Goal: Task Accomplishment & Management: Manage account settings

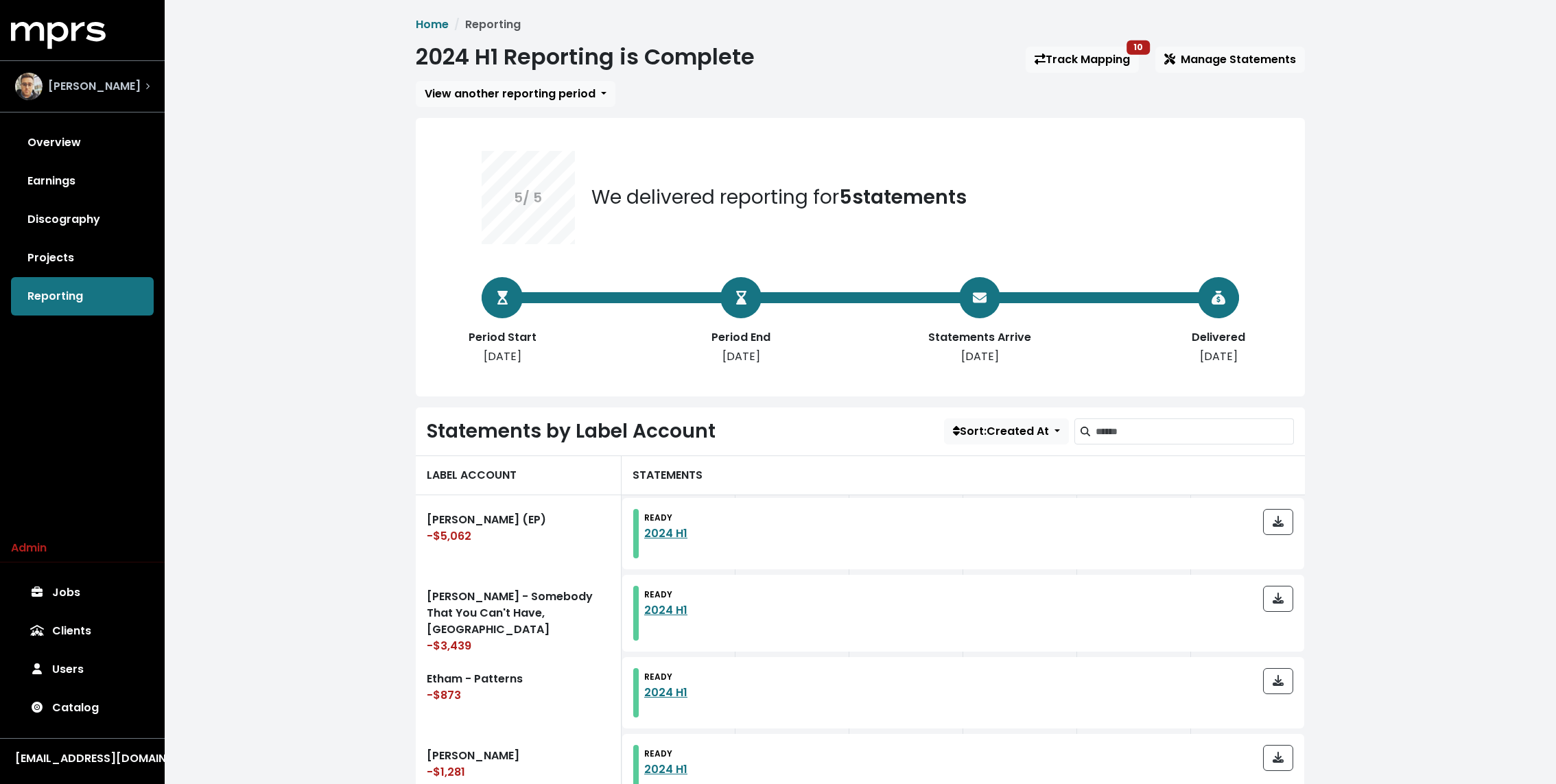
scroll to position [401, 0]
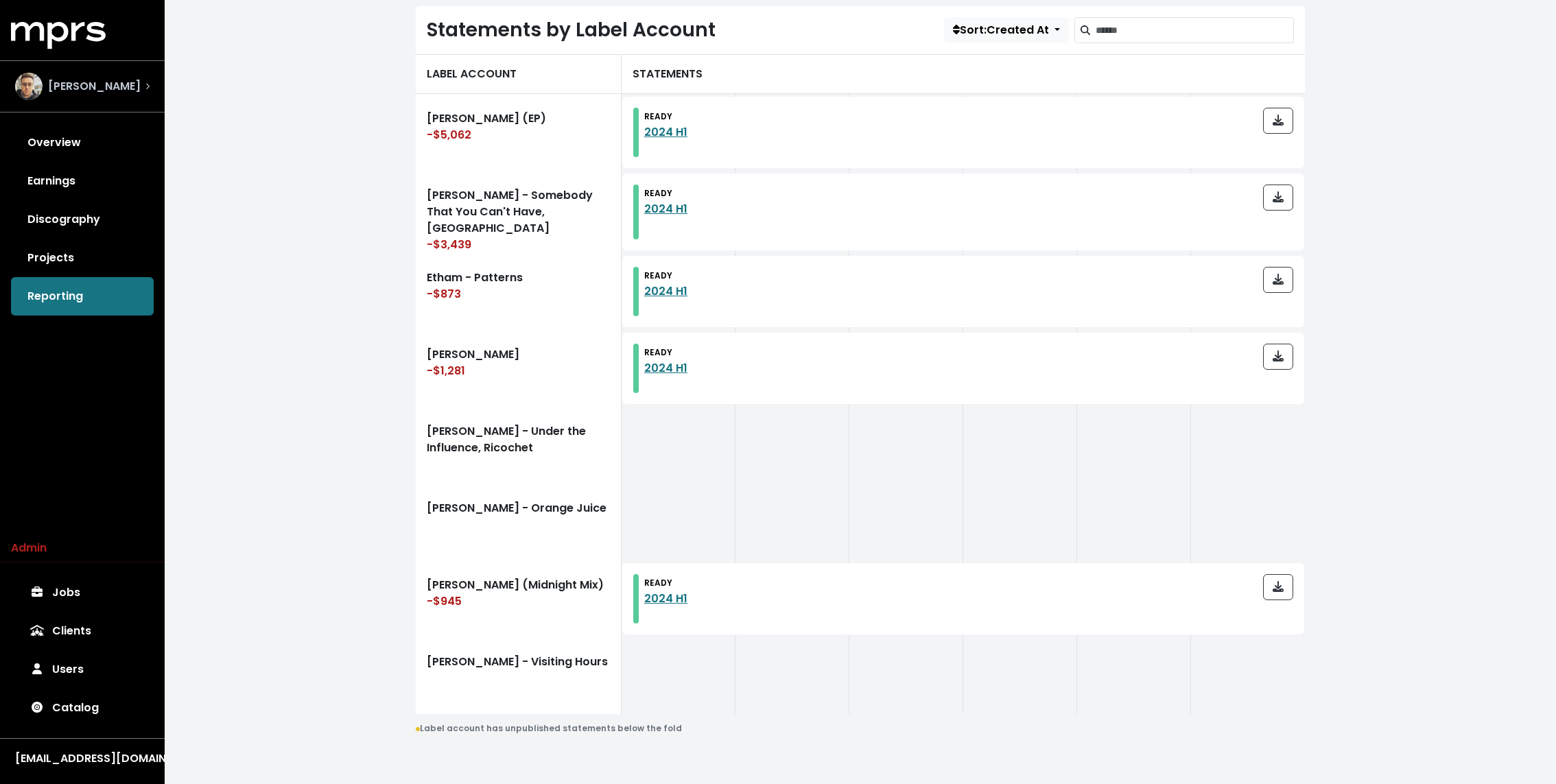
click at [109, 87] on span "[PERSON_NAME]" at bounding box center [95, 86] width 93 height 17
click at [306, 319] on div "Home Reporting 2024 H1 Reporting is Complete Track Mapping 10 Manage Statements…" at bounding box center [860, 195] width 1391 height 1192
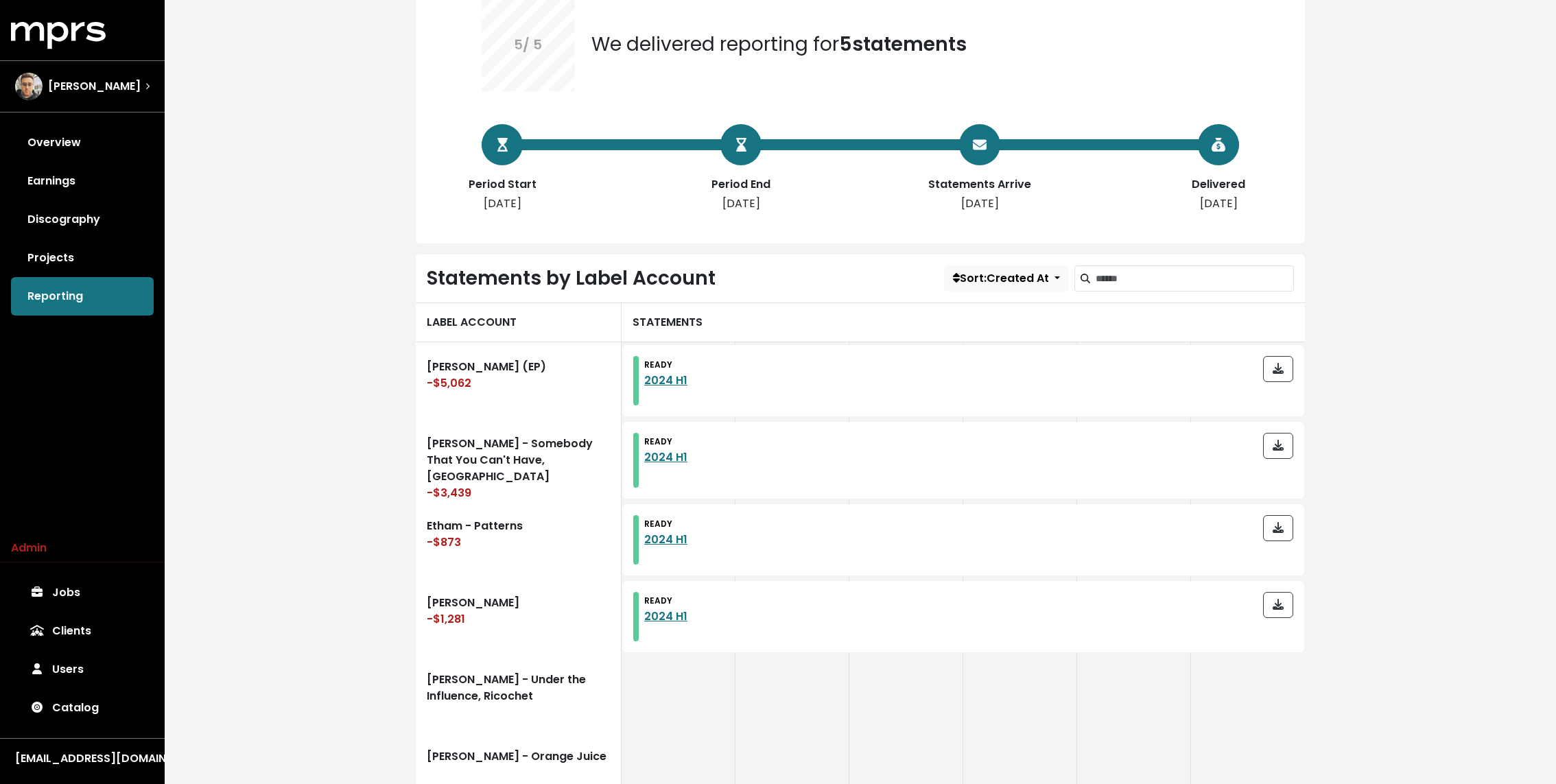
scroll to position [71, 0]
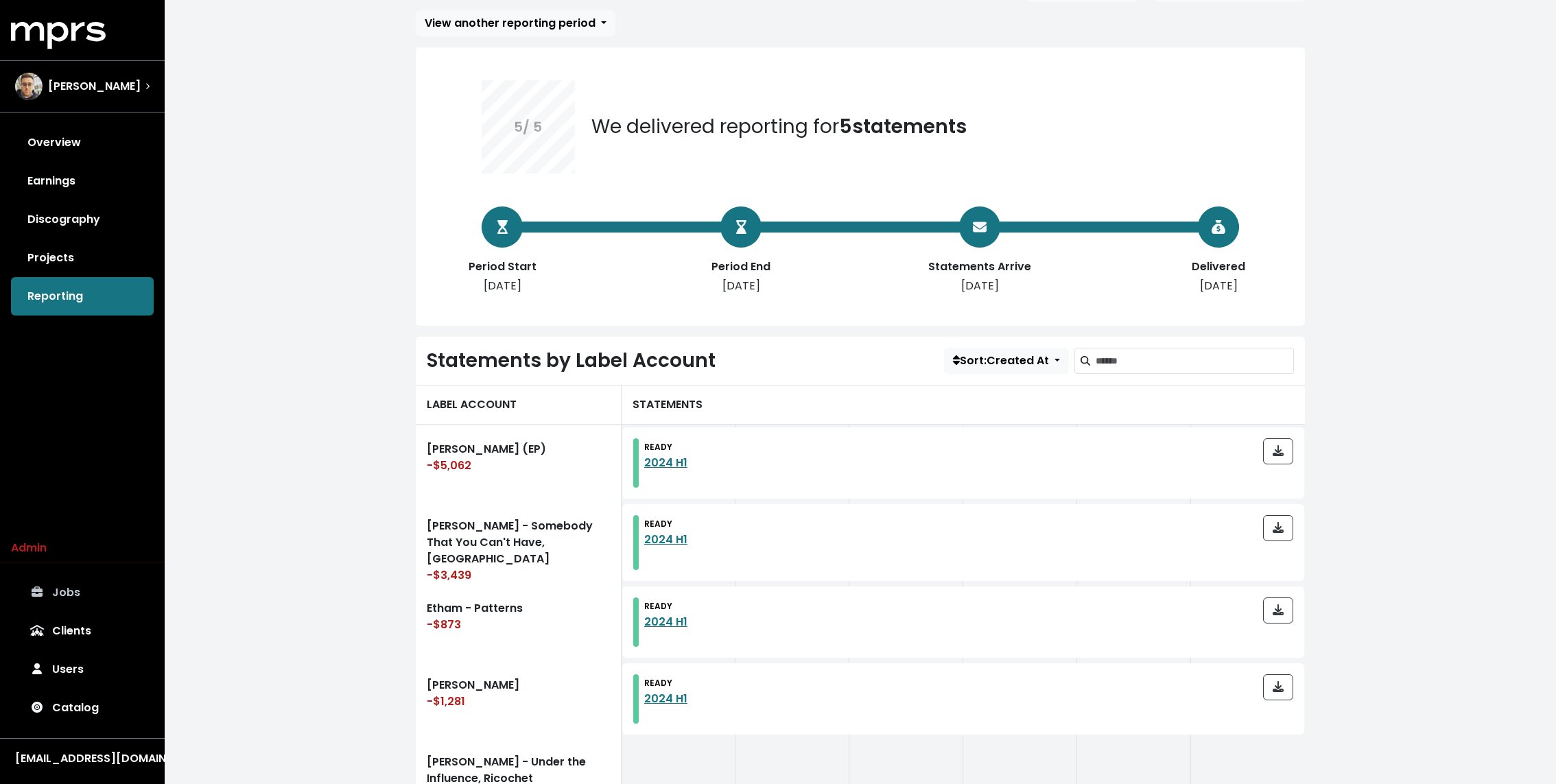
click at [55, 604] on link "Jobs" at bounding box center [82, 592] width 143 height 38
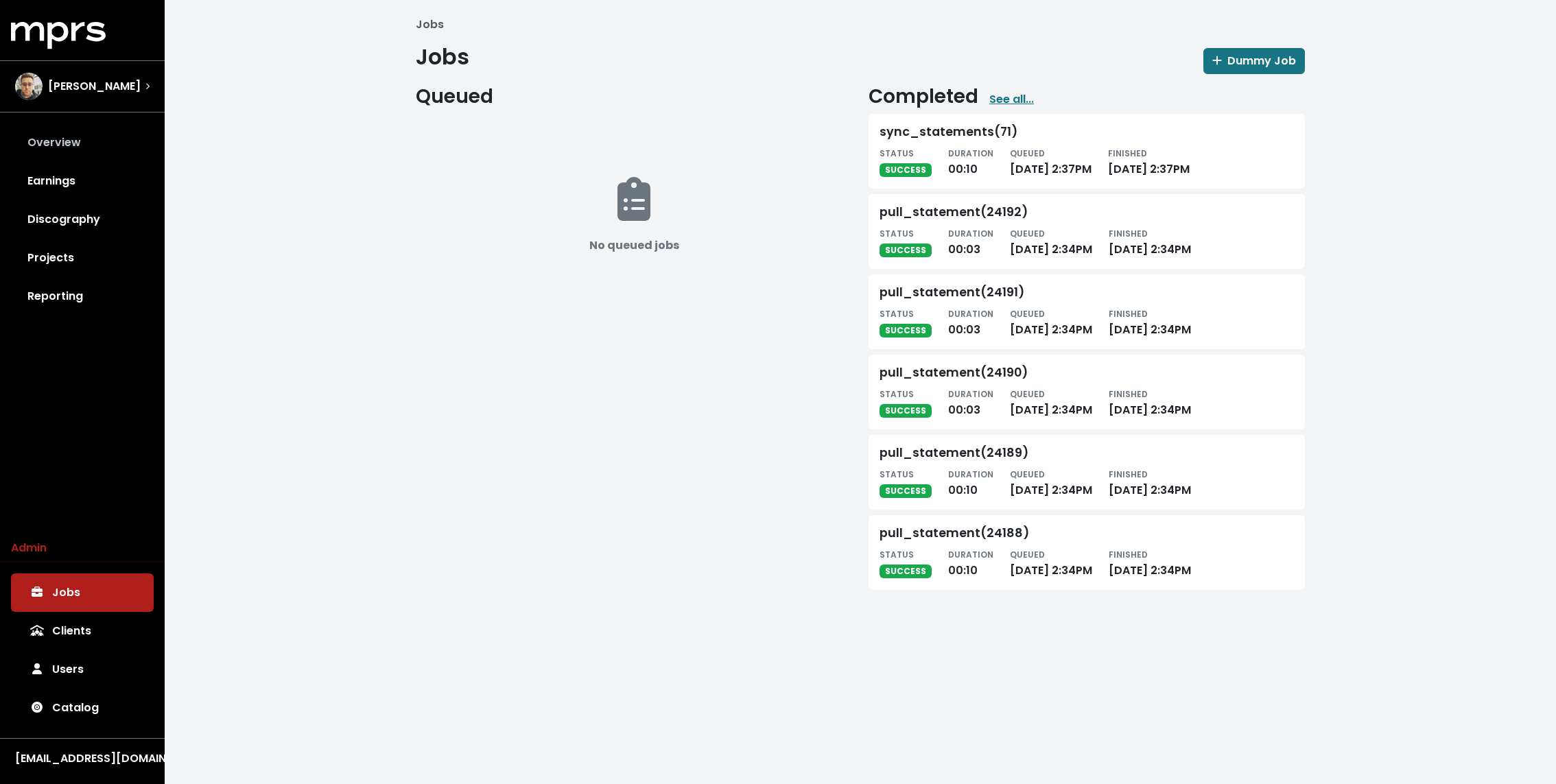
click at [83, 131] on link "Overview" at bounding box center [82, 142] width 143 height 38
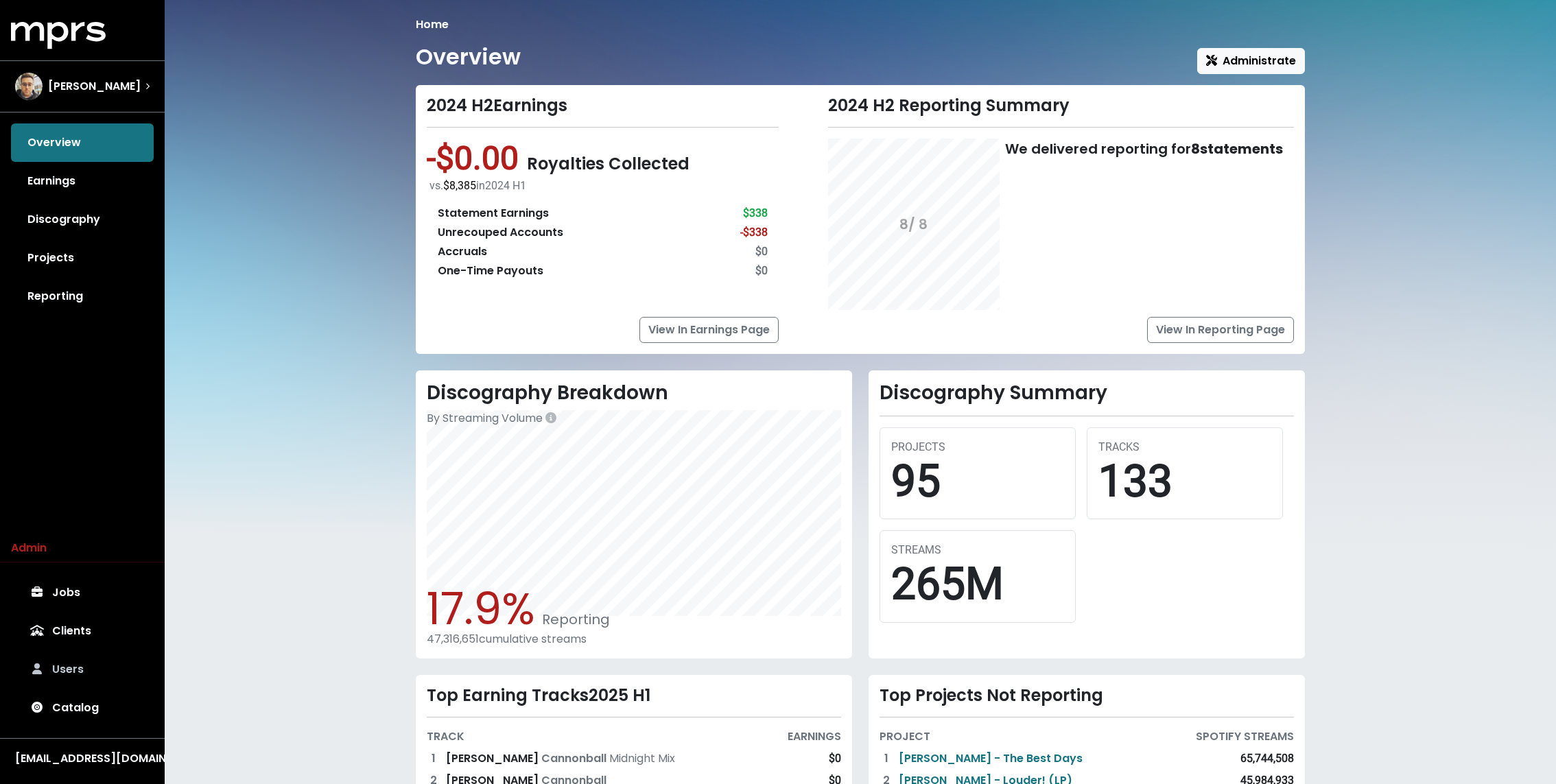
click at [86, 680] on link "Users" at bounding box center [82, 669] width 143 height 38
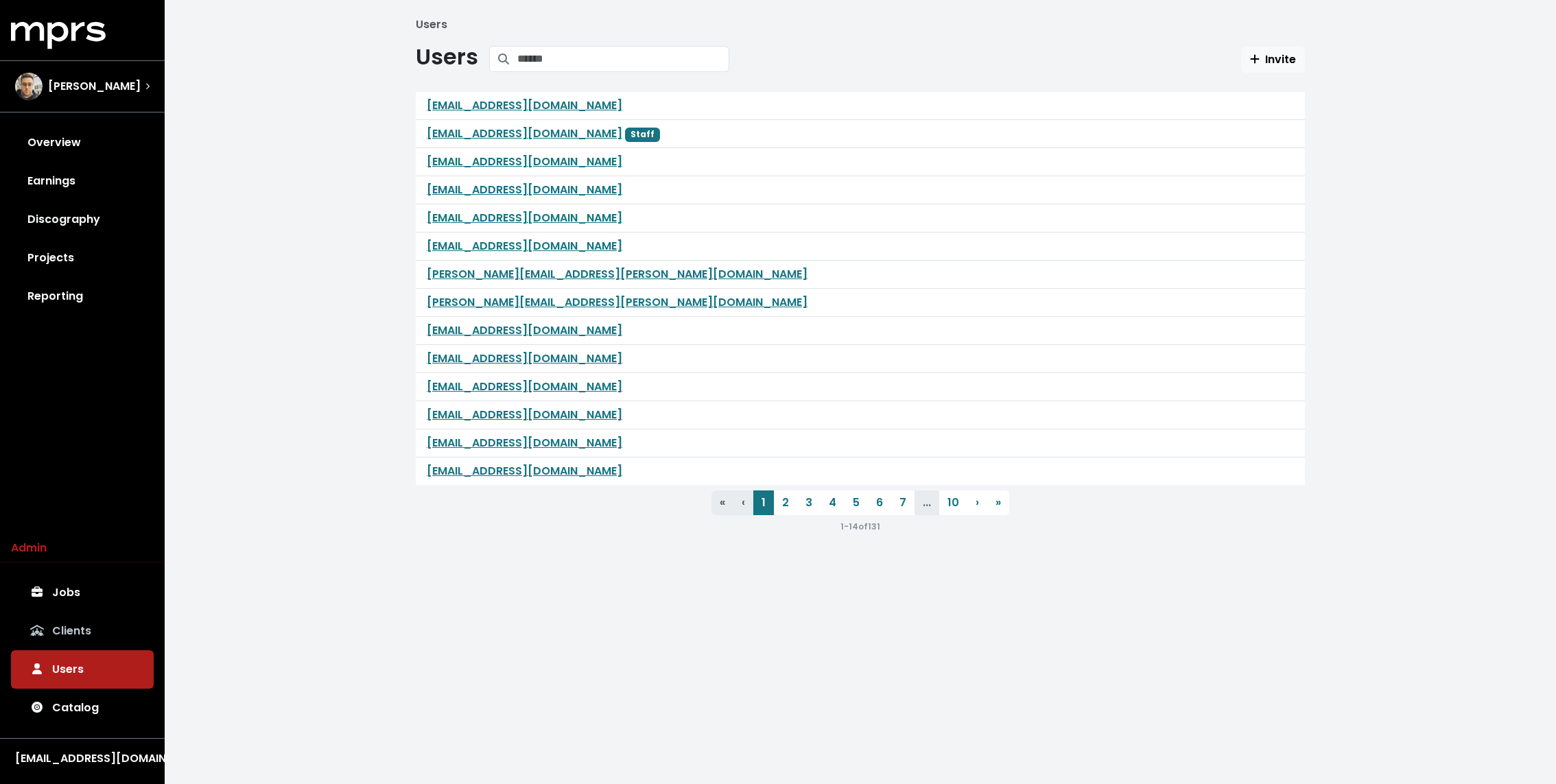
click at [83, 646] on link "Clients" at bounding box center [82, 630] width 143 height 38
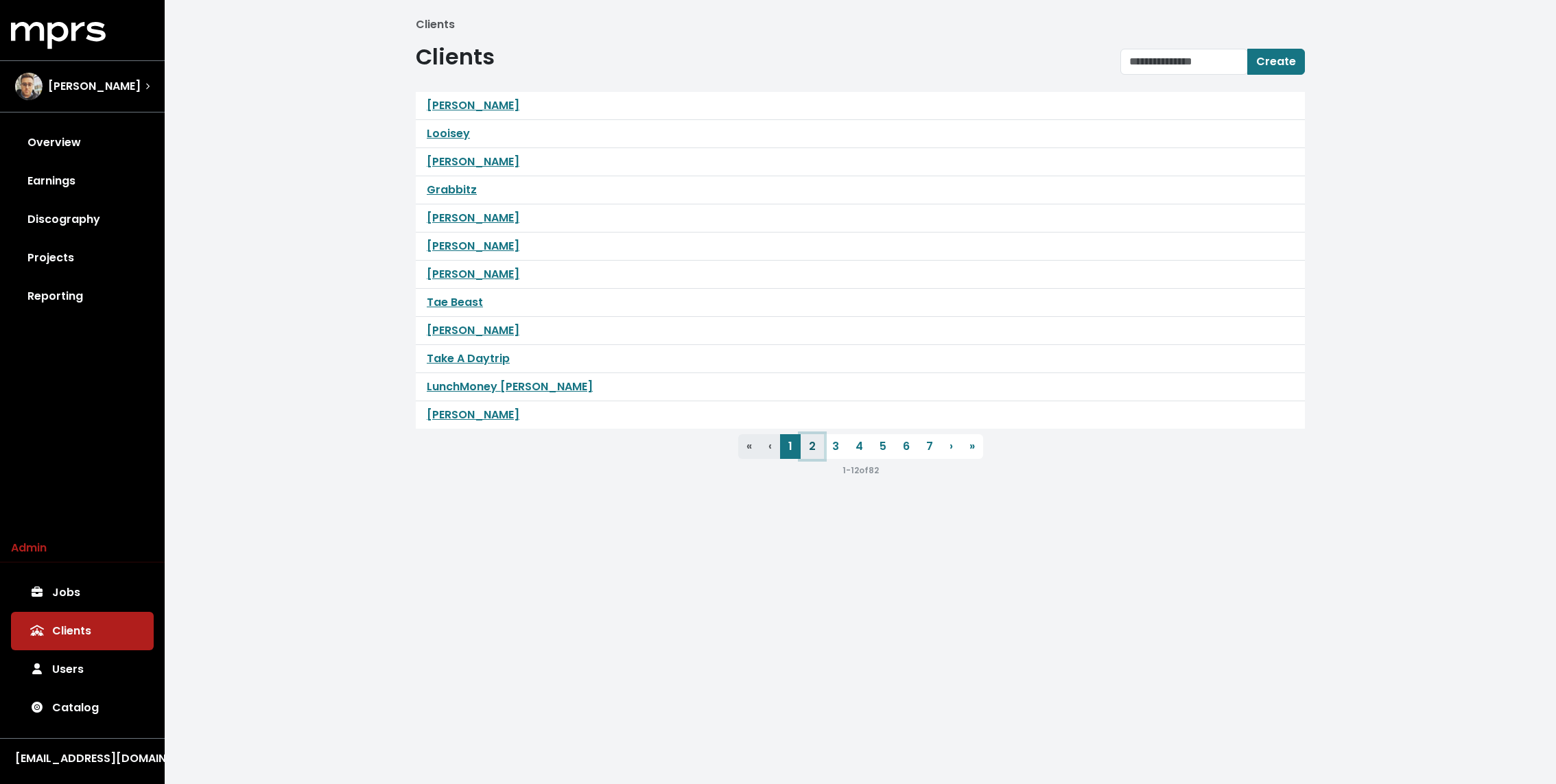
click at [807, 442] on link "2" at bounding box center [812, 446] width 24 height 25
click at [467, 152] on div "[PERSON_NAME]" at bounding box center [860, 162] width 889 height 29
click at [465, 157] on link "[PERSON_NAME]" at bounding box center [473, 162] width 93 height 16
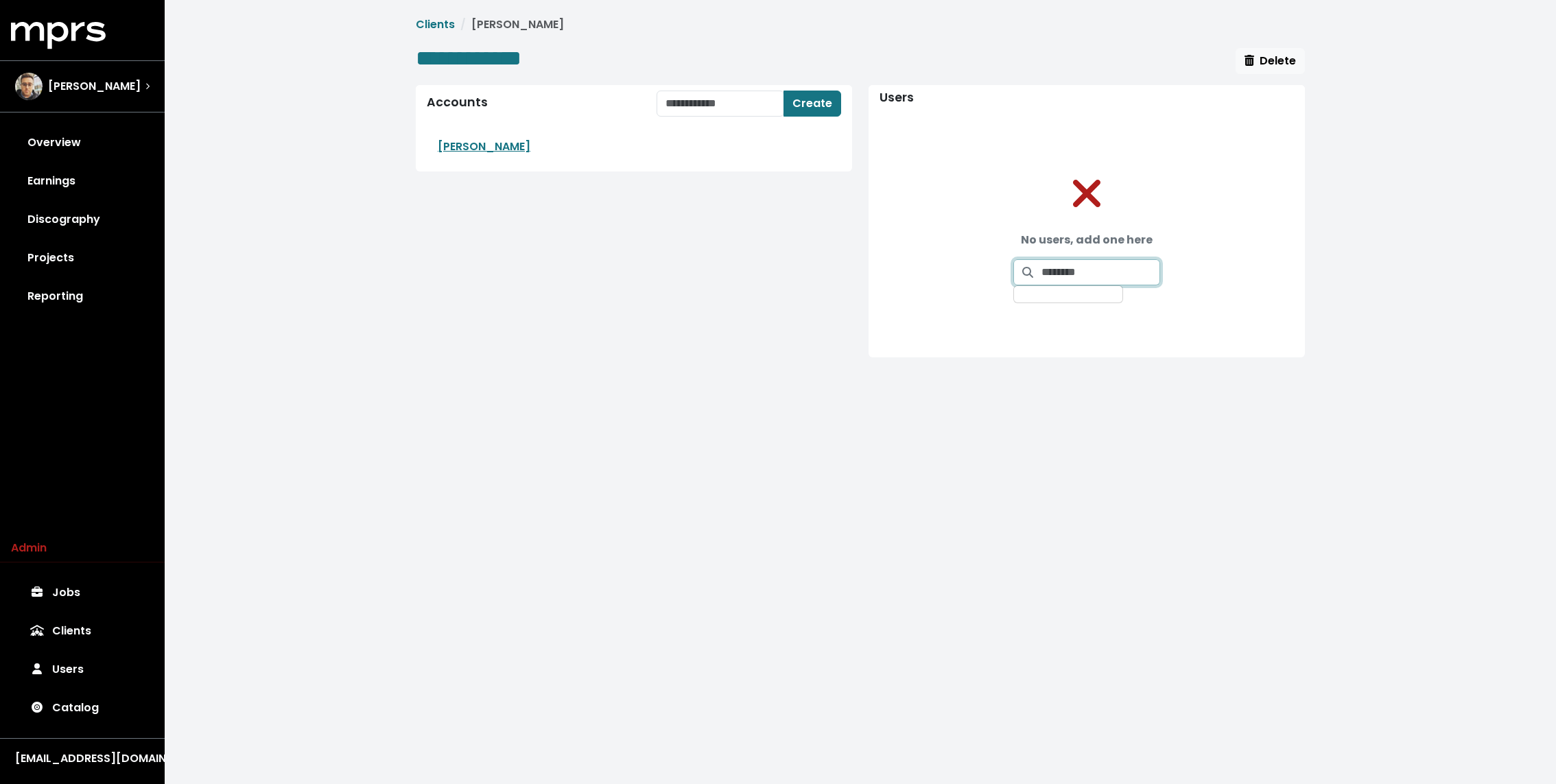
click at [1069, 269] on input "Search for users by email and add them to this client" at bounding box center [1101, 272] width 118 height 26
type input "********"
click at [1321, 305] on icon "Grant user access to client" at bounding box center [1325, 304] width 8 height 8
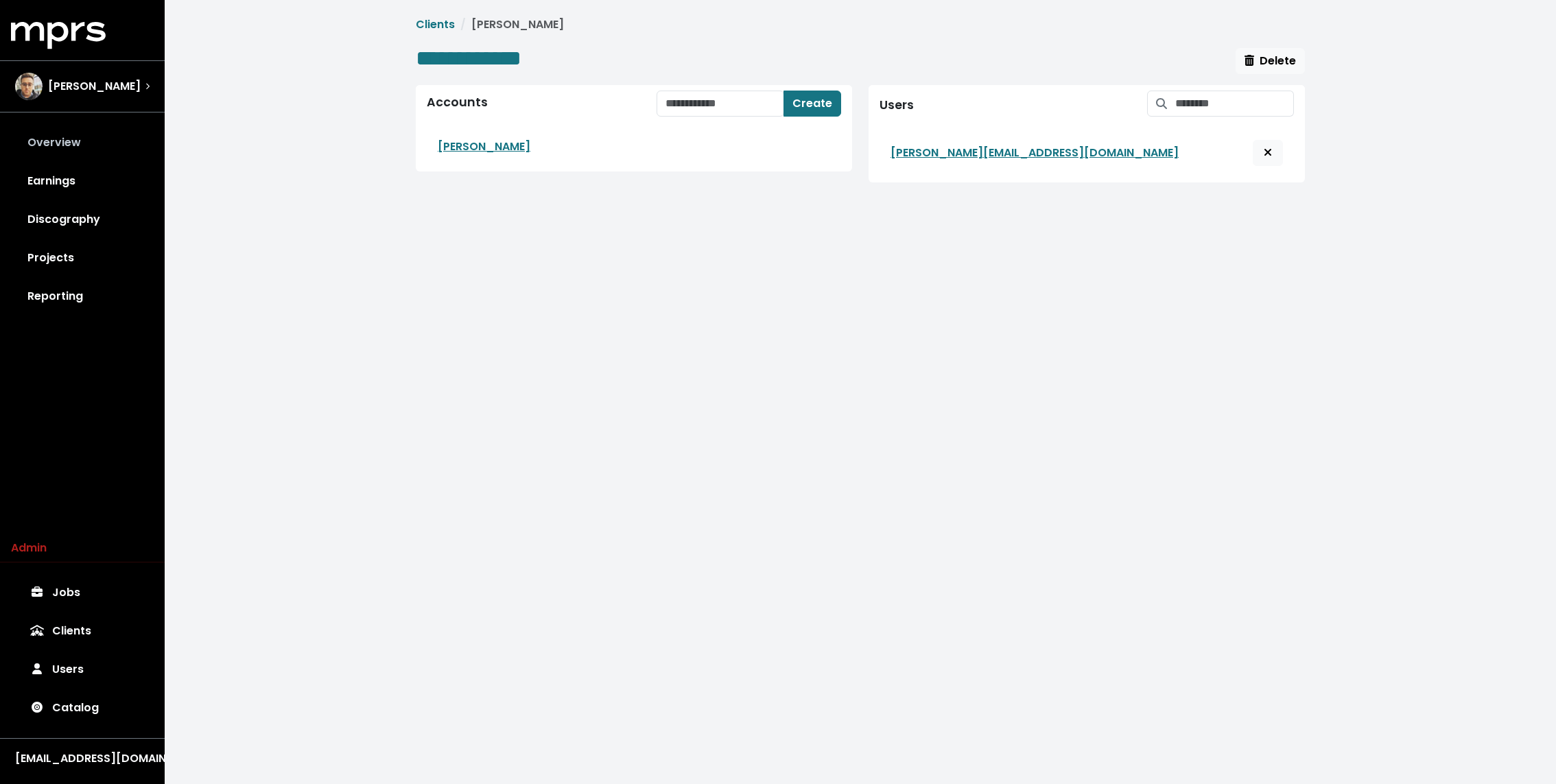
click at [91, 141] on link "Overview" at bounding box center [82, 142] width 143 height 38
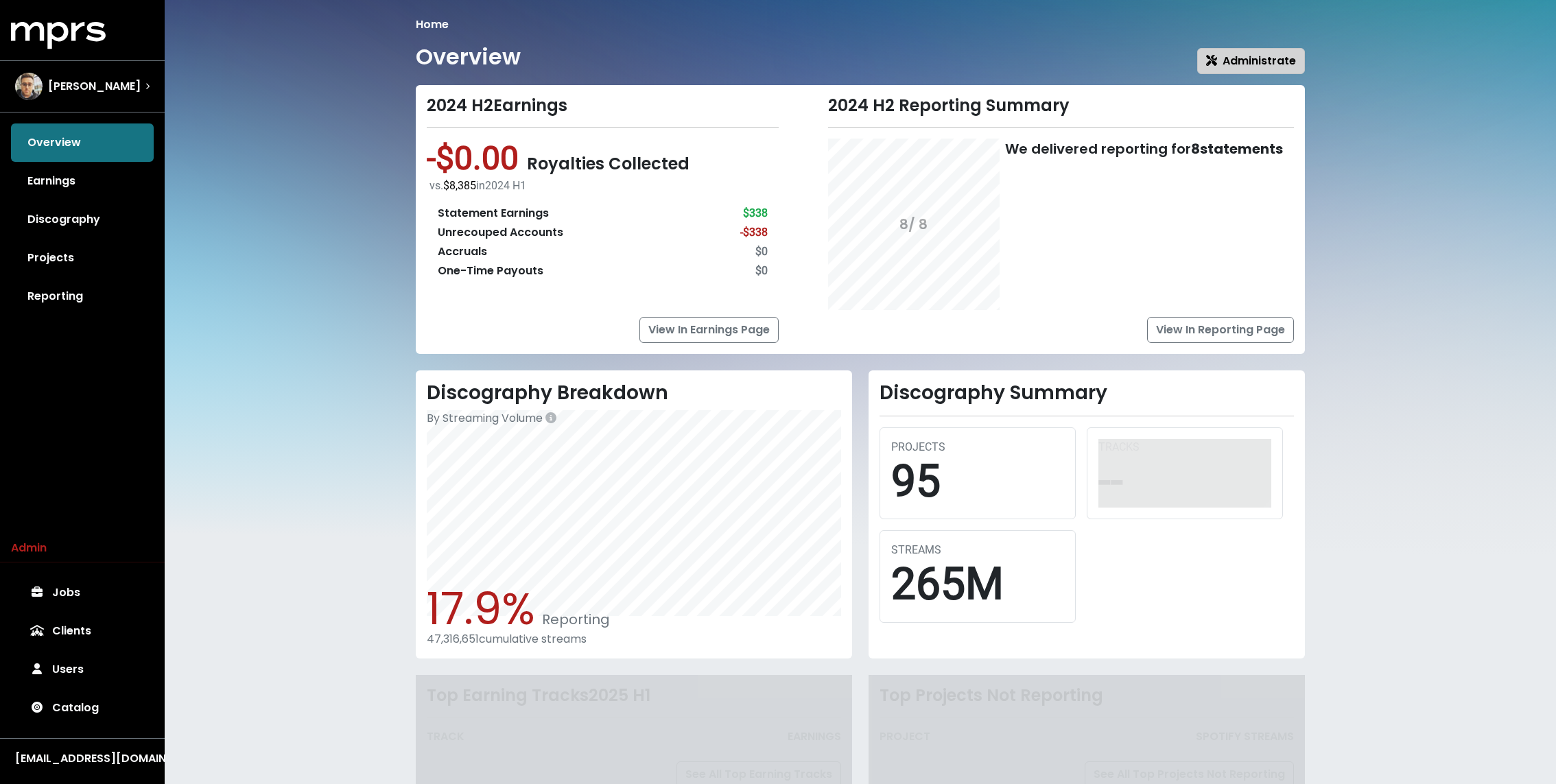
click at [1288, 59] on span "Administrate" at bounding box center [1251, 61] width 90 height 16
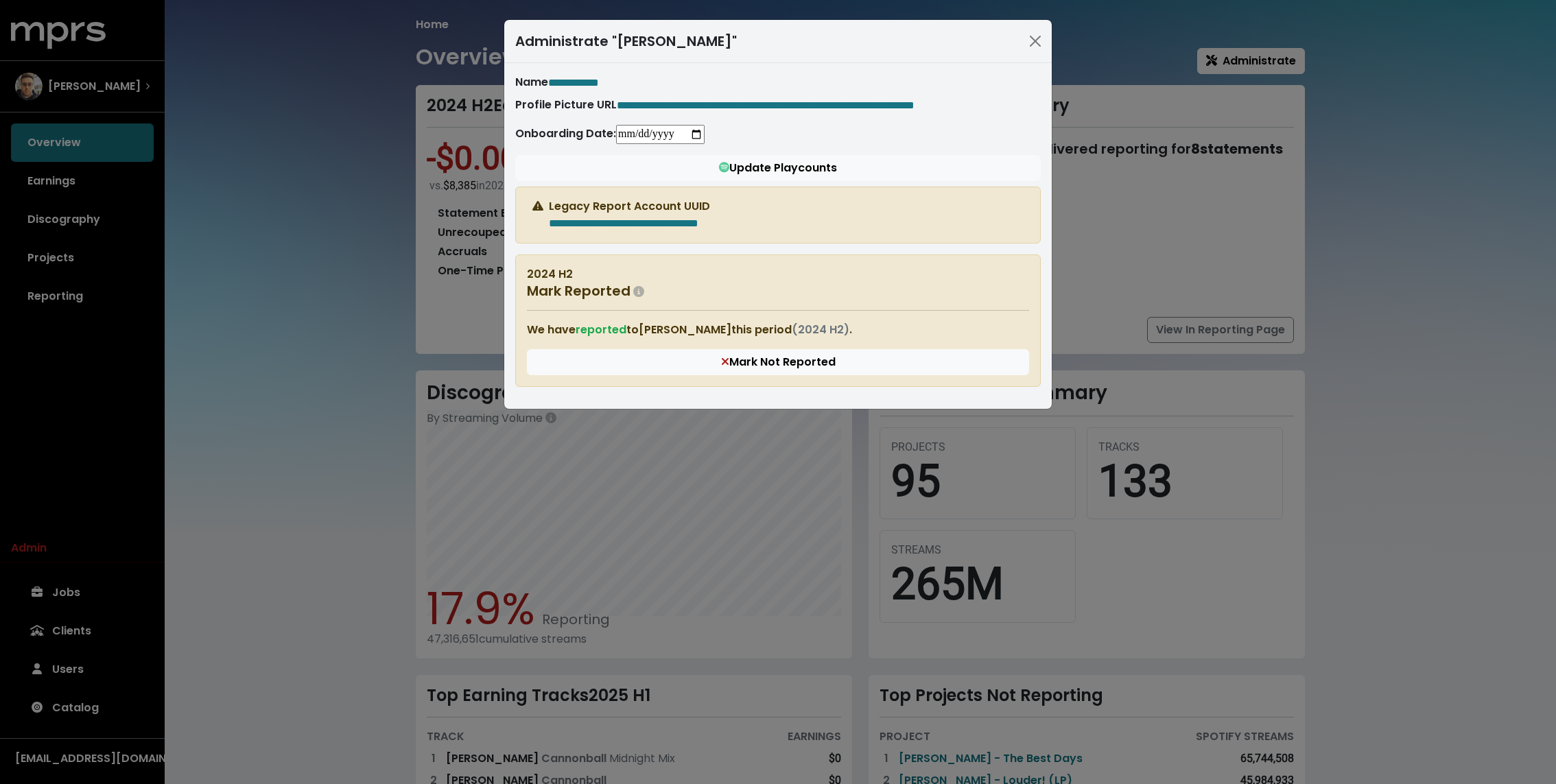
click at [349, 272] on div "**********" at bounding box center [778, 392] width 1556 height 784
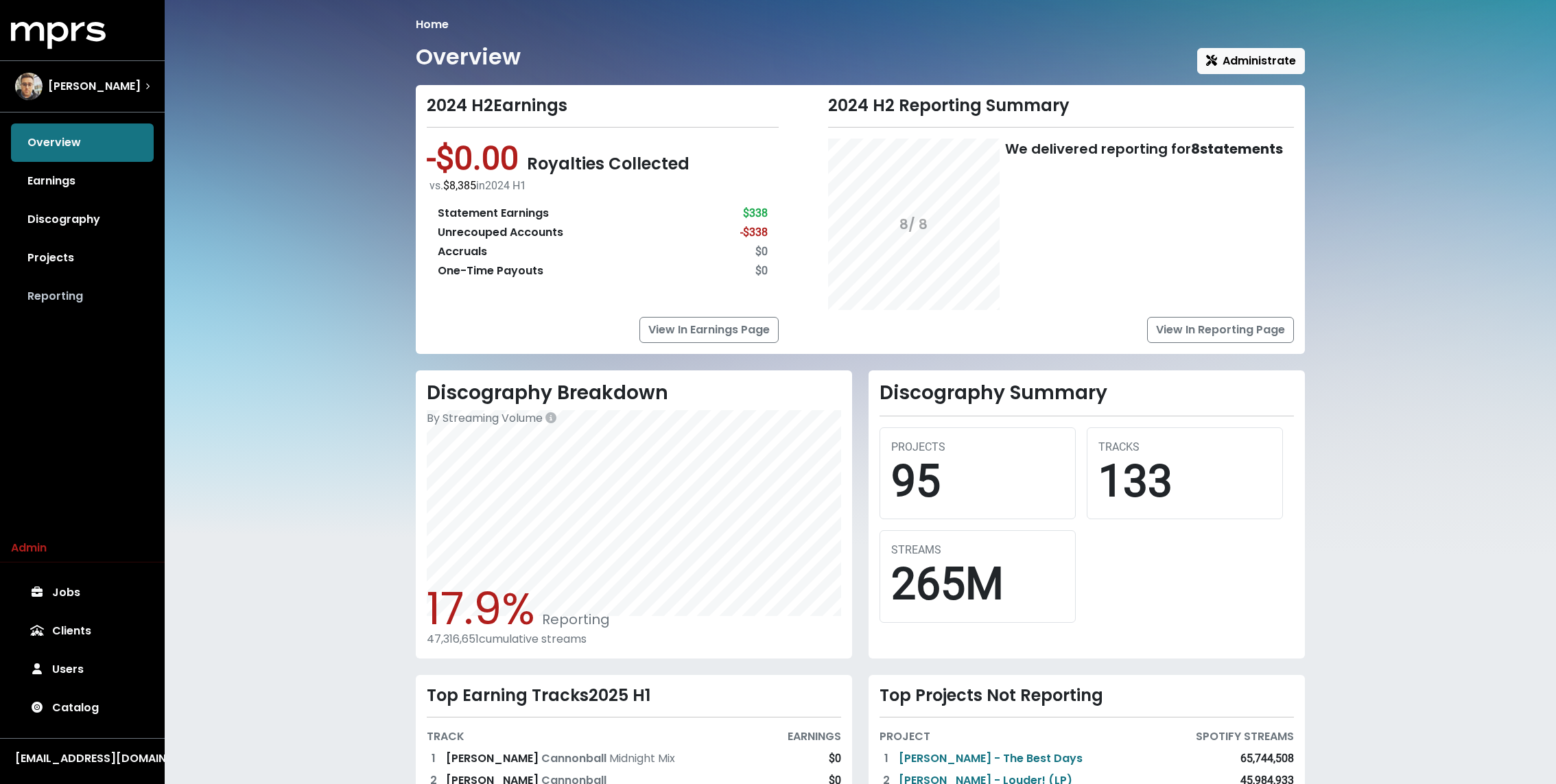
click at [81, 294] on link "Reporting" at bounding box center [82, 295] width 143 height 38
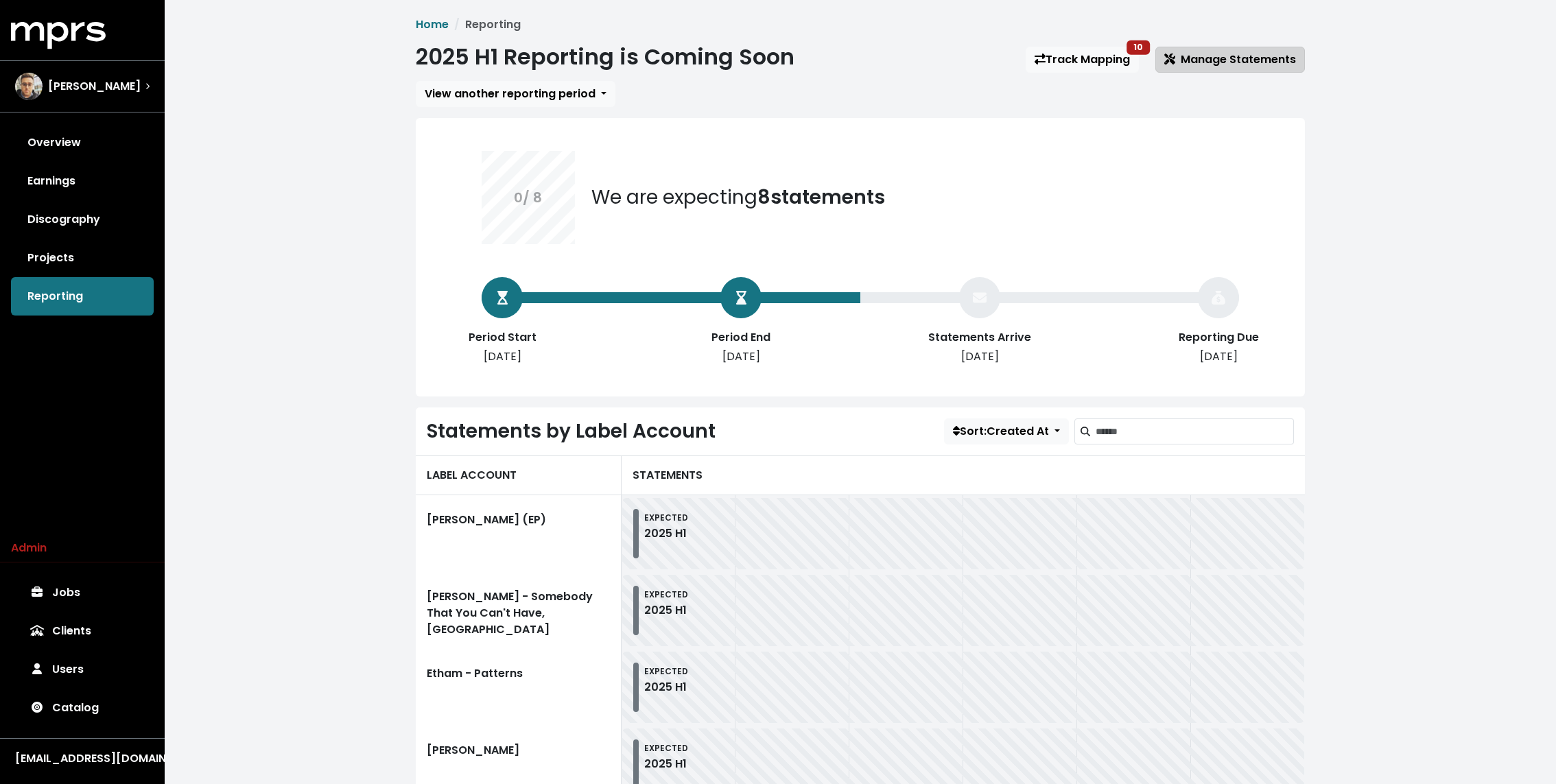
click at [1203, 60] on span "Manage Statements" at bounding box center [1230, 59] width 132 height 16
click at [1074, 65] on link "Track Mapping 10" at bounding box center [1082, 59] width 113 height 26
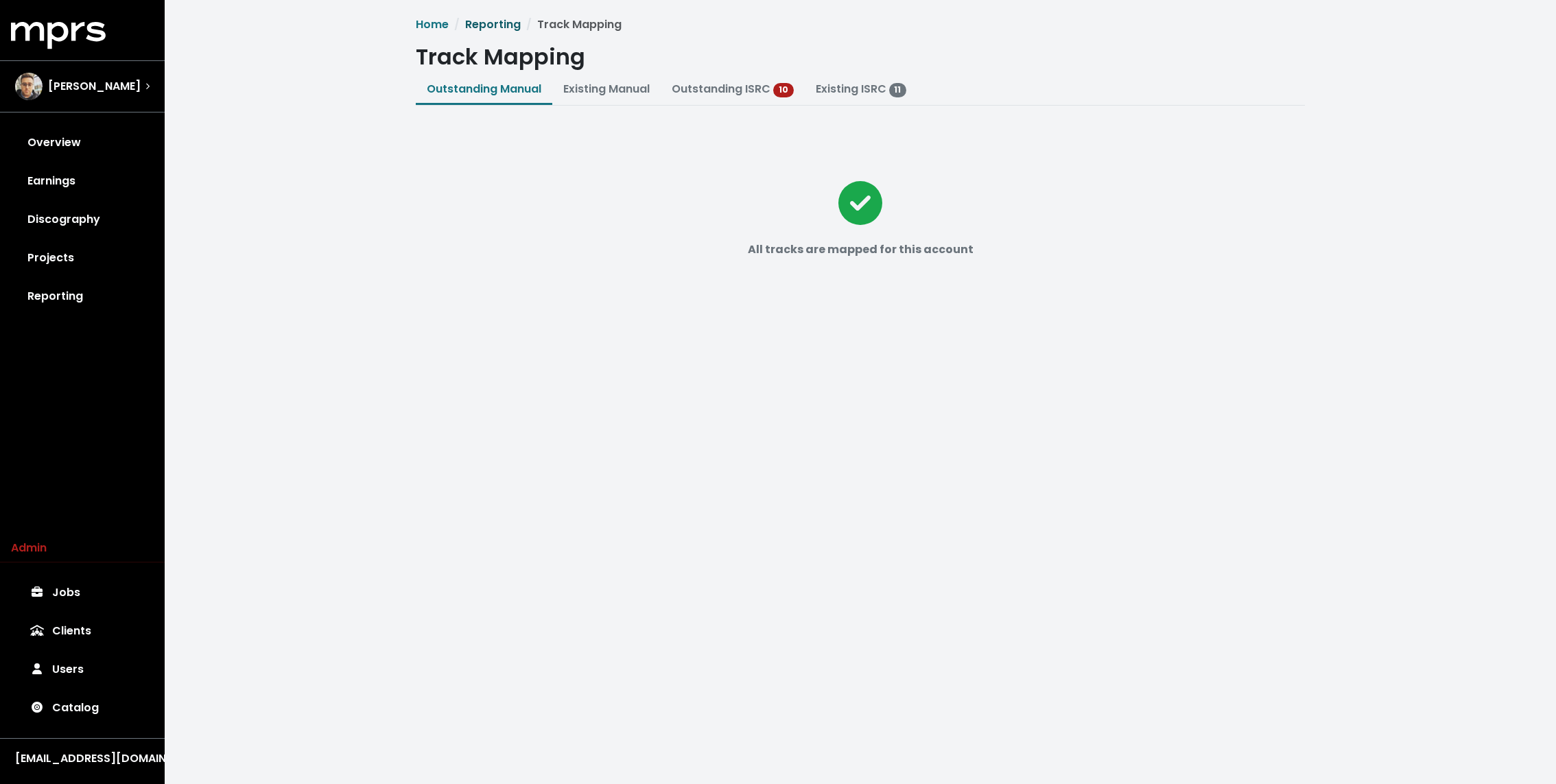
click at [498, 31] on link "Reporting" at bounding box center [493, 25] width 55 height 16
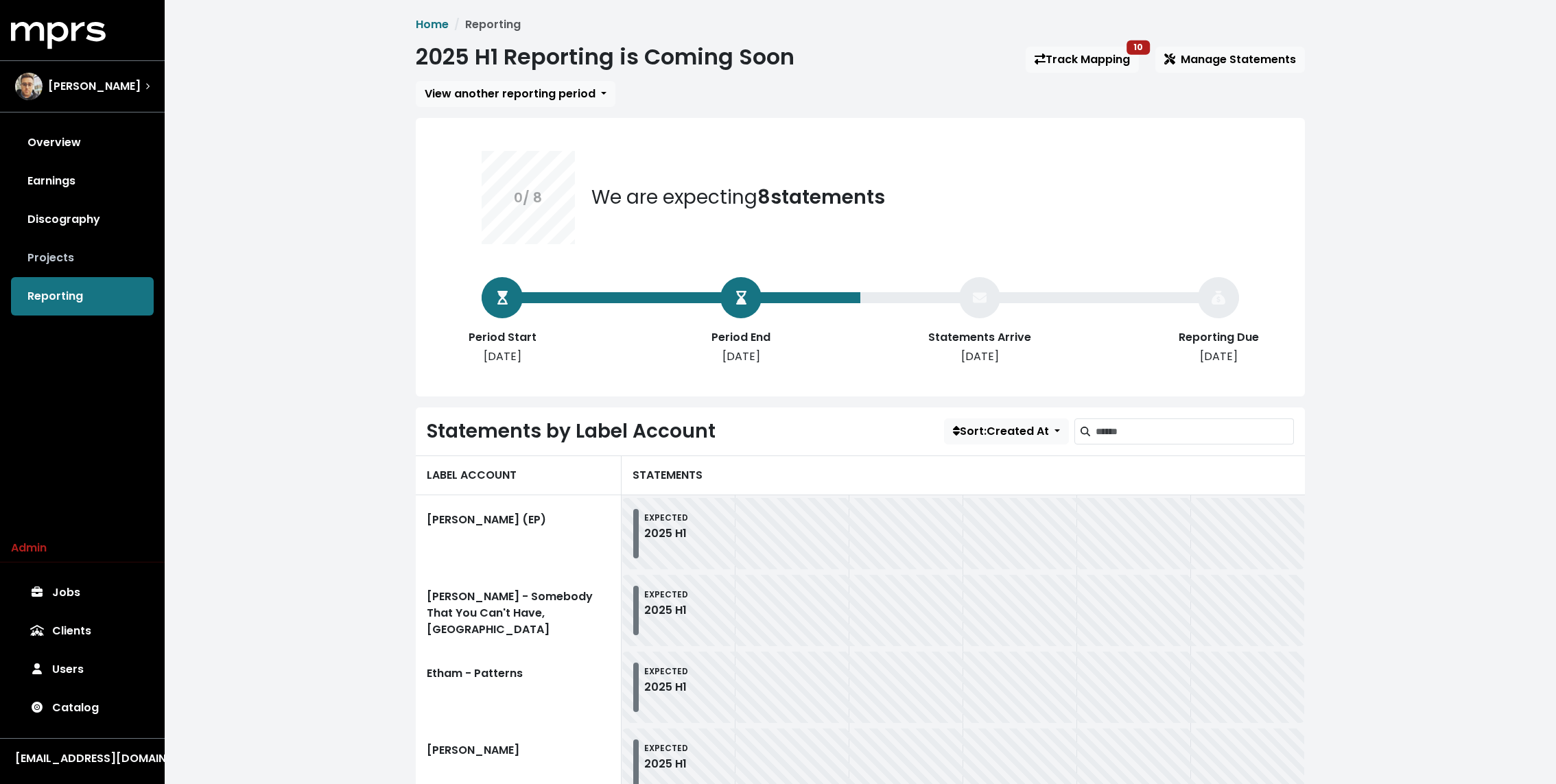
click at [34, 272] on link "Projects" at bounding box center [82, 257] width 143 height 38
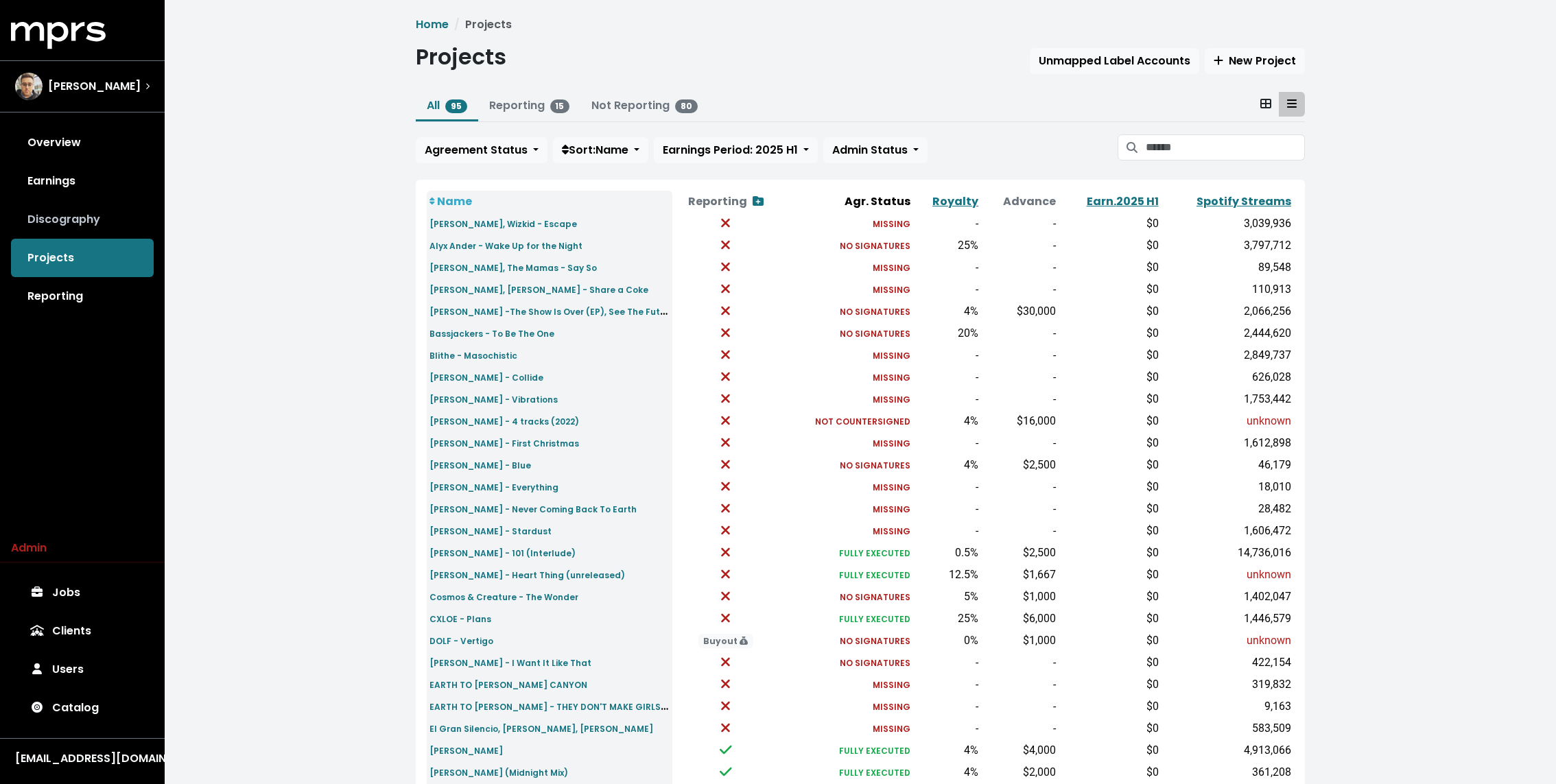
click at [62, 220] on link "Discography" at bounding box center [82, 219] width 143 height 38
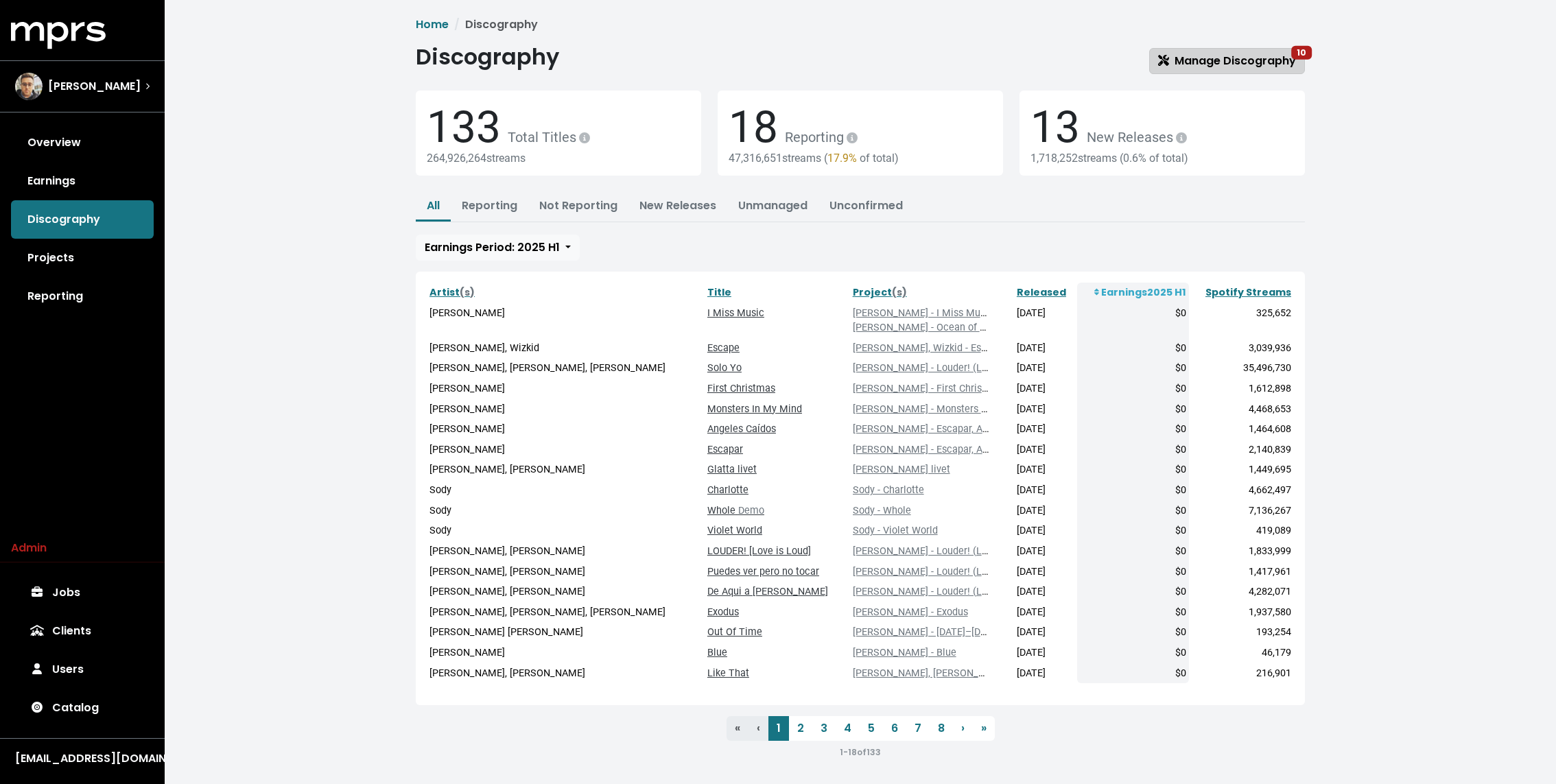
click at [1269, 53] on span "Manage Discography 10" at bounding box center [1227, 61] width 138 height 16
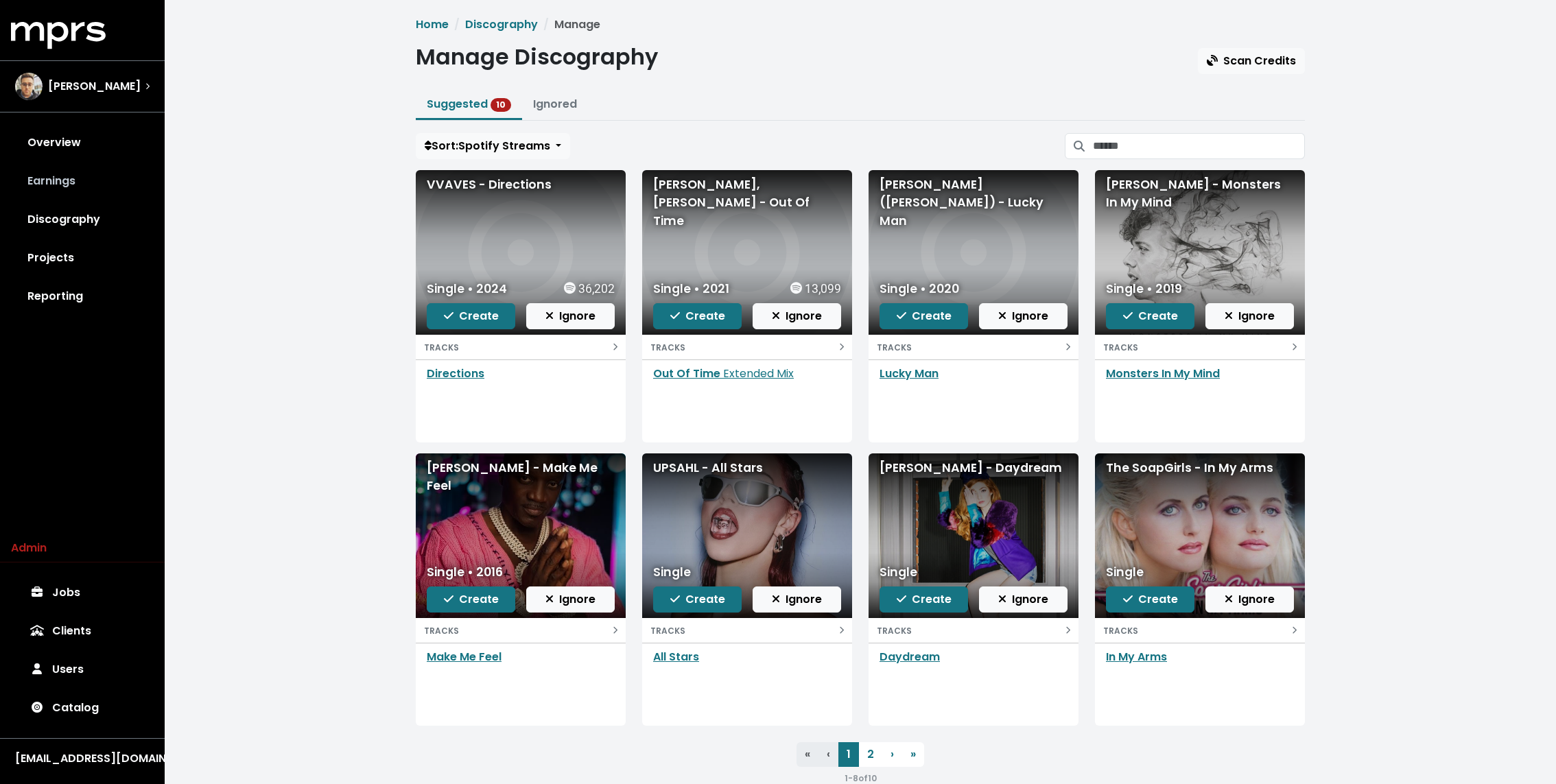
click at [46, 179] on link "Earnings" at bounding box center [82, 180] width 143 height 38
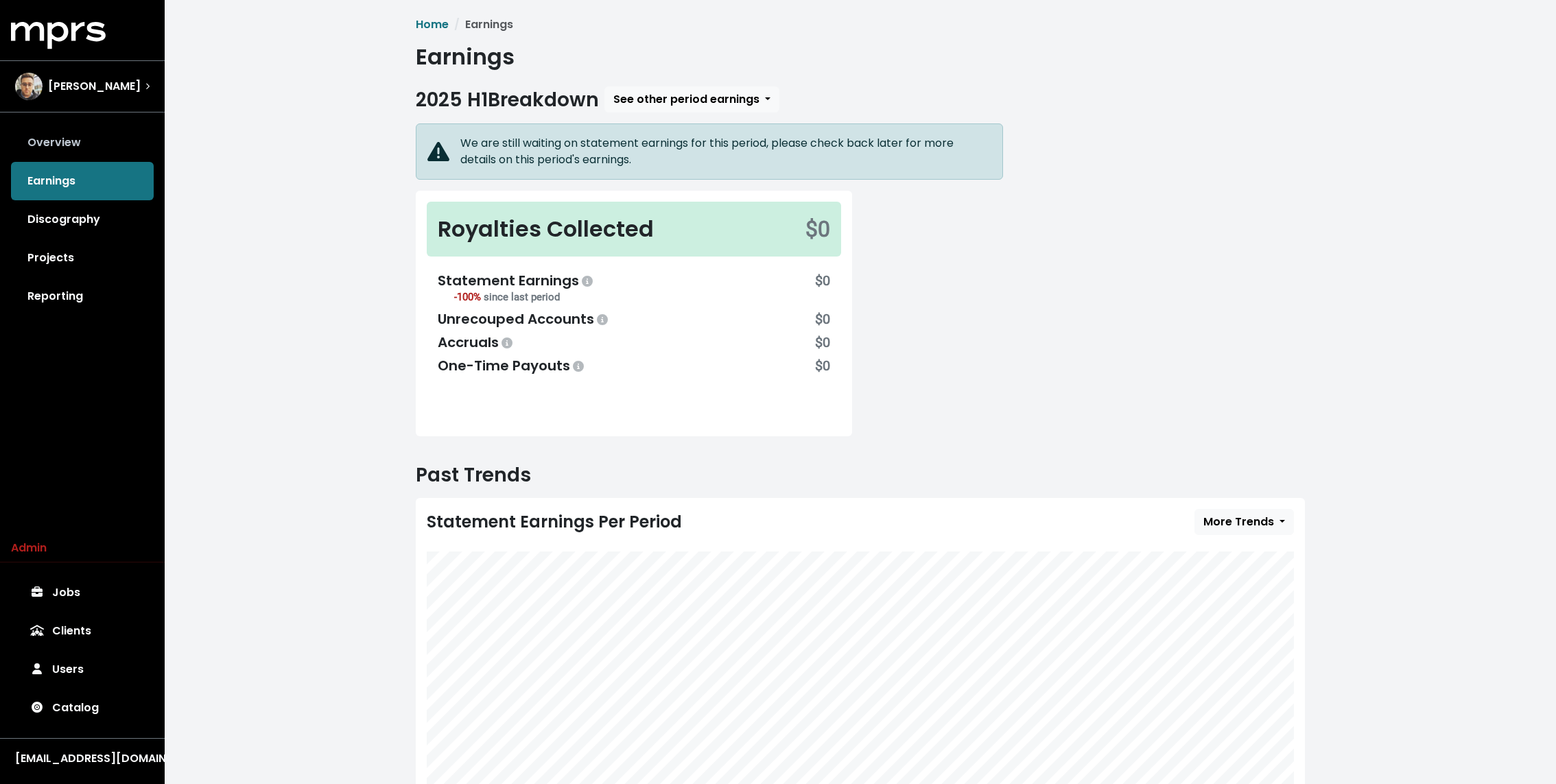
click at [30, 132] on link "Overview" at bounding box center [82, 142] width 143 height 38
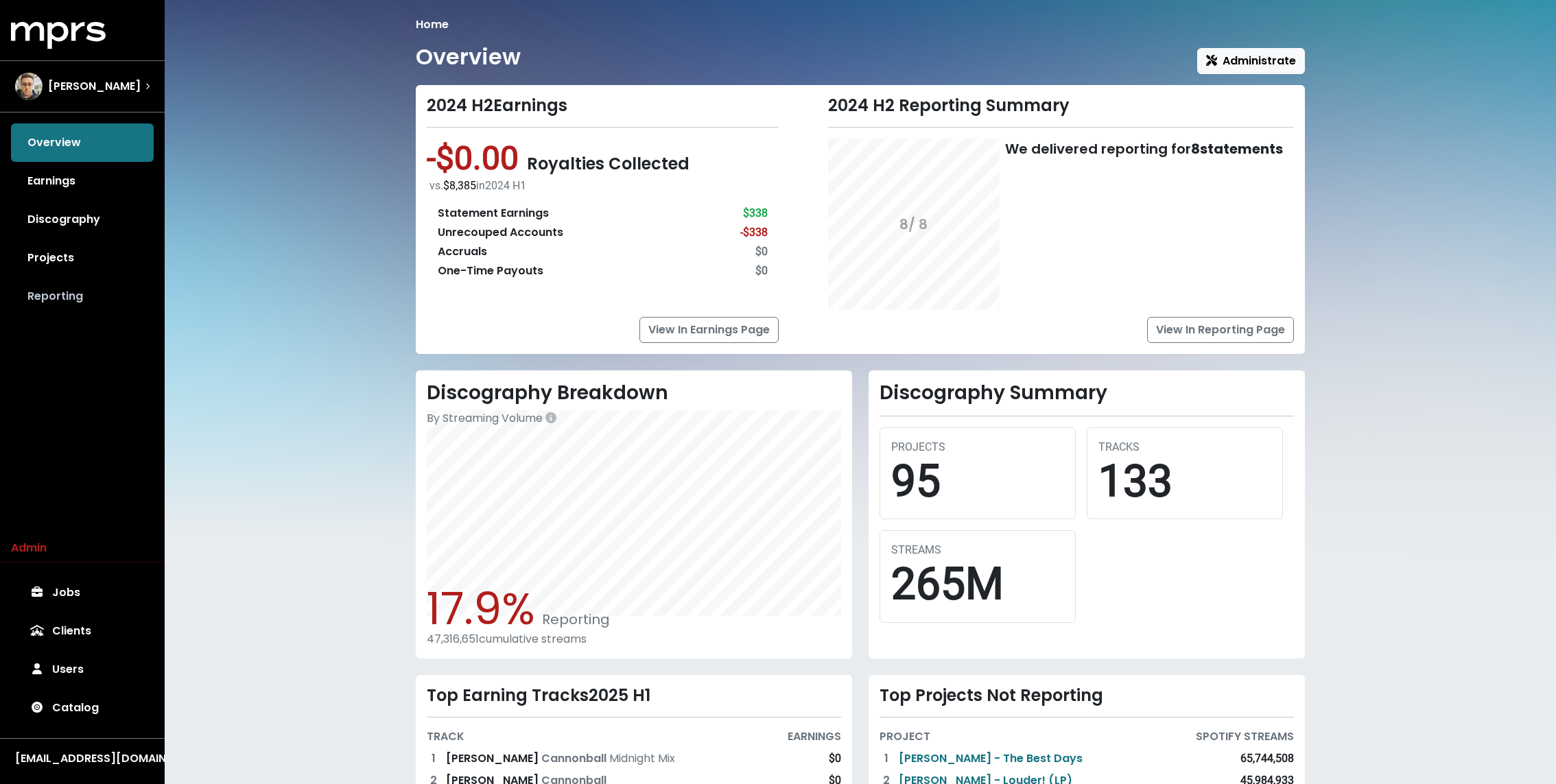
click at [93, 297] on link "Reporting" at bounding box center [82, 295] width 143 height 38
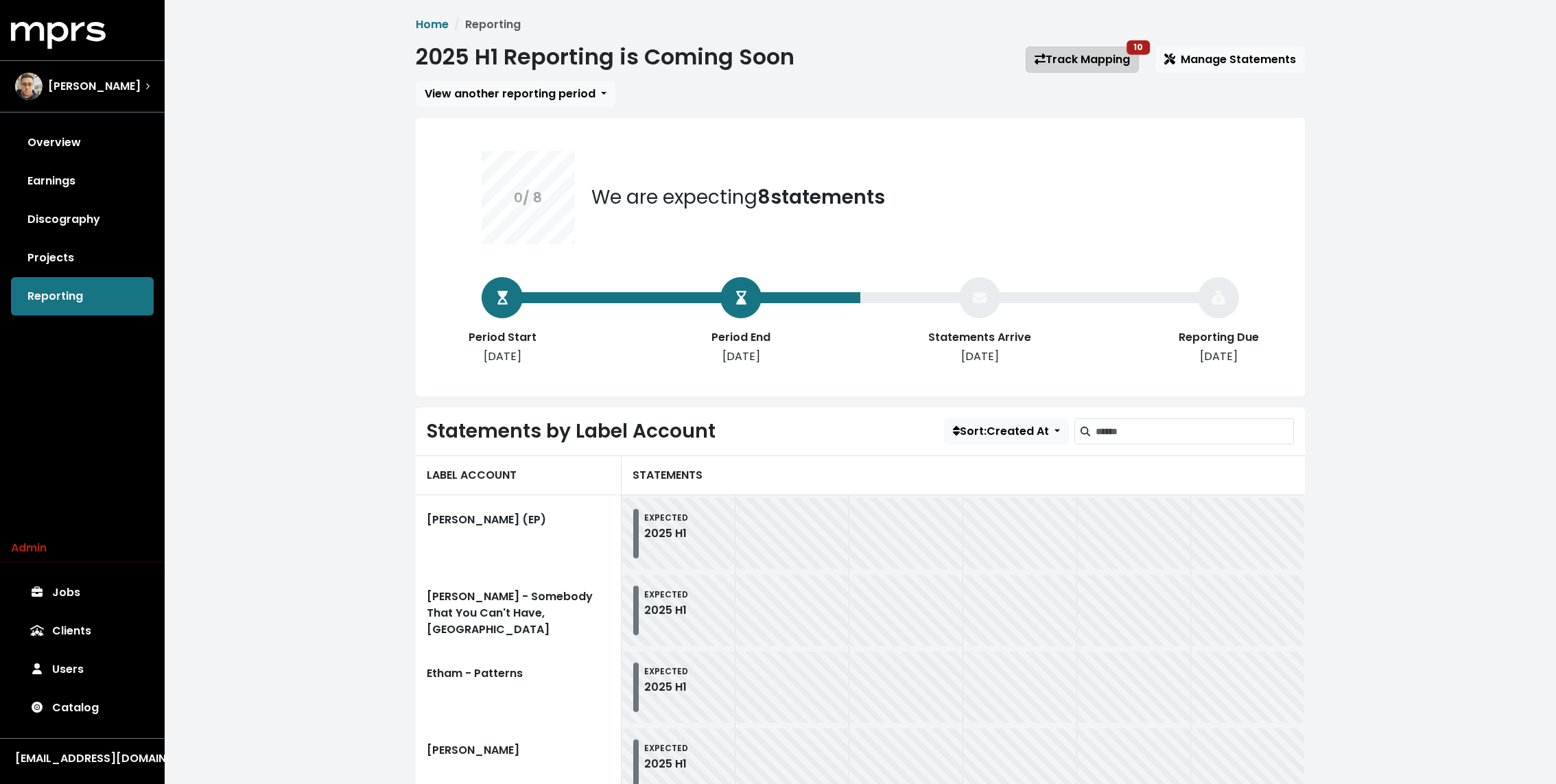
click at [1089, 55] on link "Track Mapping 10" at bounding box center [1082, 59] width 113 height 26
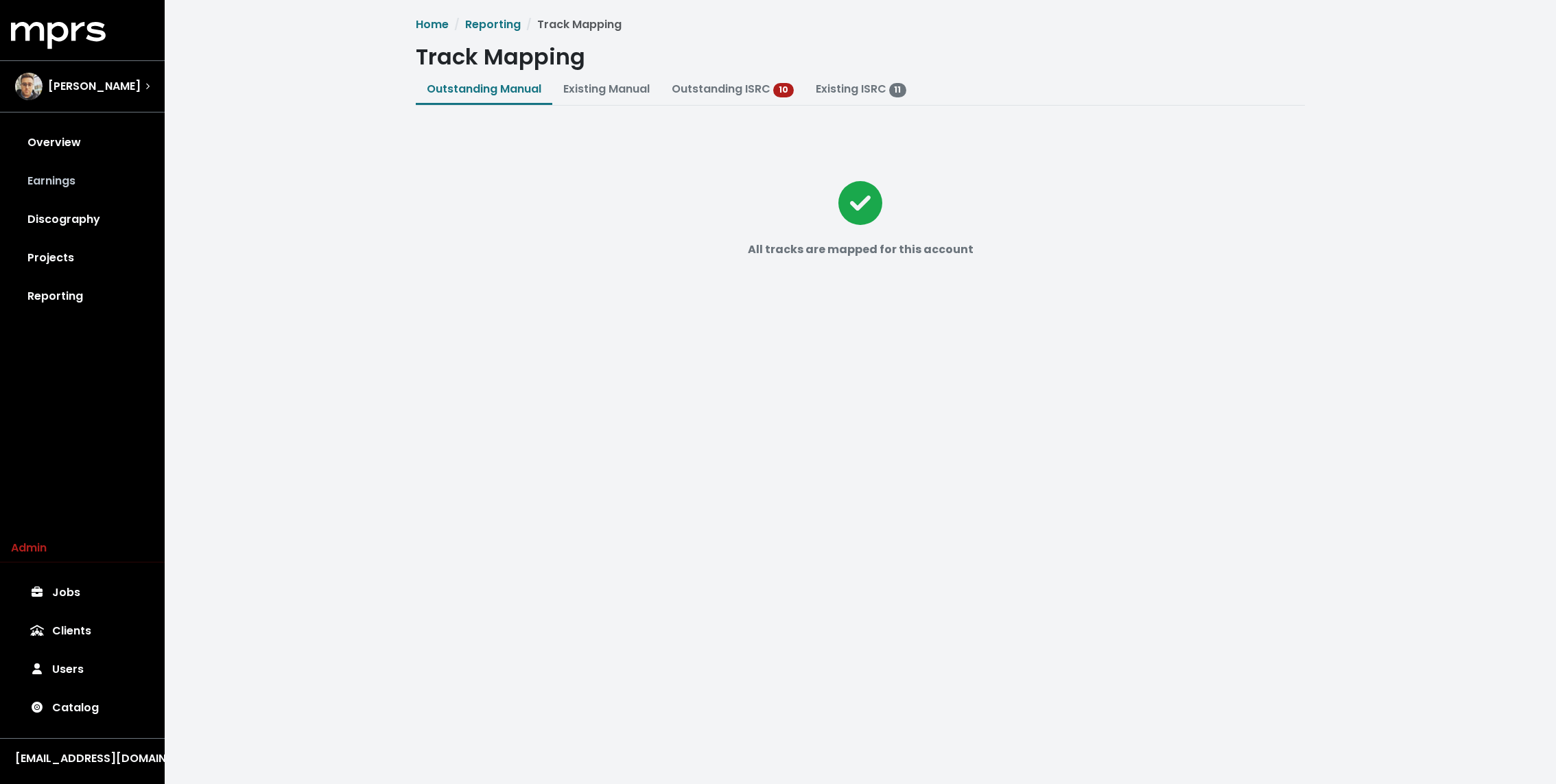
click at [123, 191] on link "Earnings" at bounding box center [82, 180] width 143 height 38
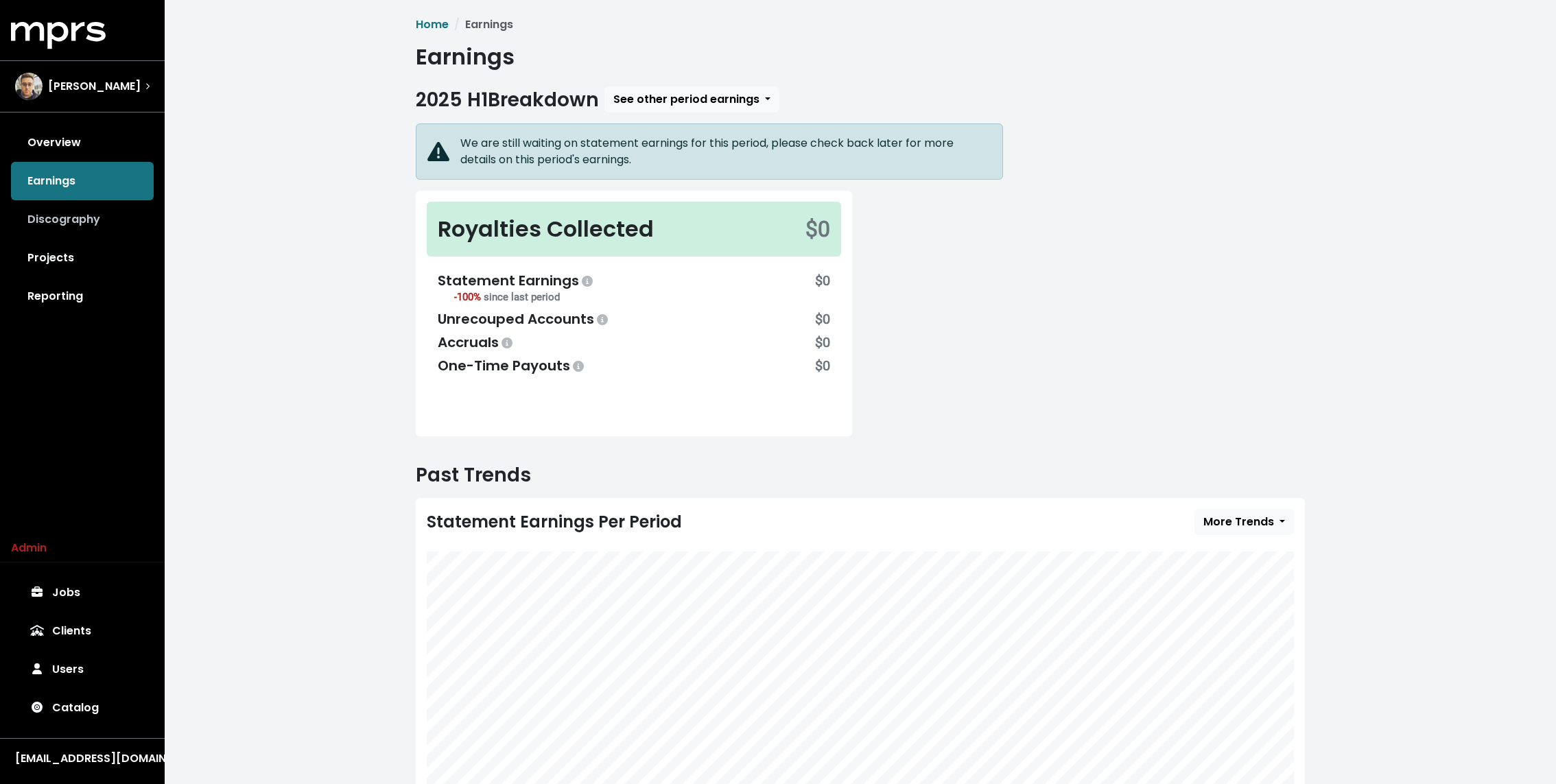
click at [86, 218] on link "Discography" at bounding box center [82, 219] width 143 height 38
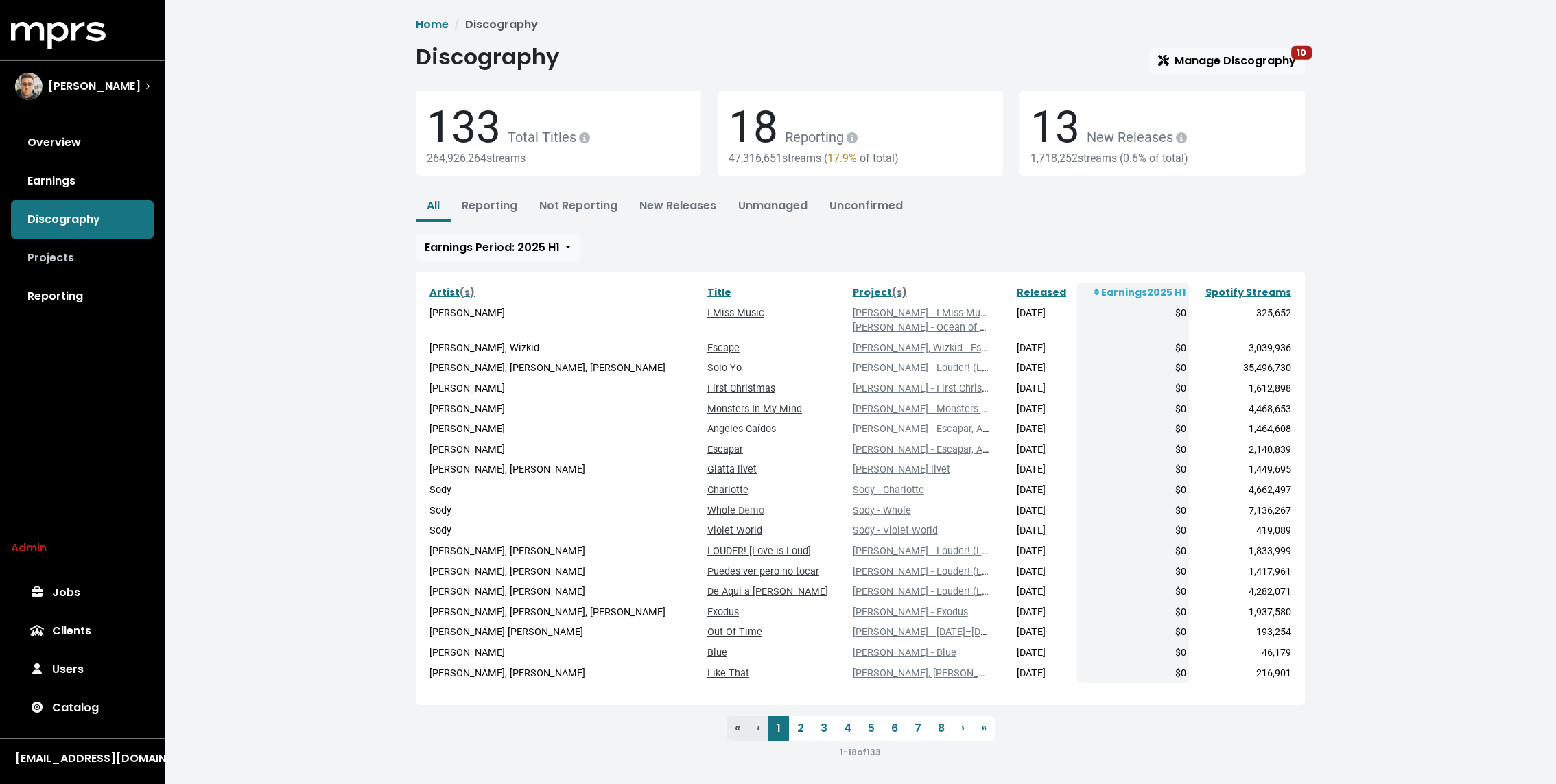
click at [85, 255] on link "Projects" at bounding box center [82, 257] width 143 height 38
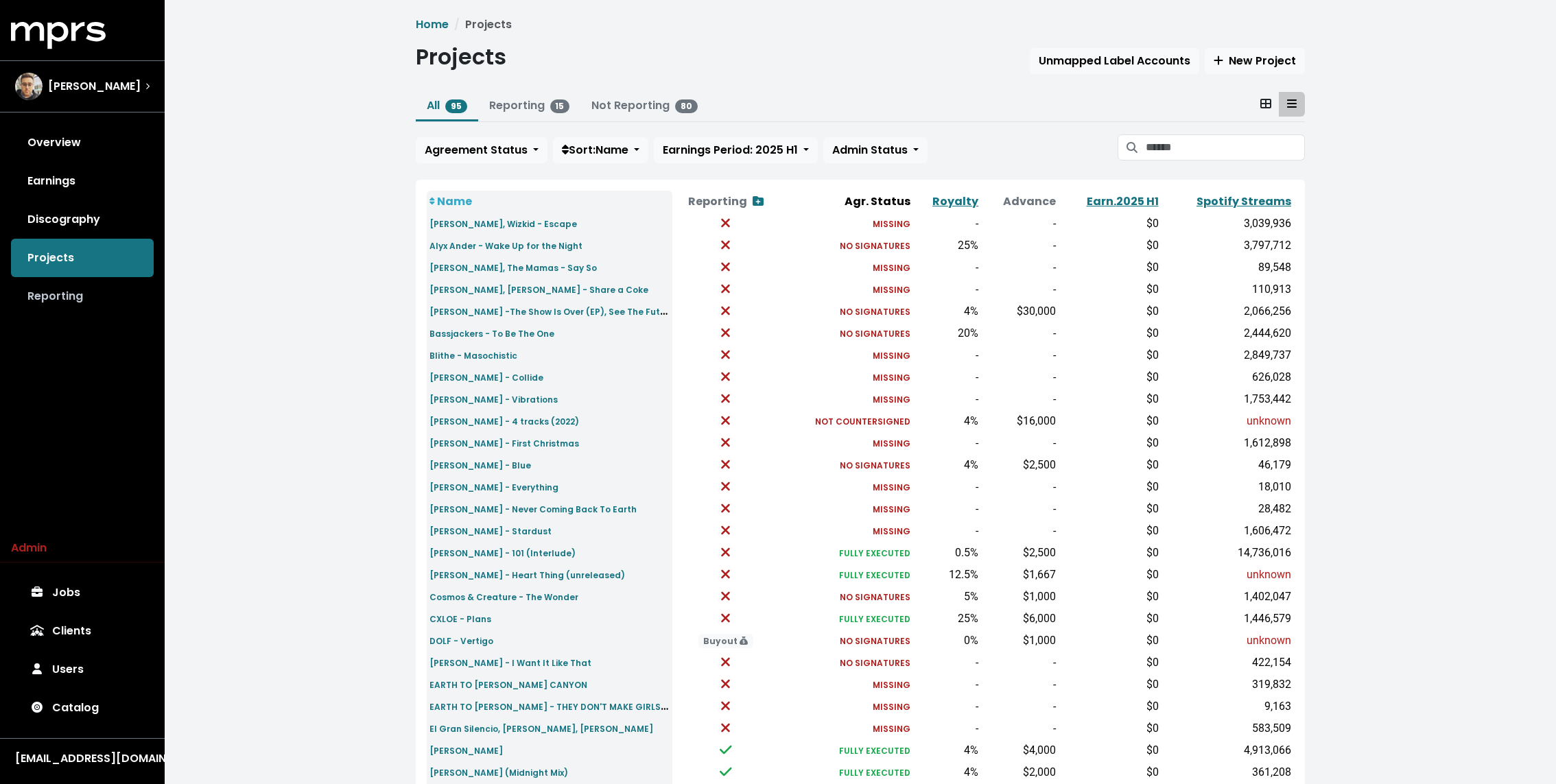
click at [83, 305] on link "Reporting" at bounding box center [82, 295] width 143 height 38
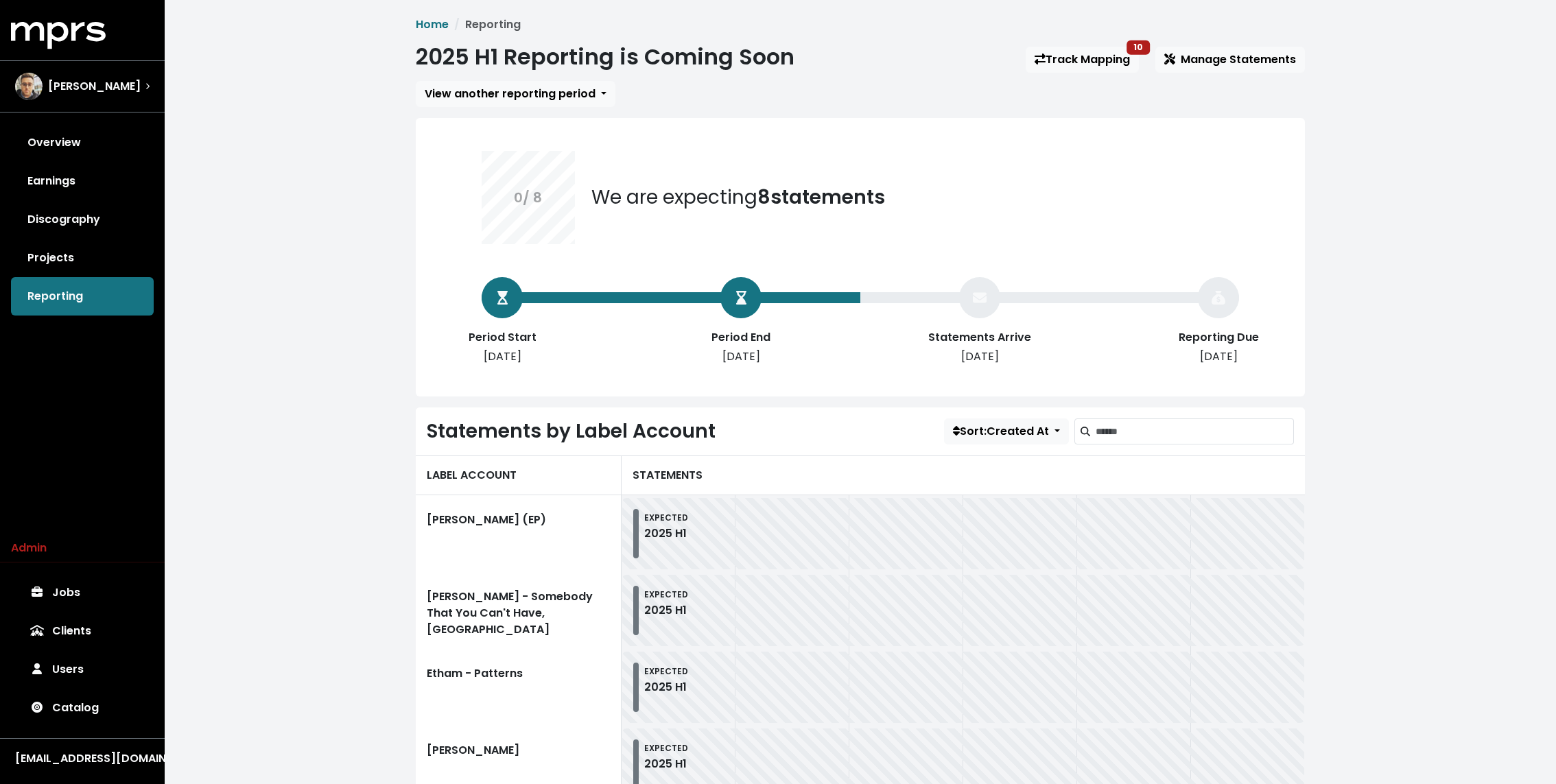
scroll to position [401, 0]
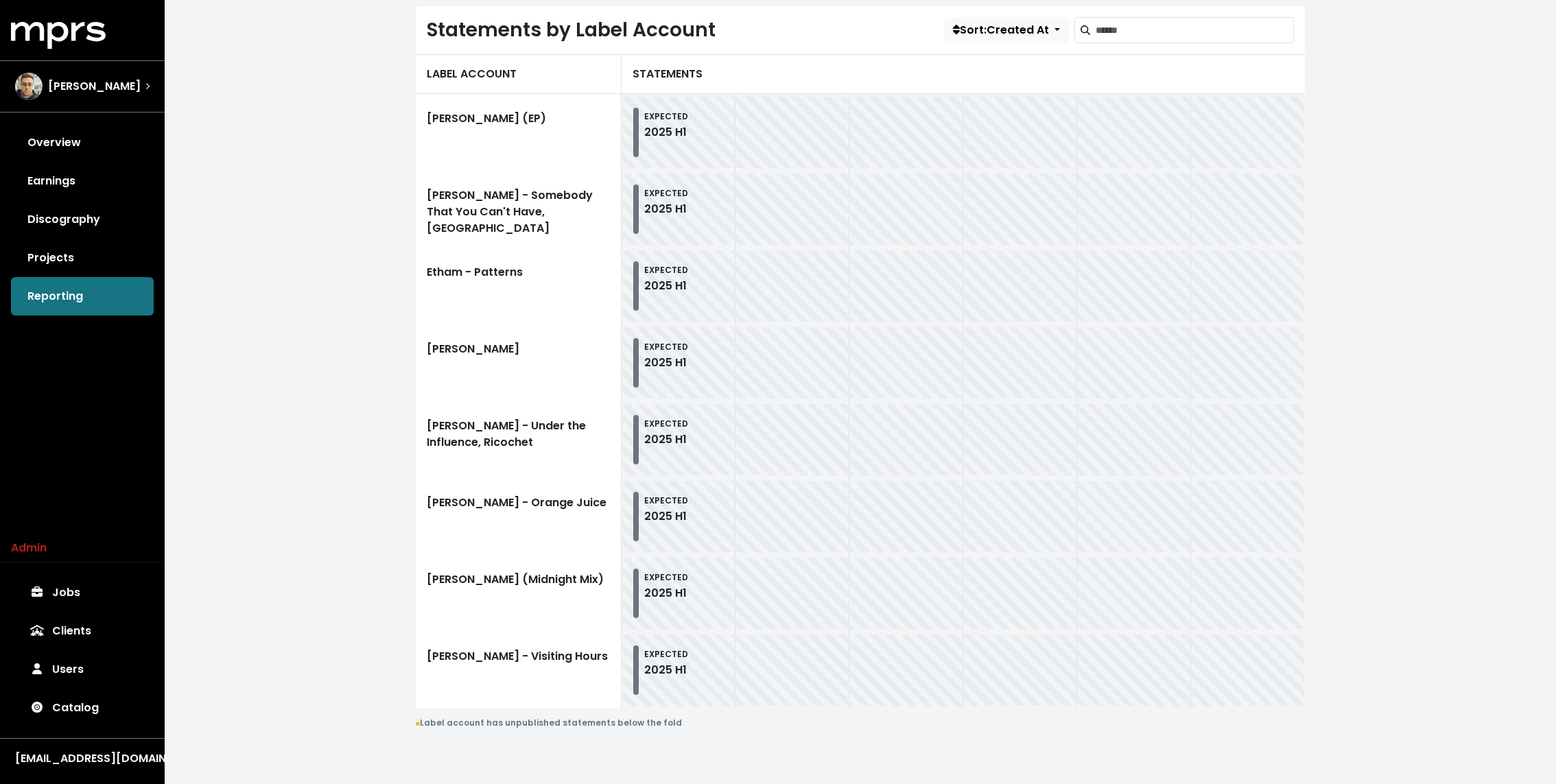
click at [345, 290] on div "Home Reporting 2025 H1 Reporting is Coming Soon Track Mapping 10 Manage Stateme…" at bounding box center [860, 192] width 1391 height 1186
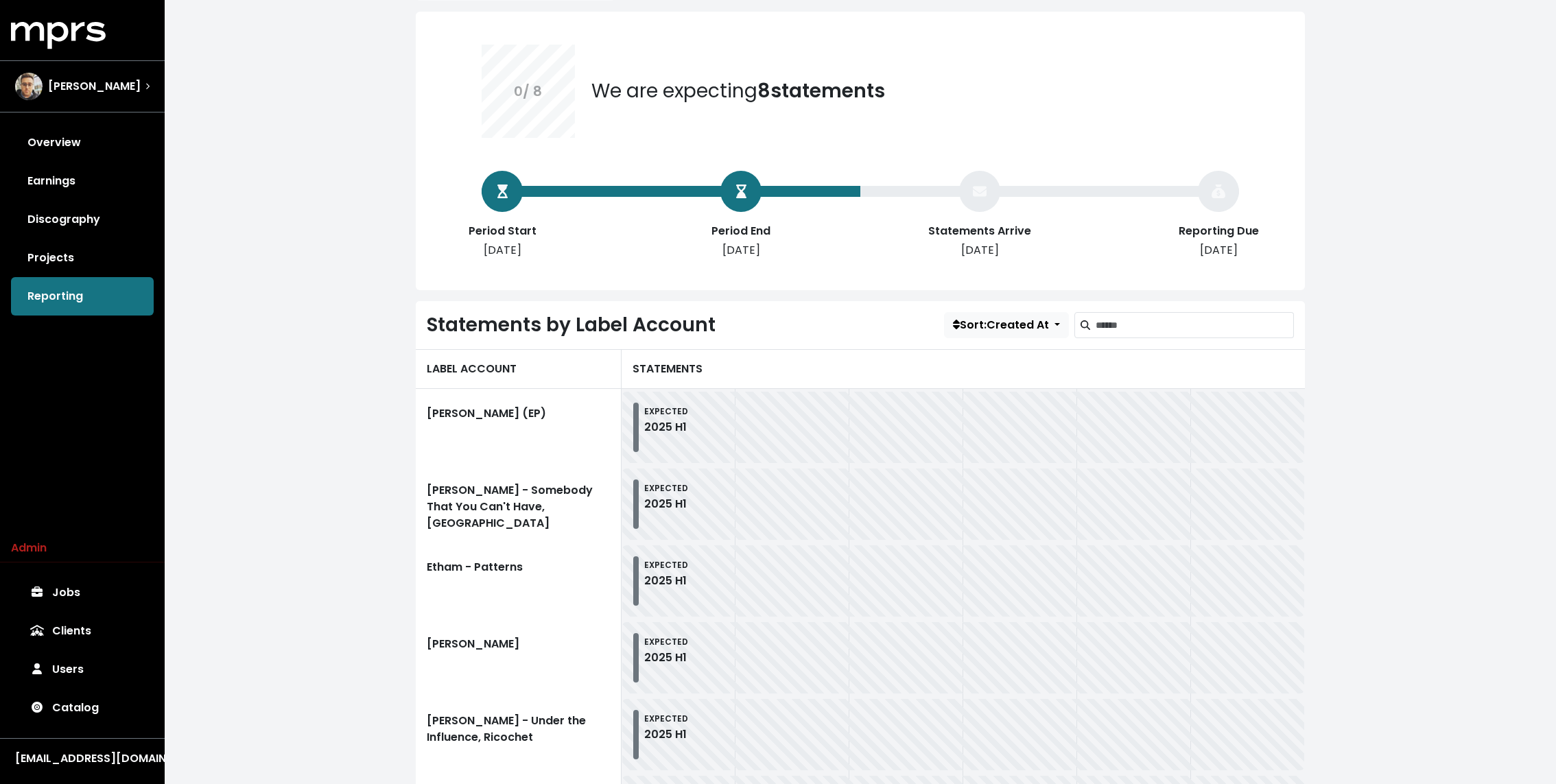
scroll to position [0, 0]
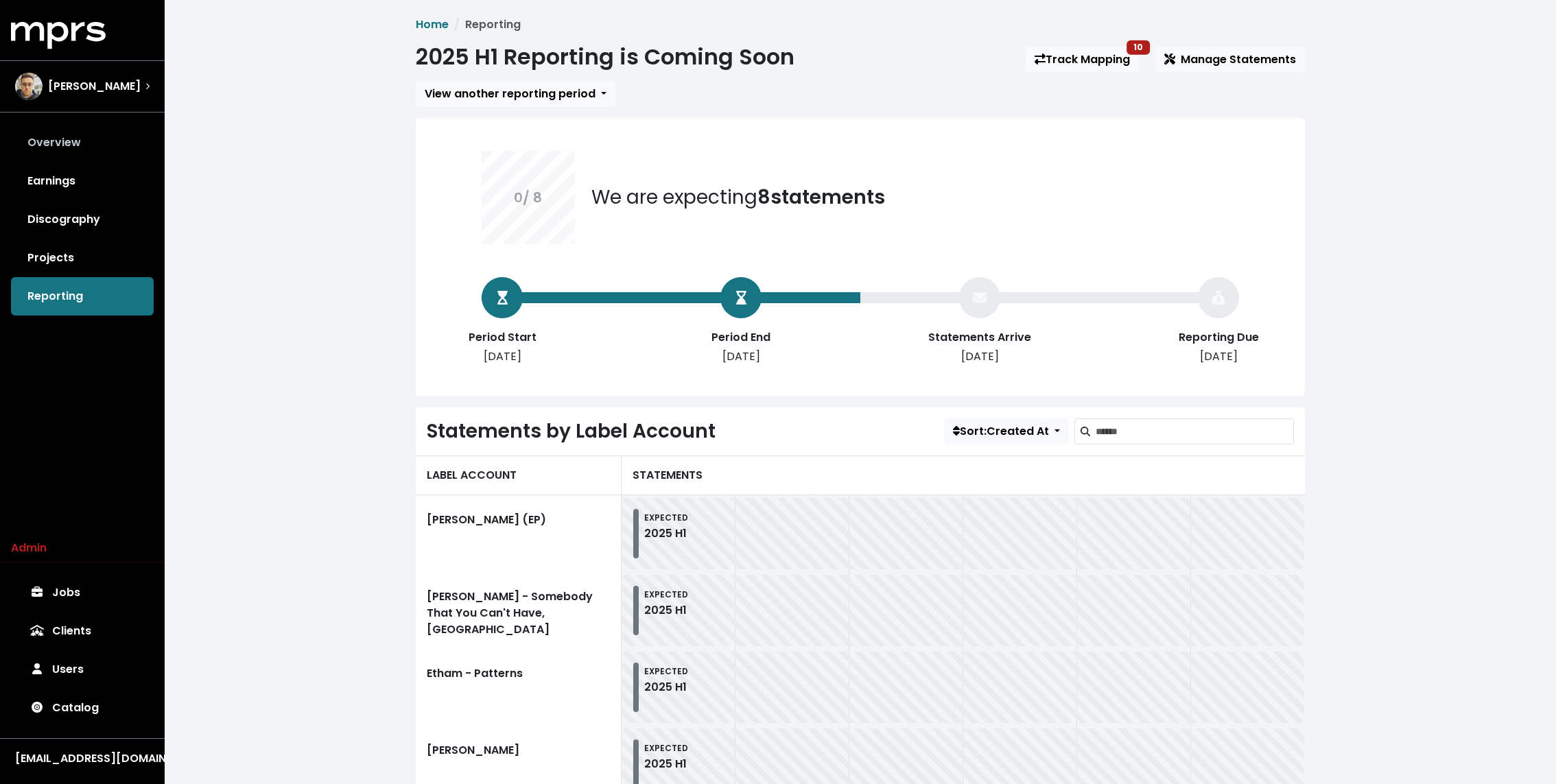
click at [85, 130] on link "Overview" at bounding box center [82, 142] width 143 height 38
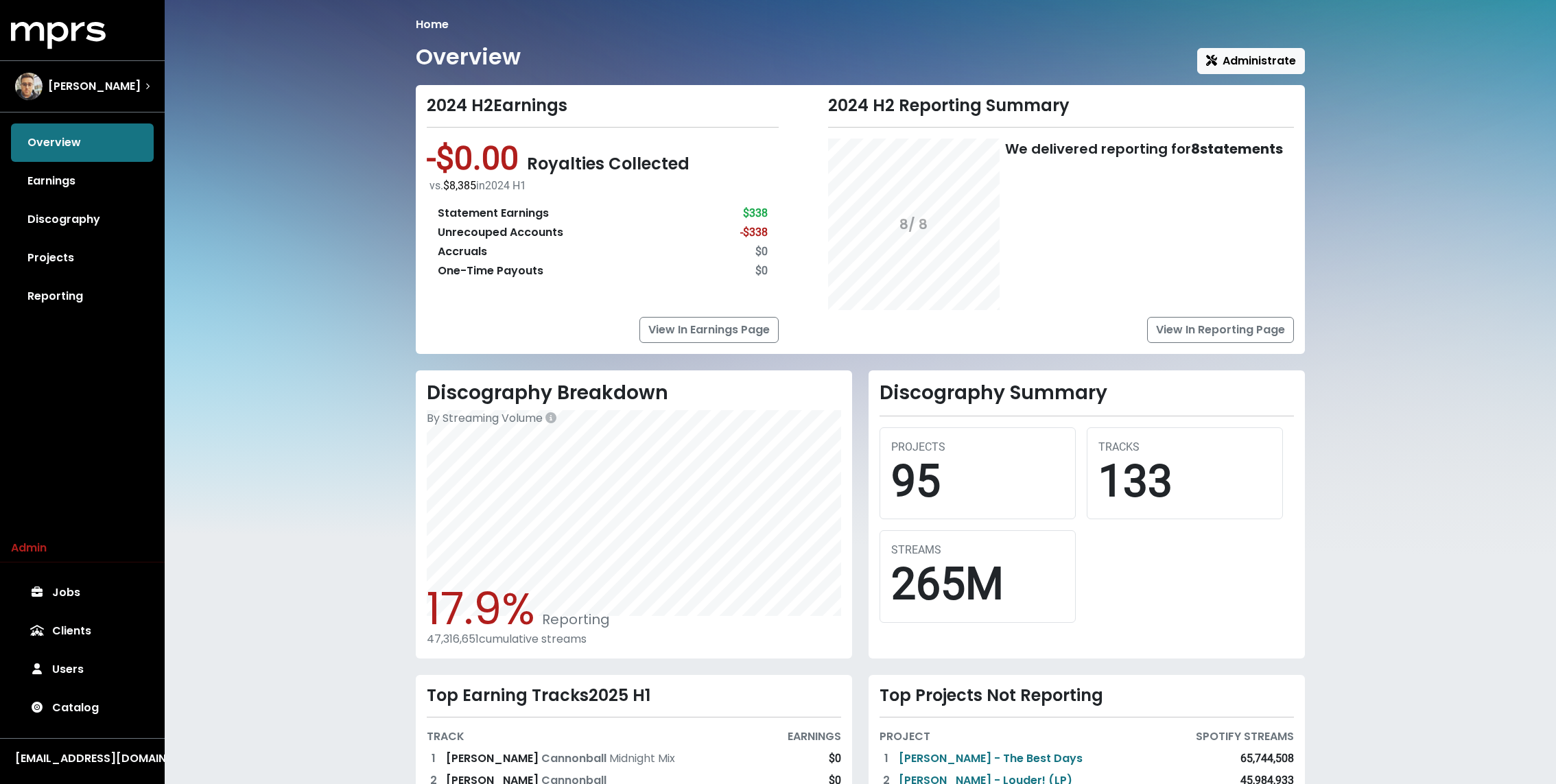
scroll to position [162, 0]
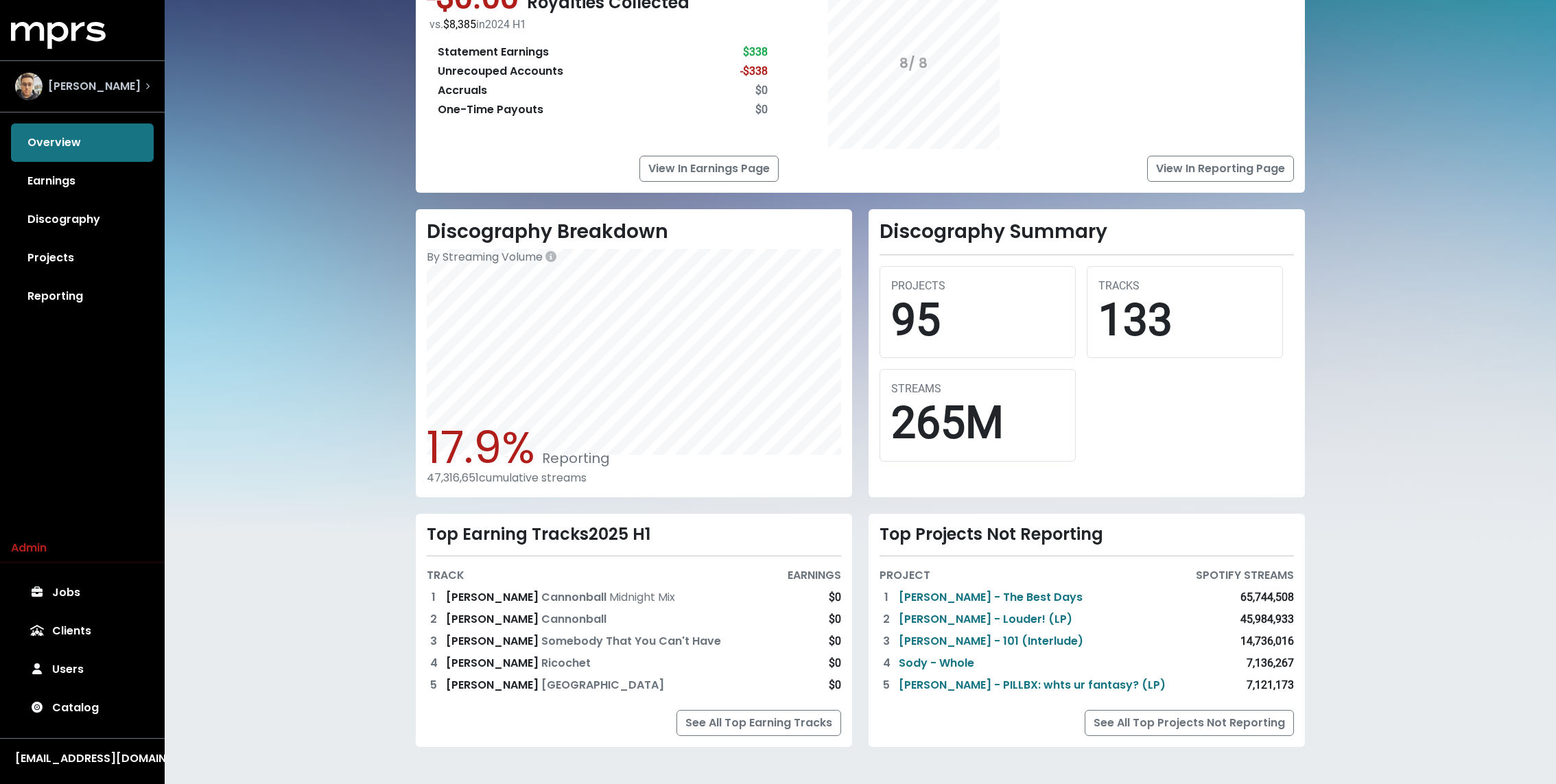
click at [107, 80] on span "[PERSON_NAME]" at bounding box center [95, 86] width 93 height 17
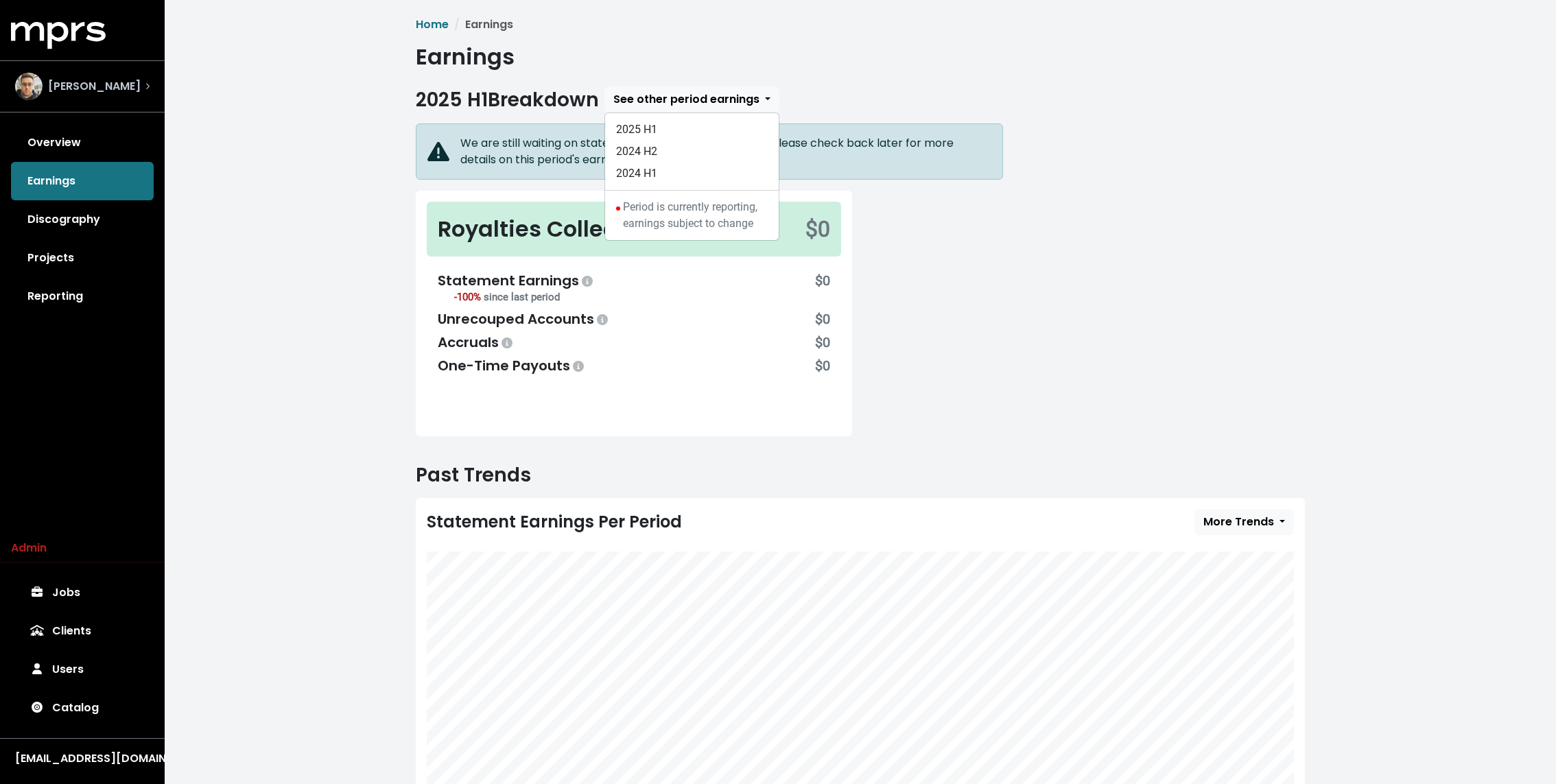
click at [101, 78] on span "[PERSON_NAME]" at bounding box center [95, 86] width 93 height 17
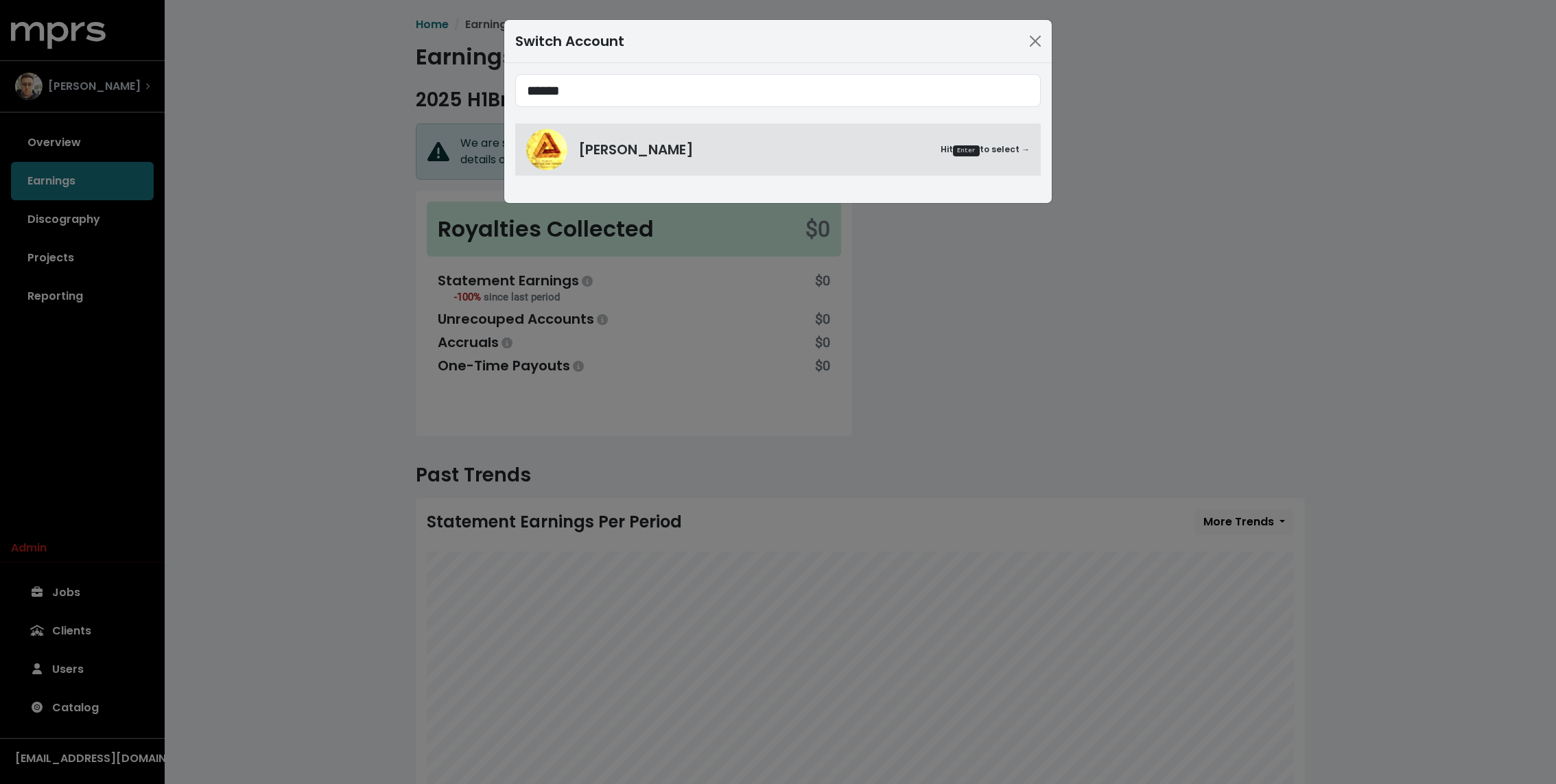
type input "******"
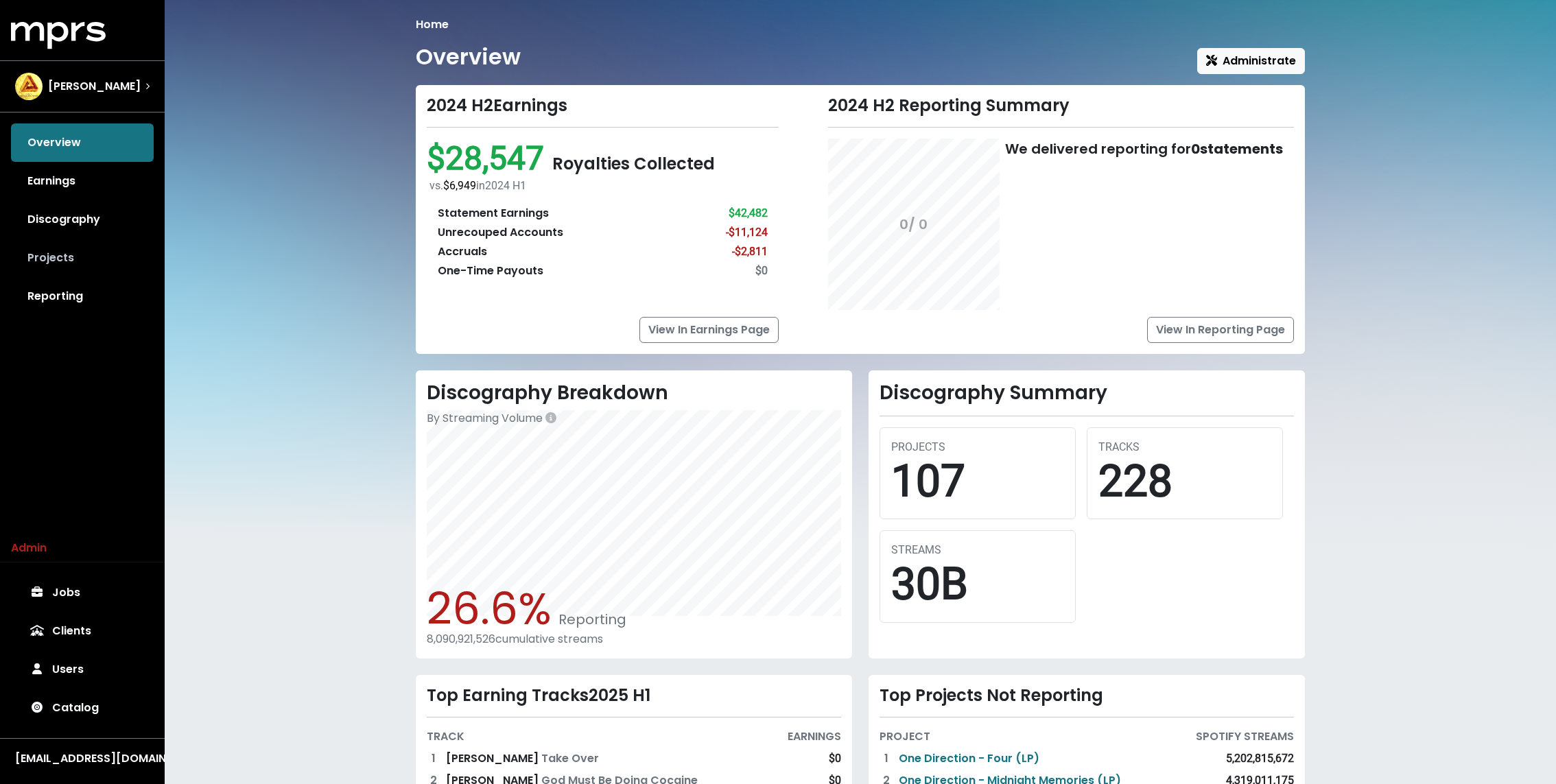
click at [71, 241] on link "Projects" at bounding box center [82, 257] width 143 height 38
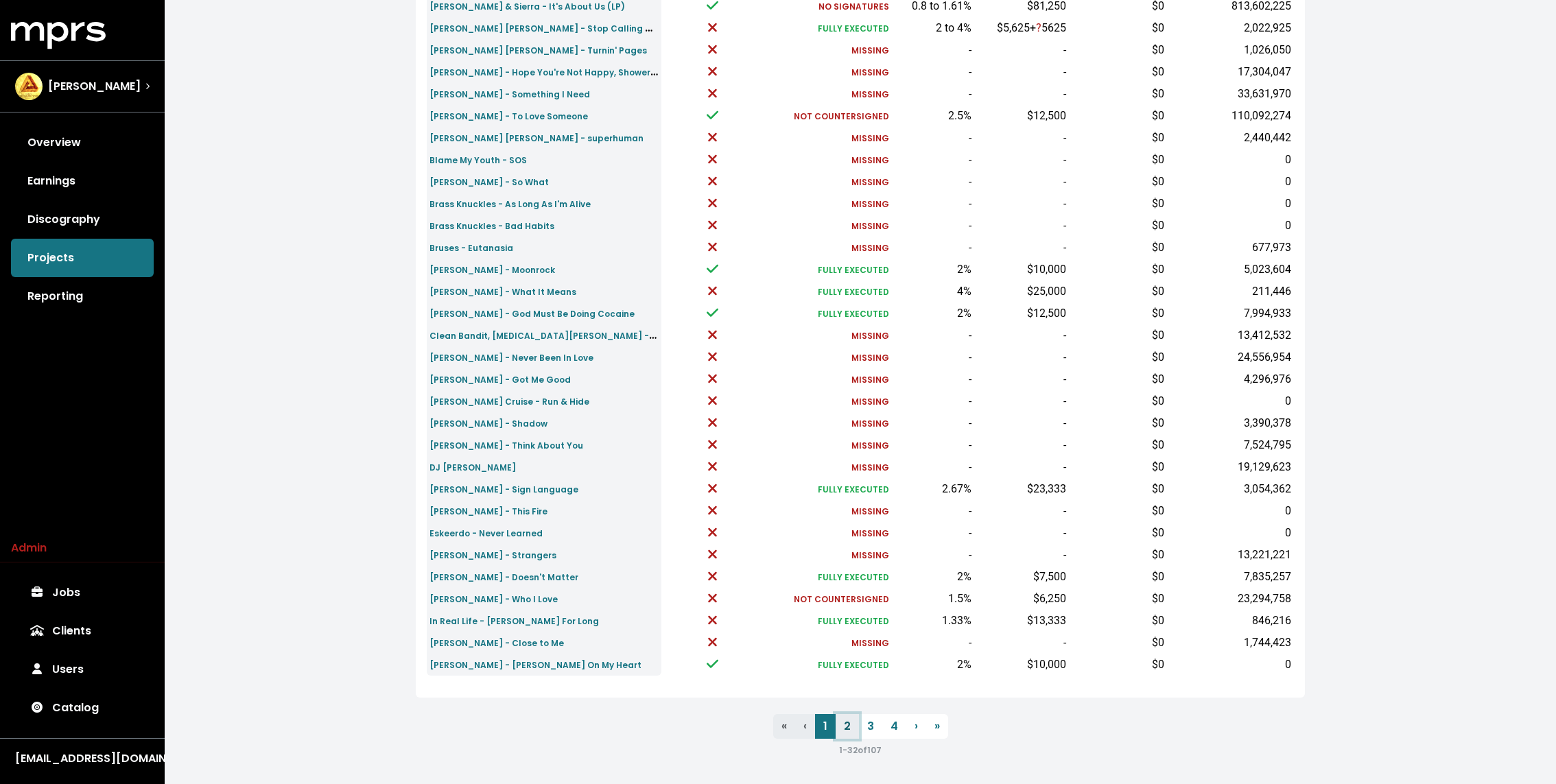
click at [844, 730] on link "2" at bounding box center [847, 726] width 24 height 25
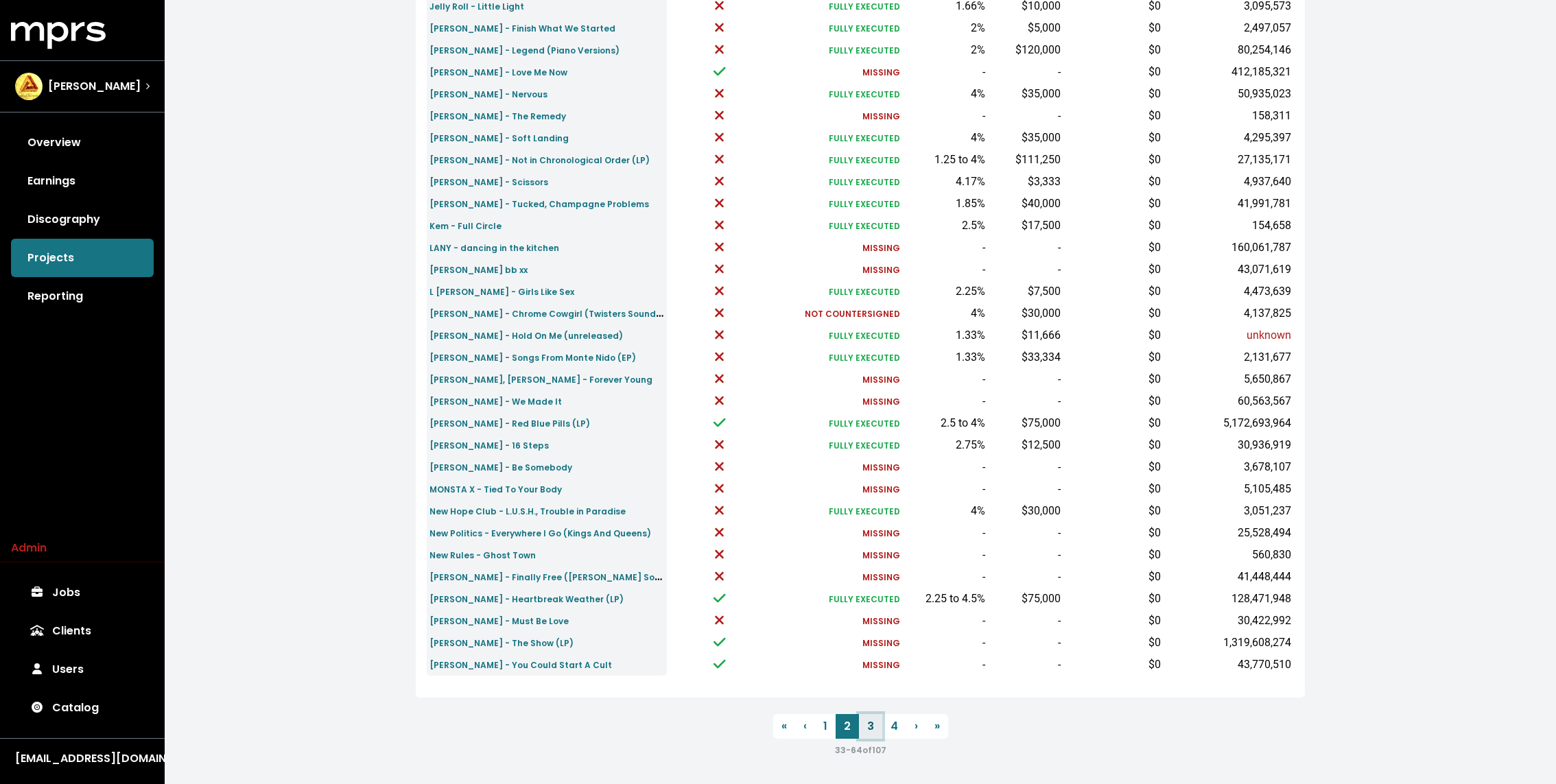
click at [869, 725] on link "3" at bounding box center [870, 726] width 24 height 25
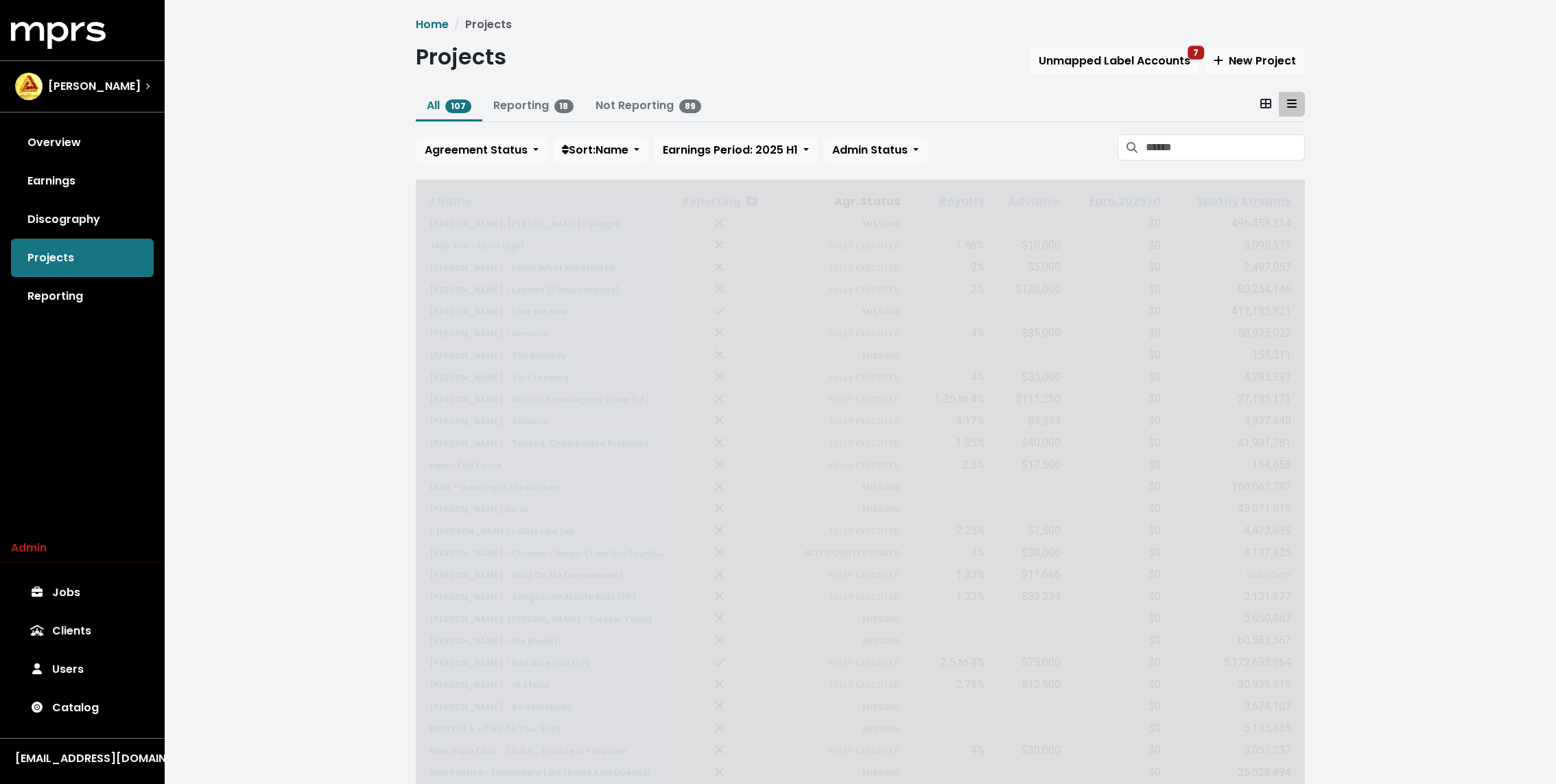
scroll to position [239, 0]
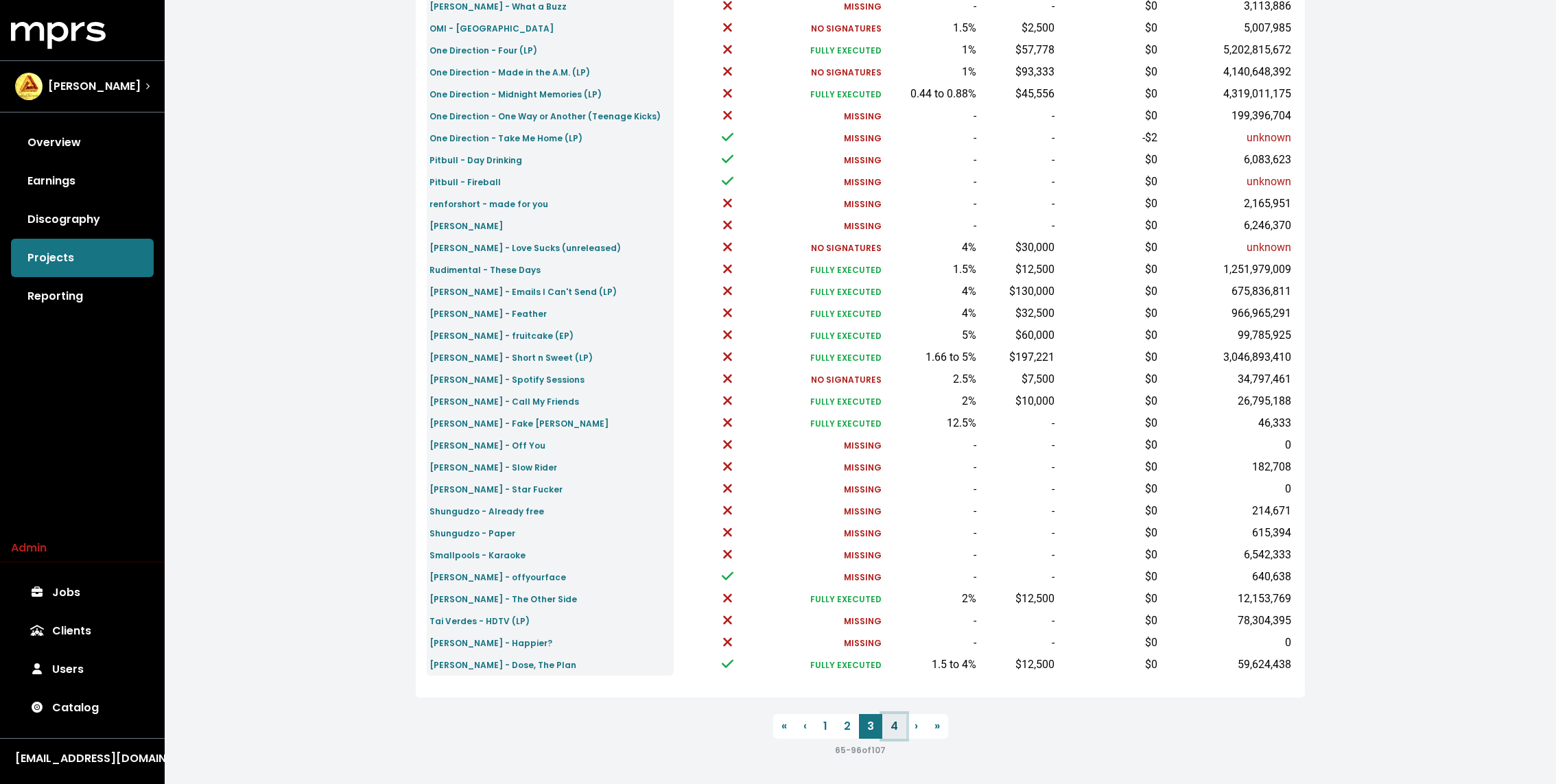
click at [887, 717] on link "4" at bounding box center [894, 726] width 24 height 25
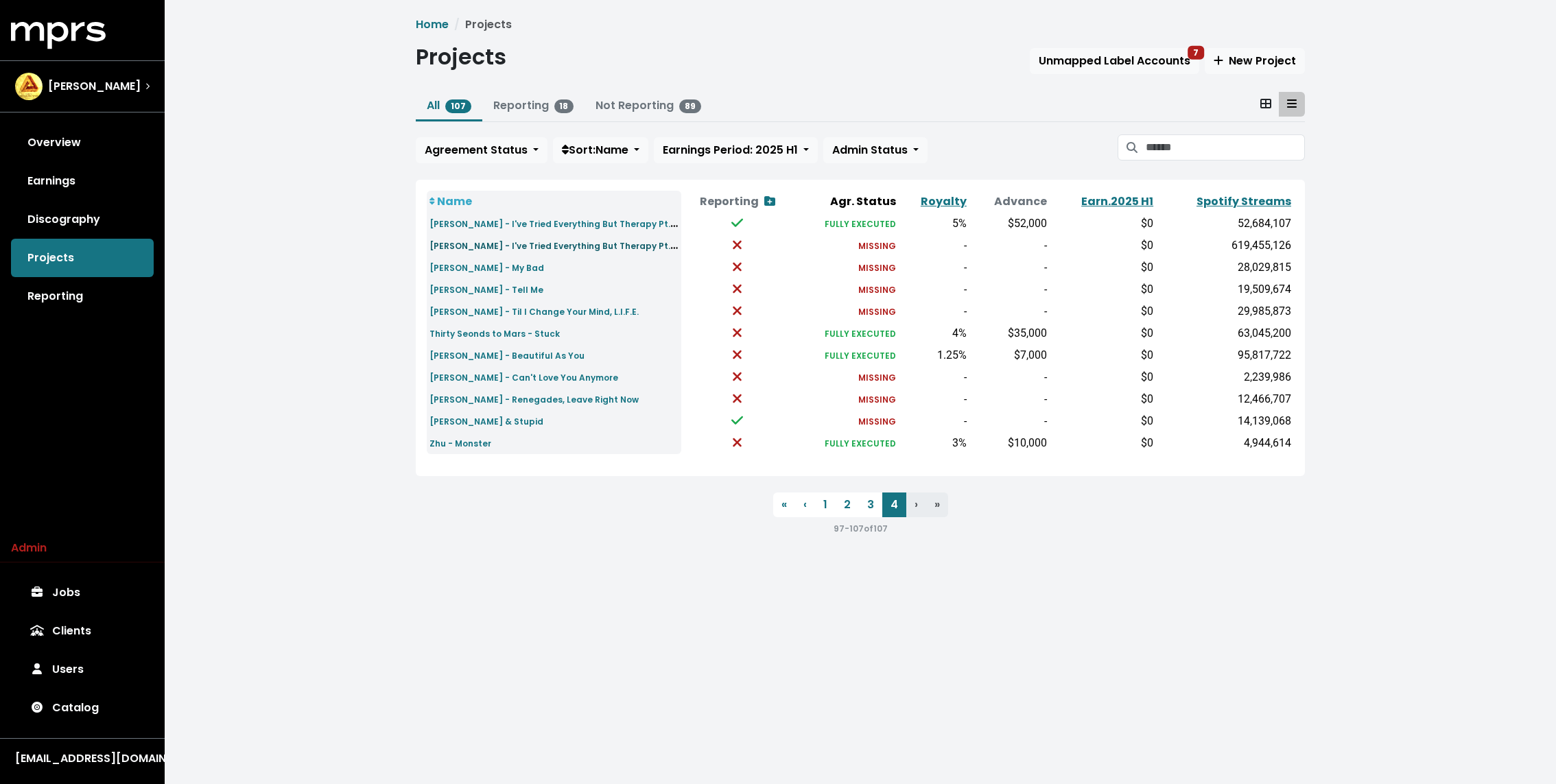
click at [542, 246] on small "Teddy Swims - I've Tried Everything But Therapy Pt. 2 (LP)" at bounding box center [563, 245] width 267 height 16
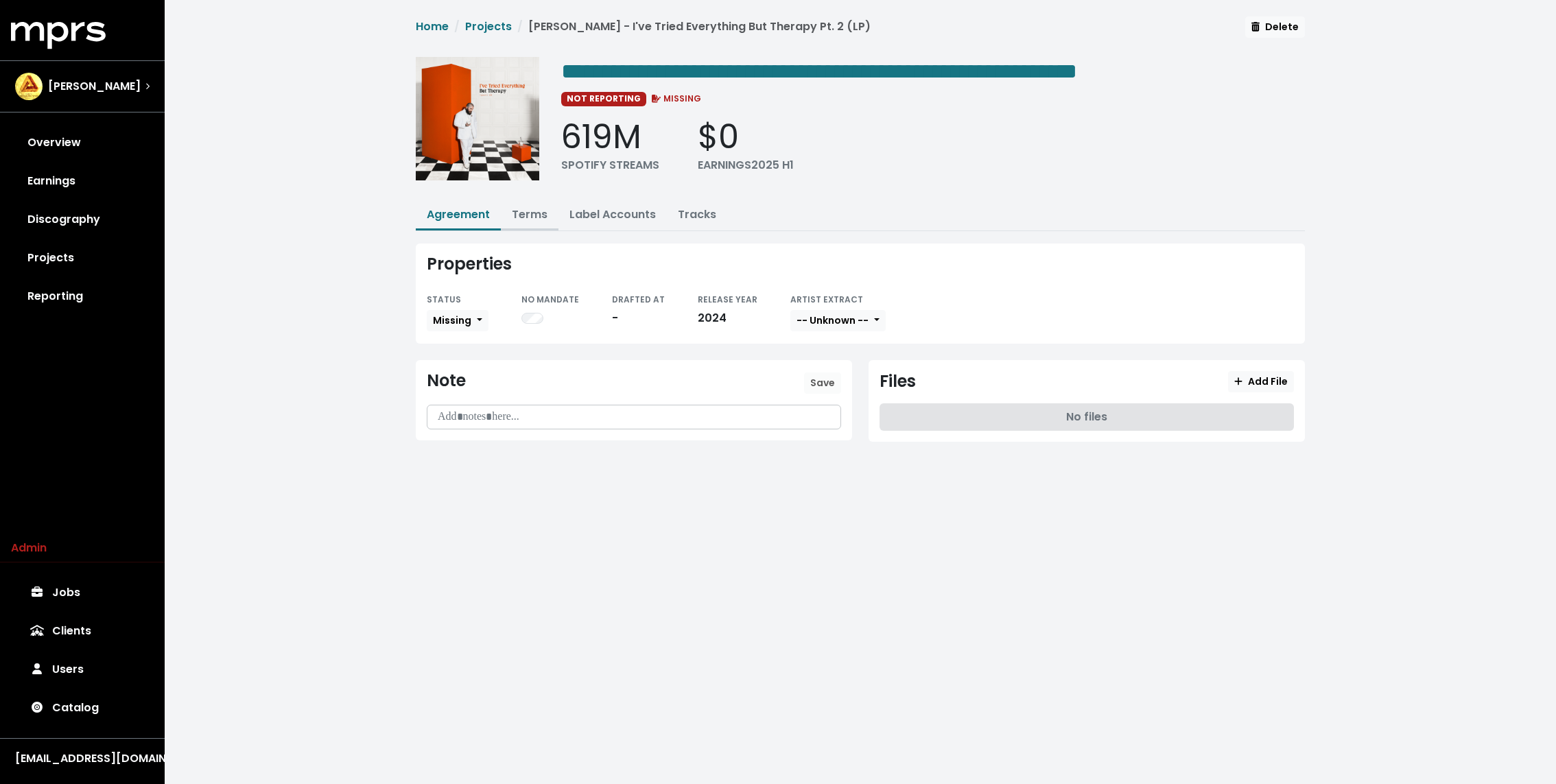
click at [525, 227] on button "Terms" at bounding box center [529, 216] width 57 height 30
click at [525, 218] on link "Terms" at bounding box center [529, 215] width 35 height 16
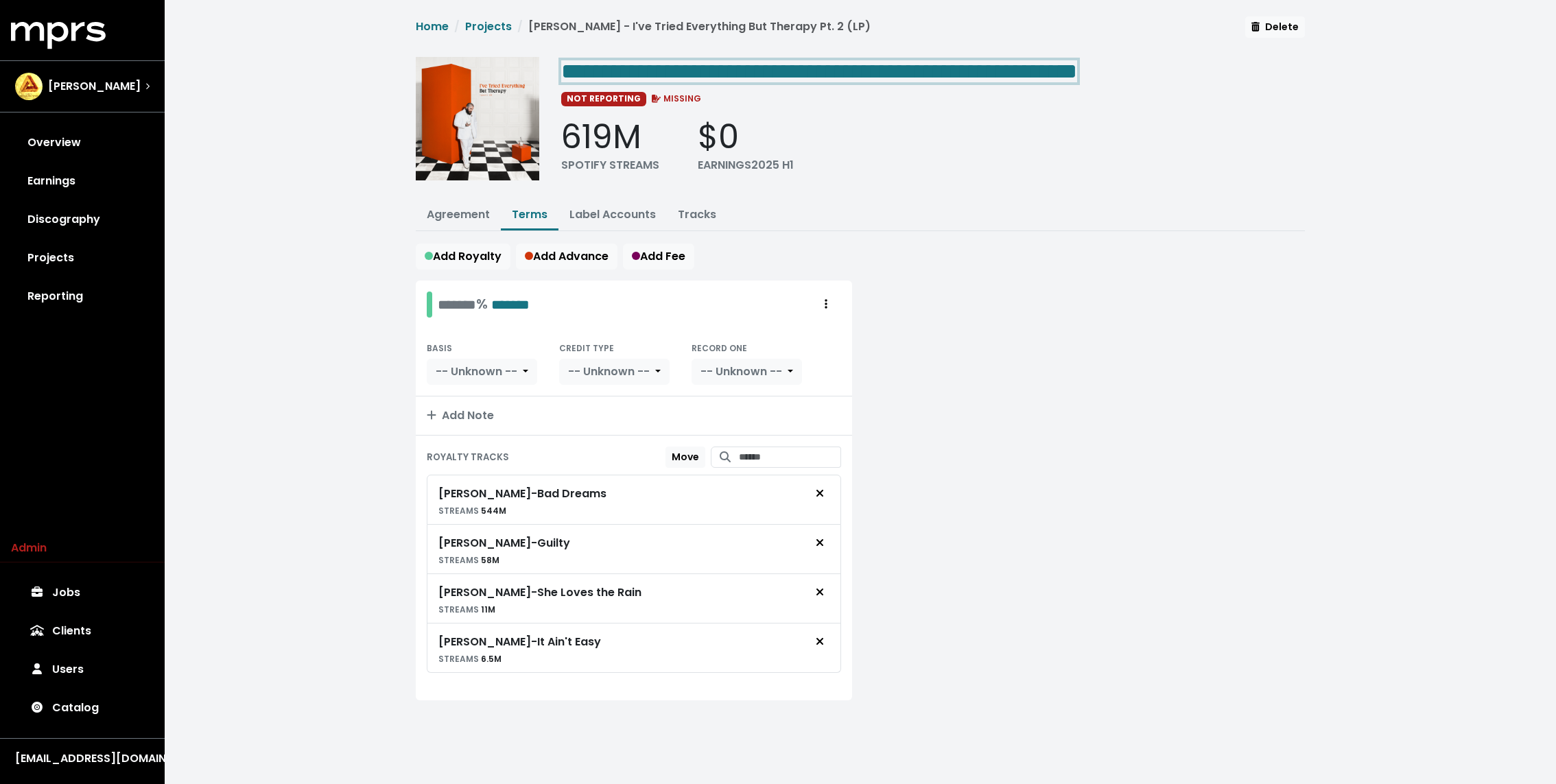
click at [748, 63] on span "**********" at bounding box center [818, 71] width 515 height 22
click at [585, 248] on span "Add Advance" at bounding box center [566, 256] width 84 height 16
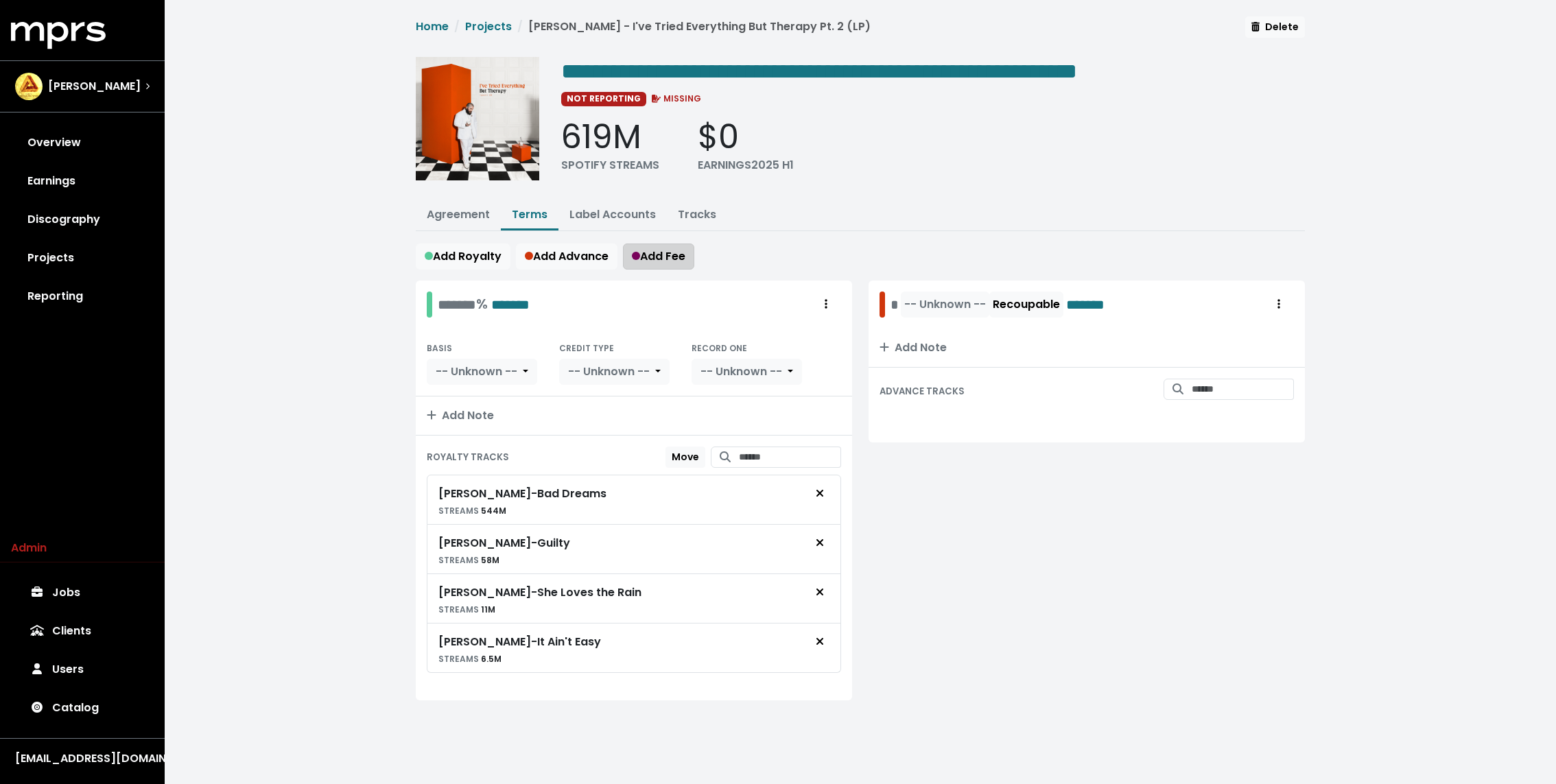
click at [660, 249] on span "Add Fee" at bounding box center [658, 256] width 53 height 16
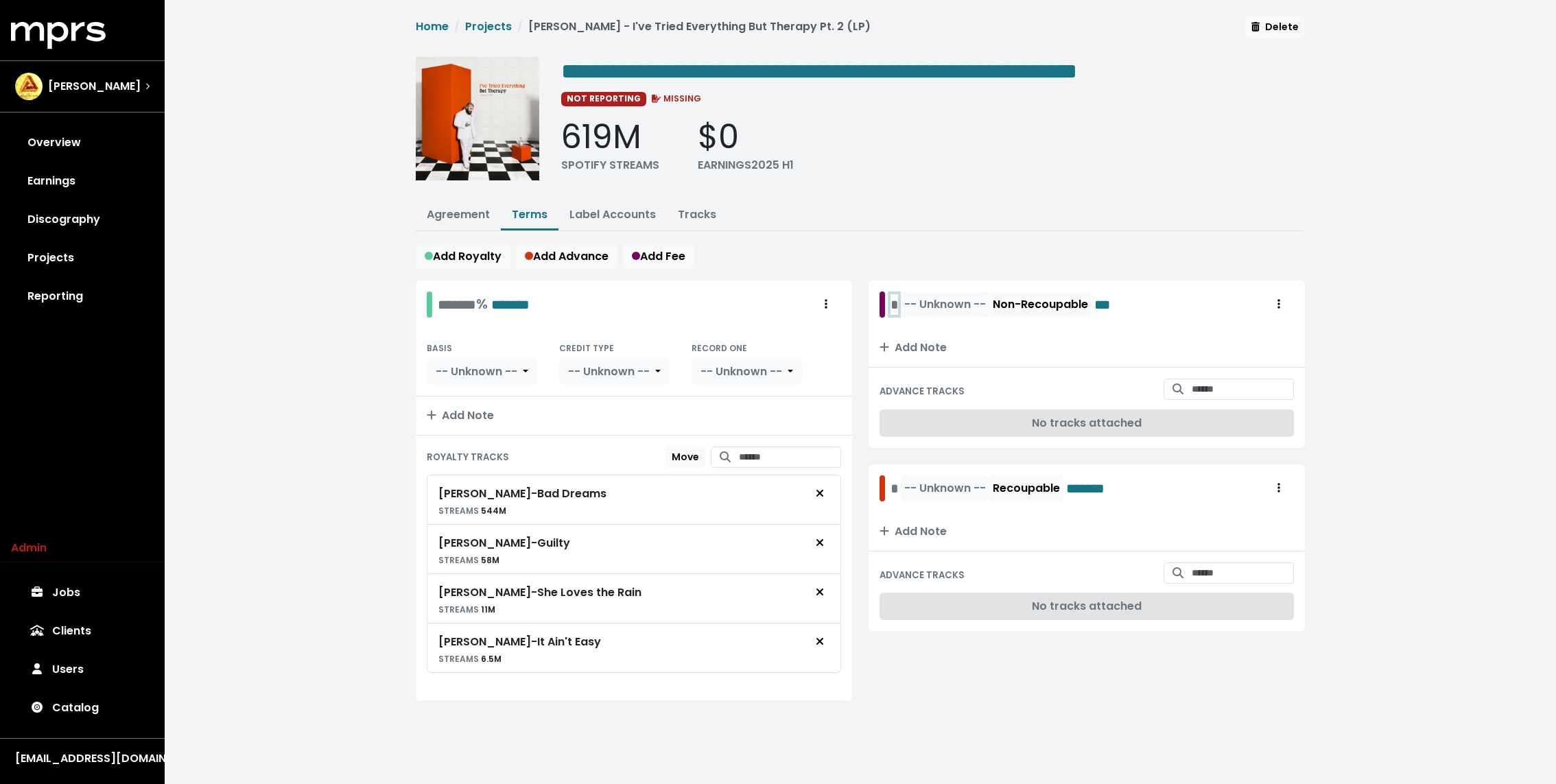
click at [894, 299] on div "* -- Unknown -- Non-Recoupable ***" at bounding box center [1003, 304] width 228 height 26
paste span "Edit value"
click at [913, 303] on span "******" at bounding box center [913, 304] width 46 height 21
click at [889, 482] on div "-- Unknown -- Recoupable *******" at bounding box center [999, 488] width 241 height 26
paste span "Edit value"
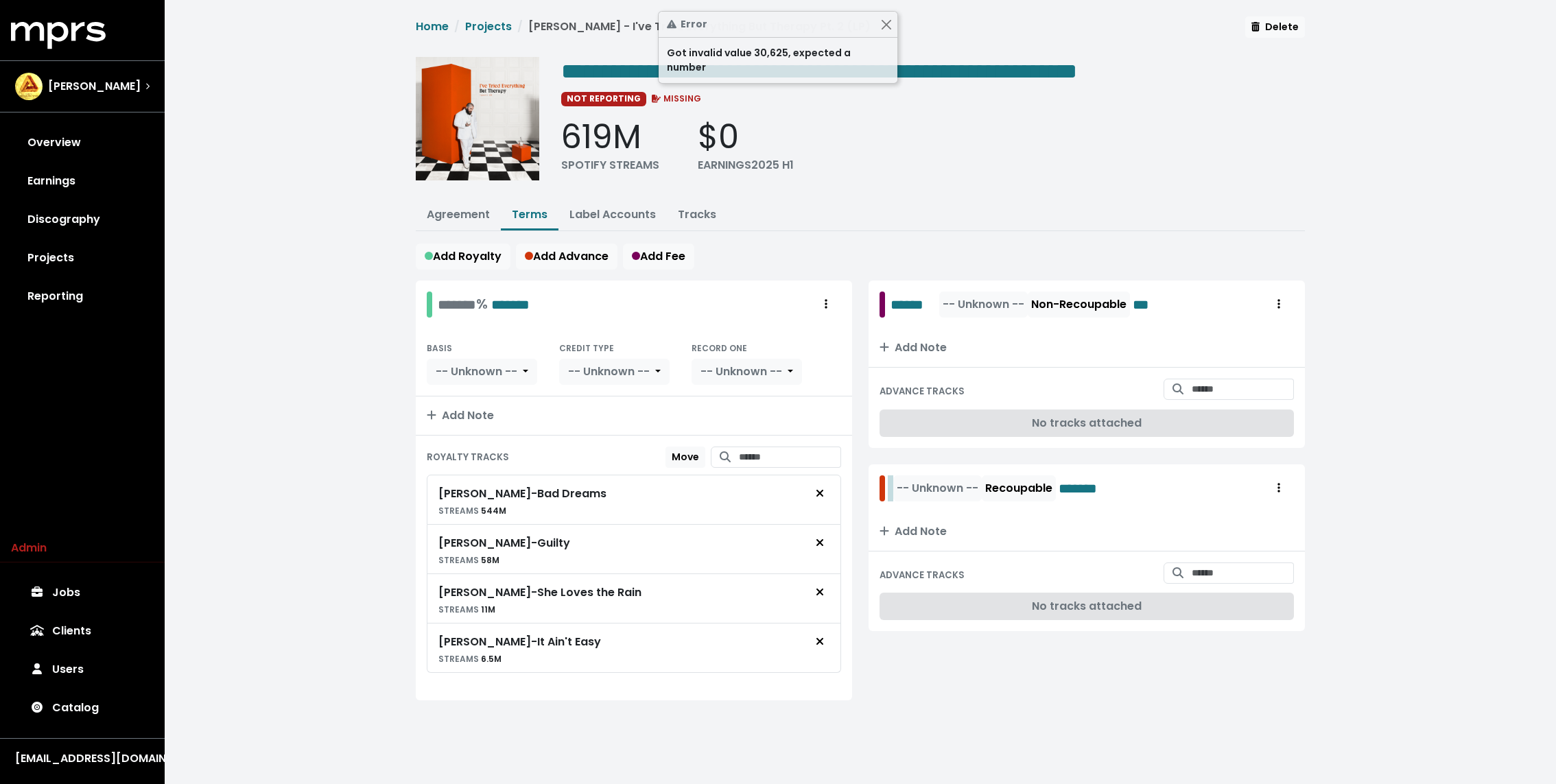
click at [893, 490] on div "-- Unknown -- Recoupable *******" at bounding box center [1005, 488] width 231 height 26
click at [911, 485] on span "******" at bounding box center [913, 488] width 46 height 21
click at [966, 491] on span "-- Unknown --" at bounding box center [982, 488] width 82 height 16
click at [968, 507] on link "USD" at bounding box center [991, 518] width 108 height 22
click at [981, 301] on span "-- Unknown --" at bounding box center [982, 304] width 82 height 16
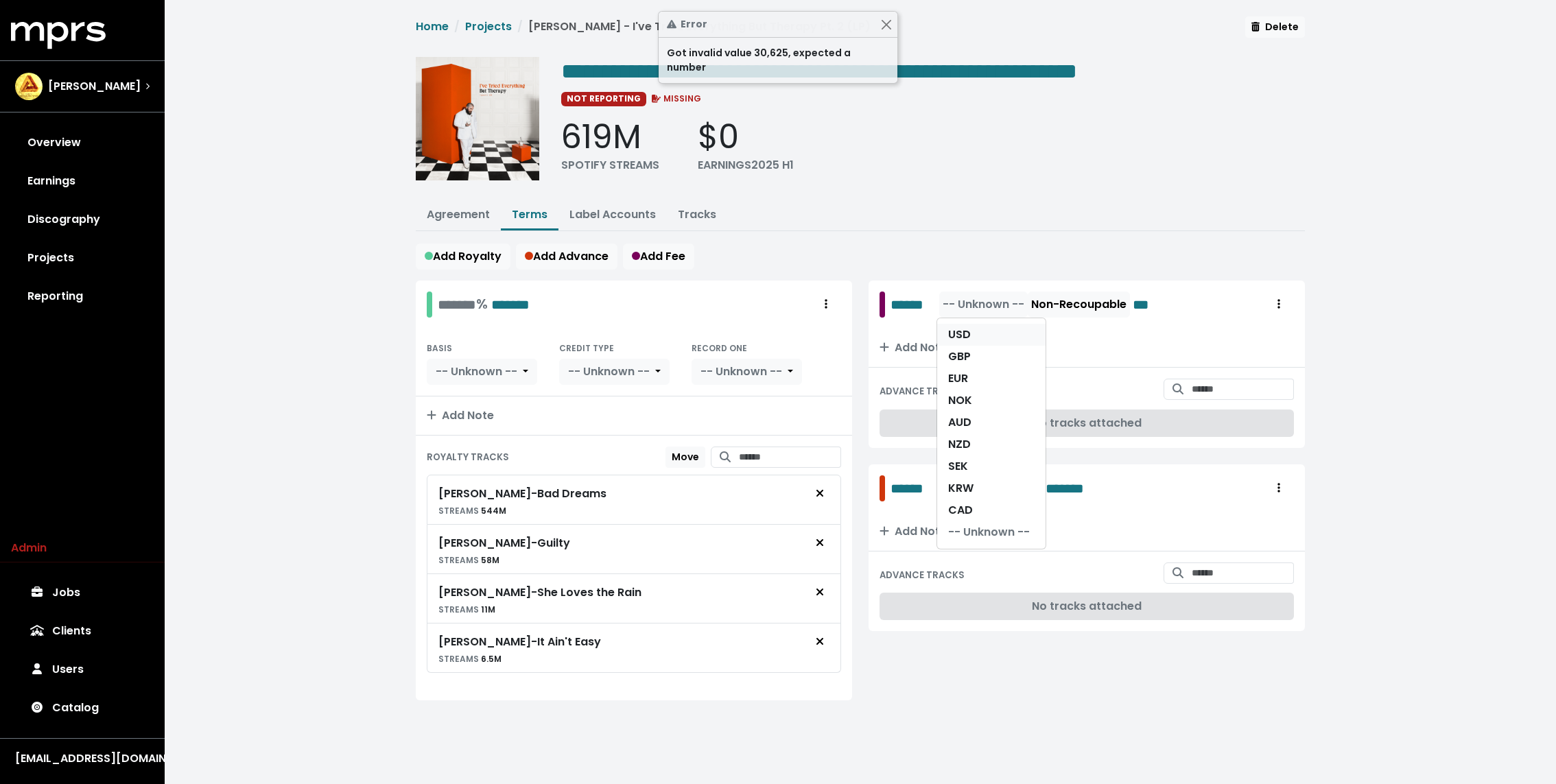
click at [979, 328] on link "USD" at bounding box center [991, 335] width 108 height 22
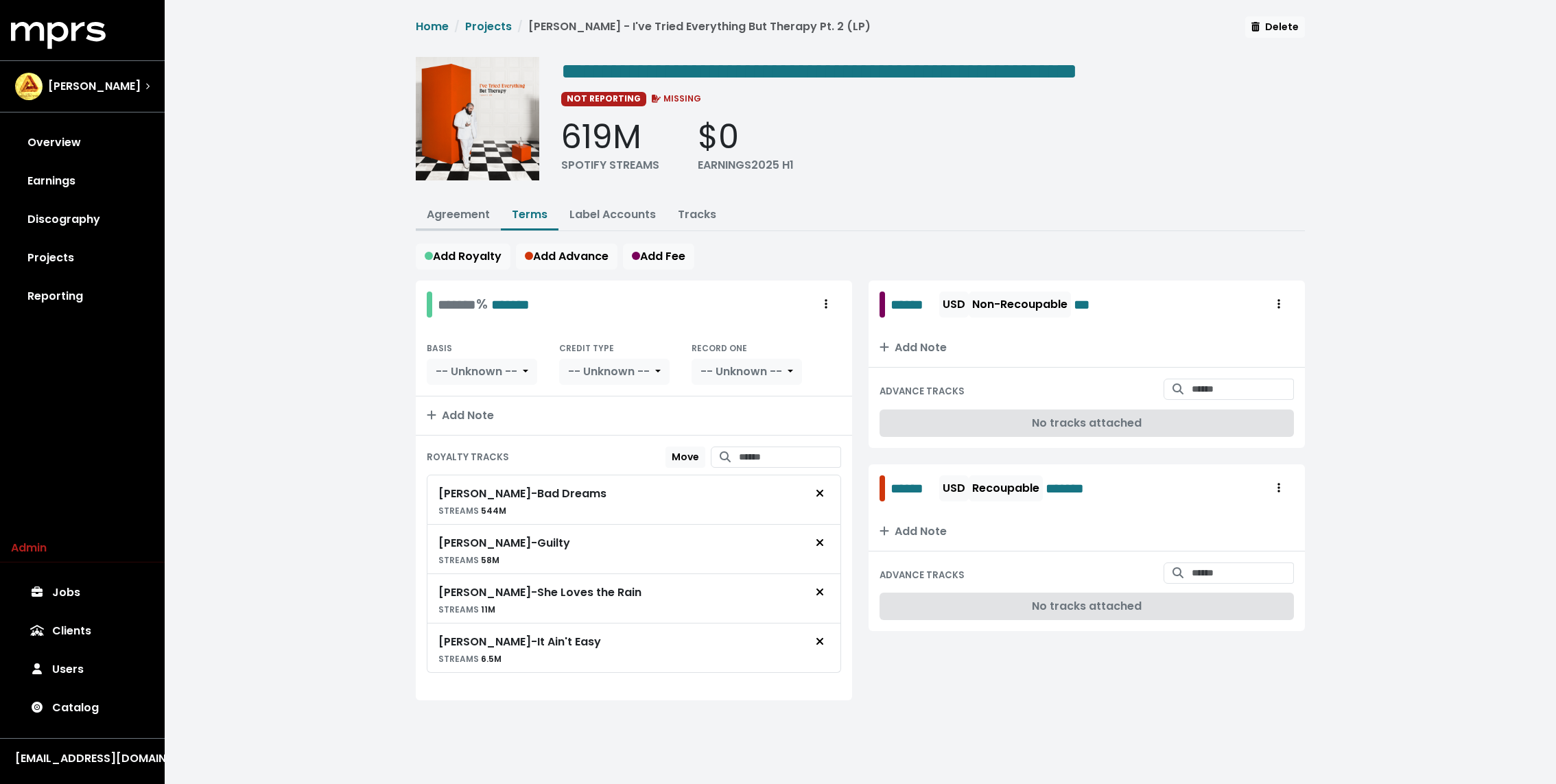
click at [457, 210] on link "Agreement" at bounding box center [458, 215] width 63 height 16
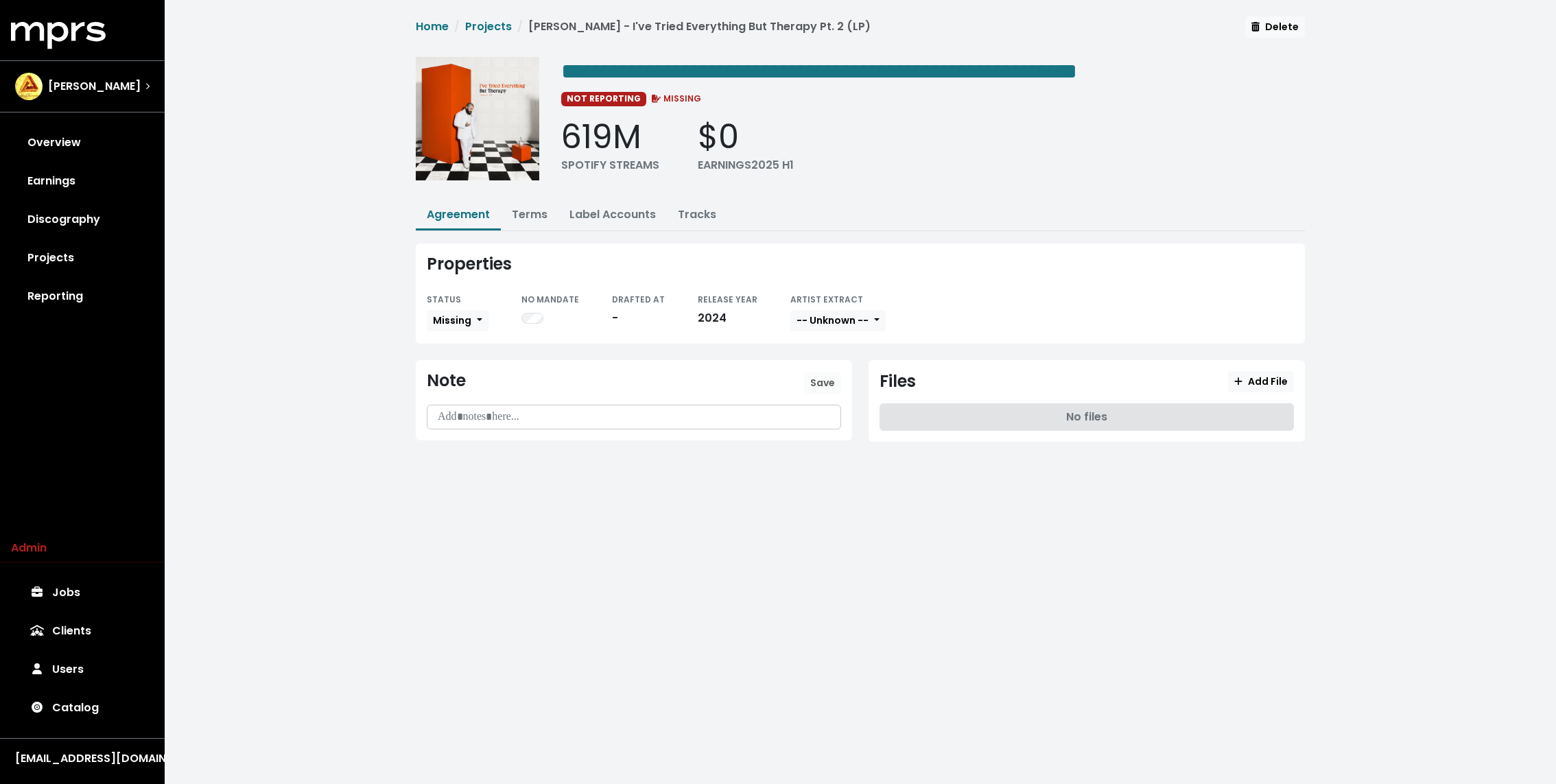
click at [475, 303] on div "STATUS" at bounding box center [457, 298] width 62 height 17
click at [468, 321] on span "Missing" at bounding box center [451, 320] width 38 height 14
click at [475, 447] on link "Fully Executed" at bounding box center [492, 458] width 129 height 22
click at [839, 313] on span "-- Unknown --" at bounding box center [865, 320] width 72 height 14
click at [846, 386] on link "Not Available" at bounding box center [878, 392] width 108 height 22
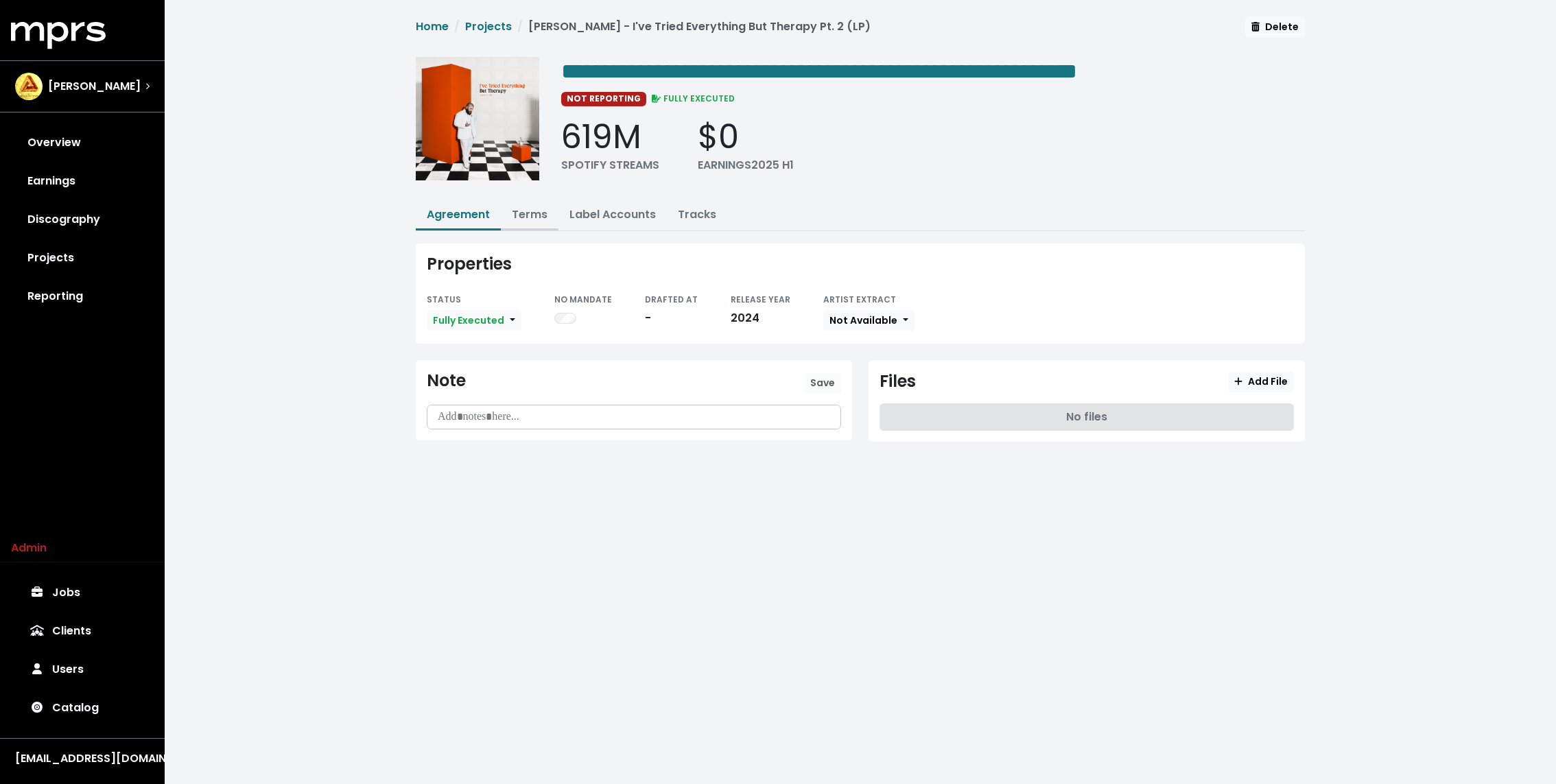
click at [534, 212] on link "Terms" at bounding box center [529, 215] width 35 height 16
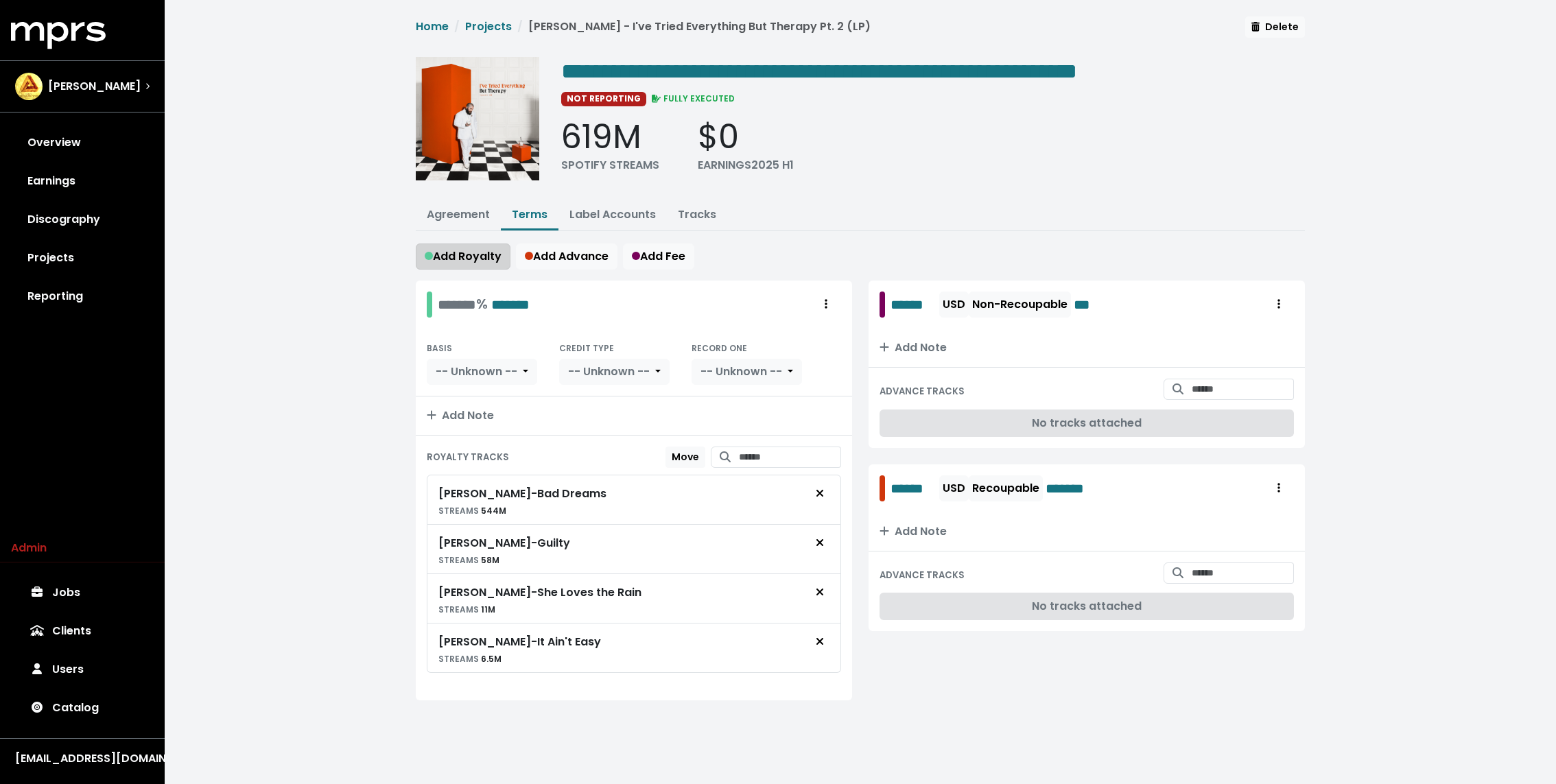
click at [475, 251] on span "Add Royalty" at bounding box center [463, 256] width 77 height 16
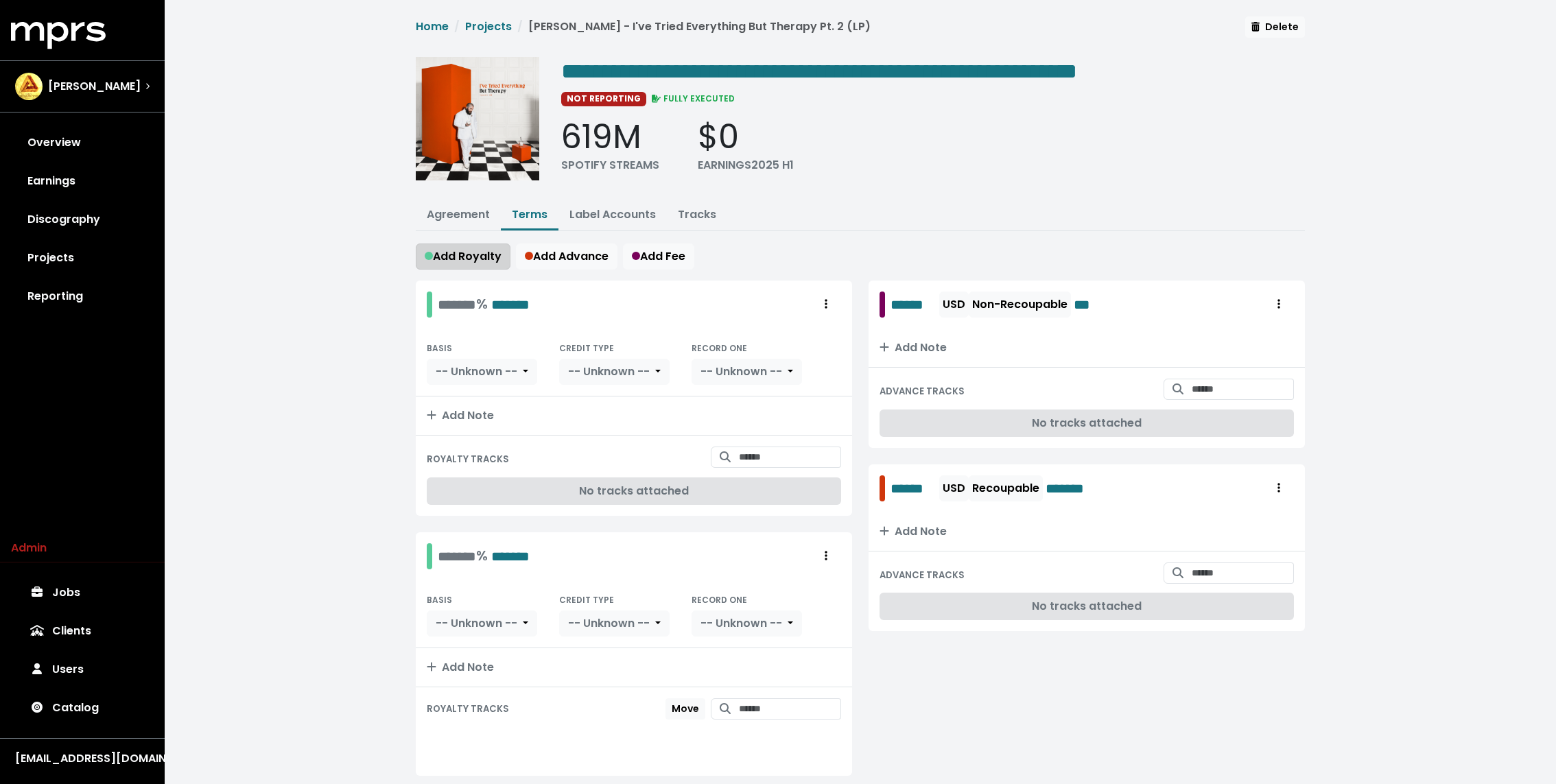
click at [475, 251] on span "Add Royalty" at bounding box center [463, 256] width 77 height 16
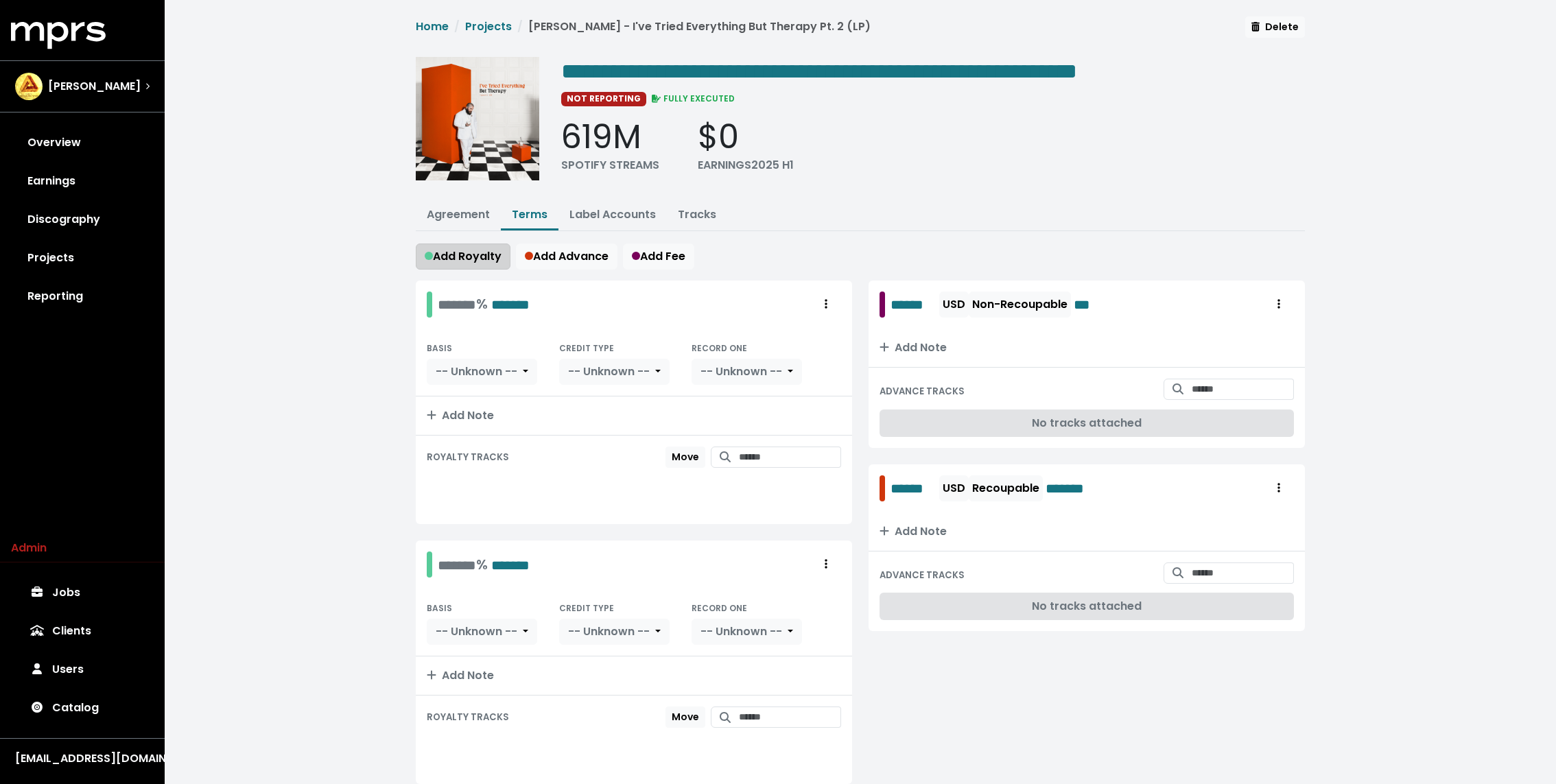
click at [475, 251] on span "Add Royalty" at bounding box center [463, 256] width 77 height 16
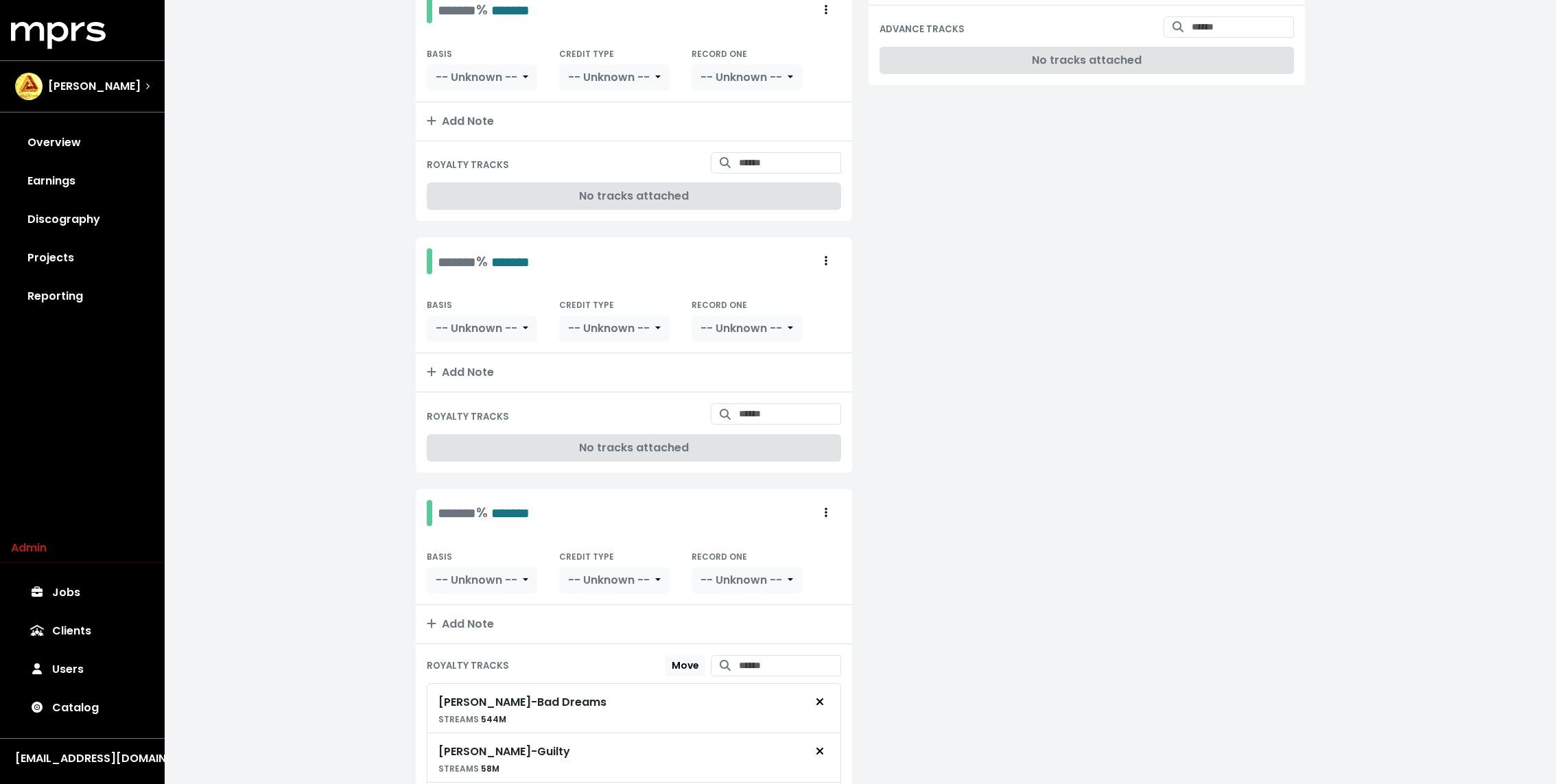
scroll to position [709, 0]
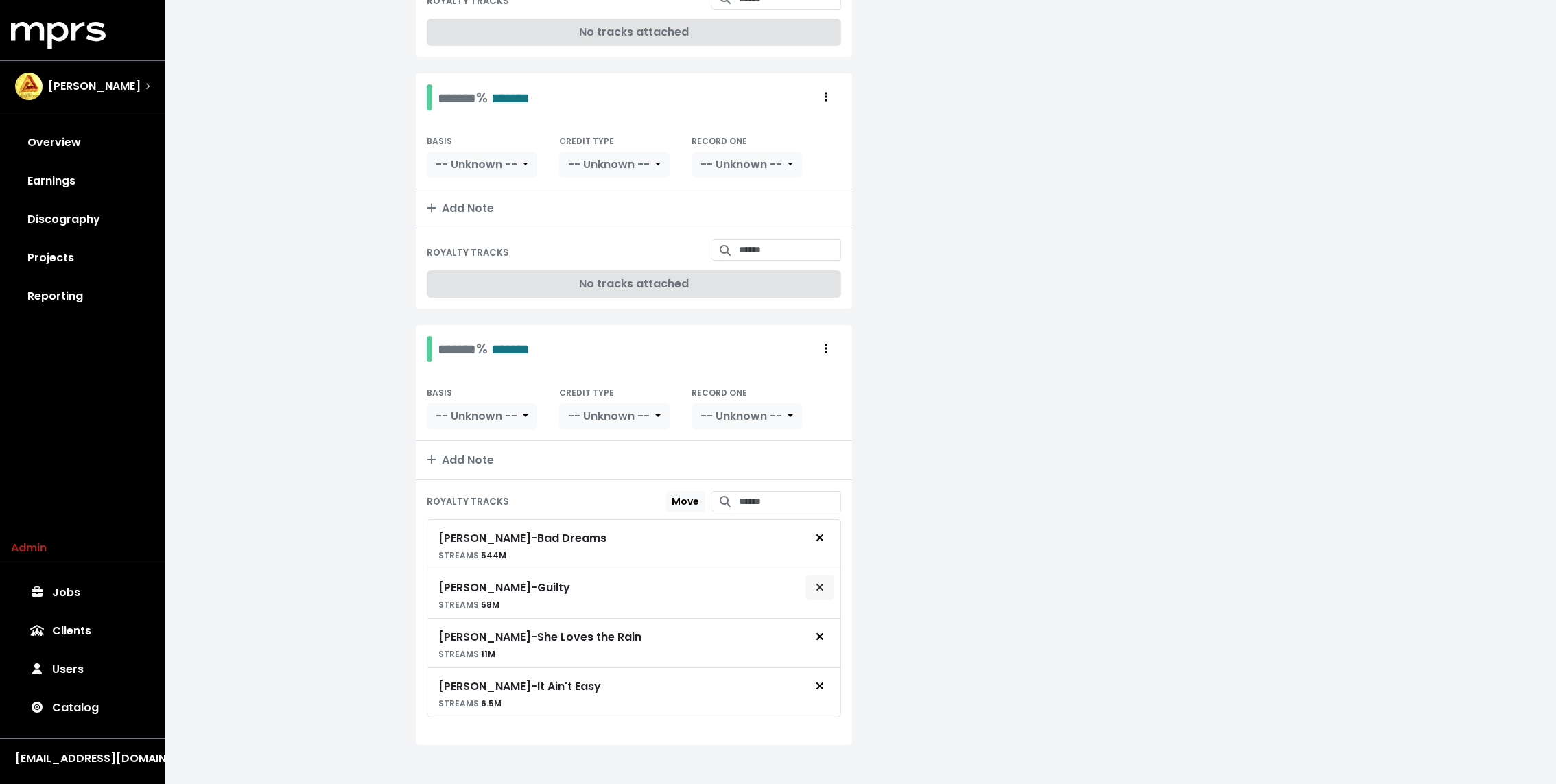
click at [820, 583] on icon "Remove royalty target" at bounding box center [819, 586] width 7 height 7
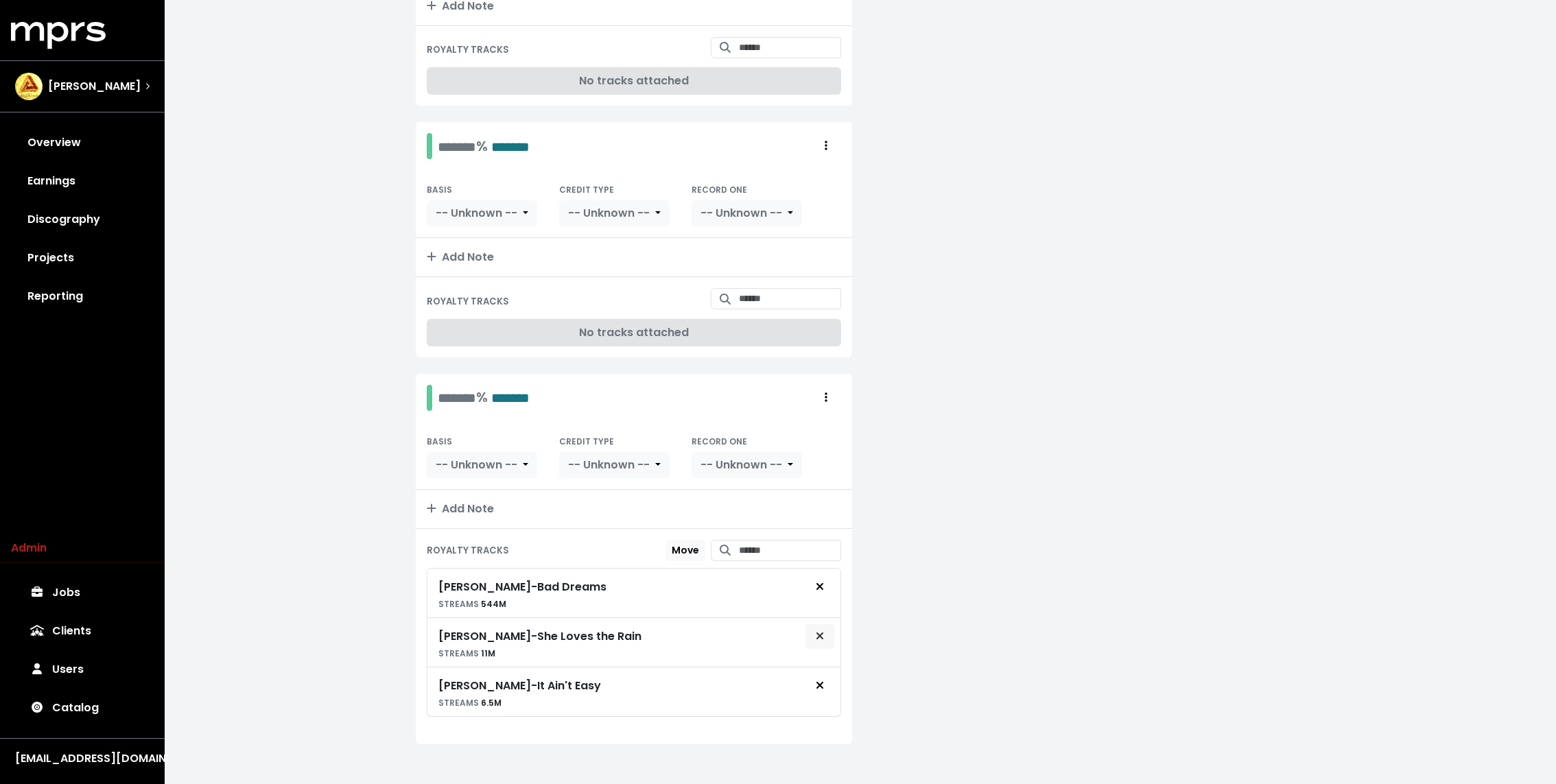
click at [817, 637] on button "Remove royalty target" at bounding box center [819, 636] width 31 height 26
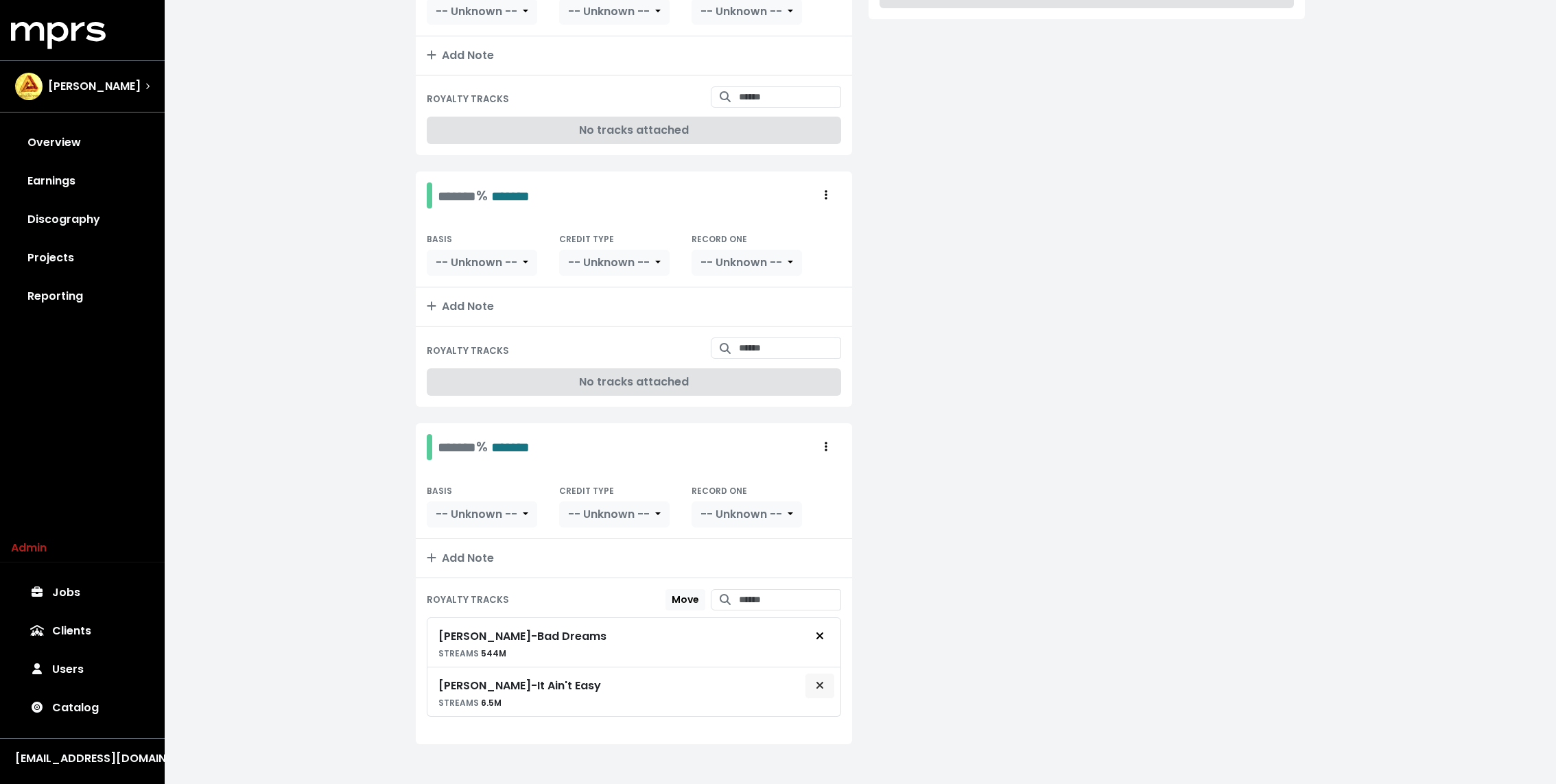
click at [821, 680] on icon "Remove royalty target" at bounding box center [820, 685] width 8 height 11
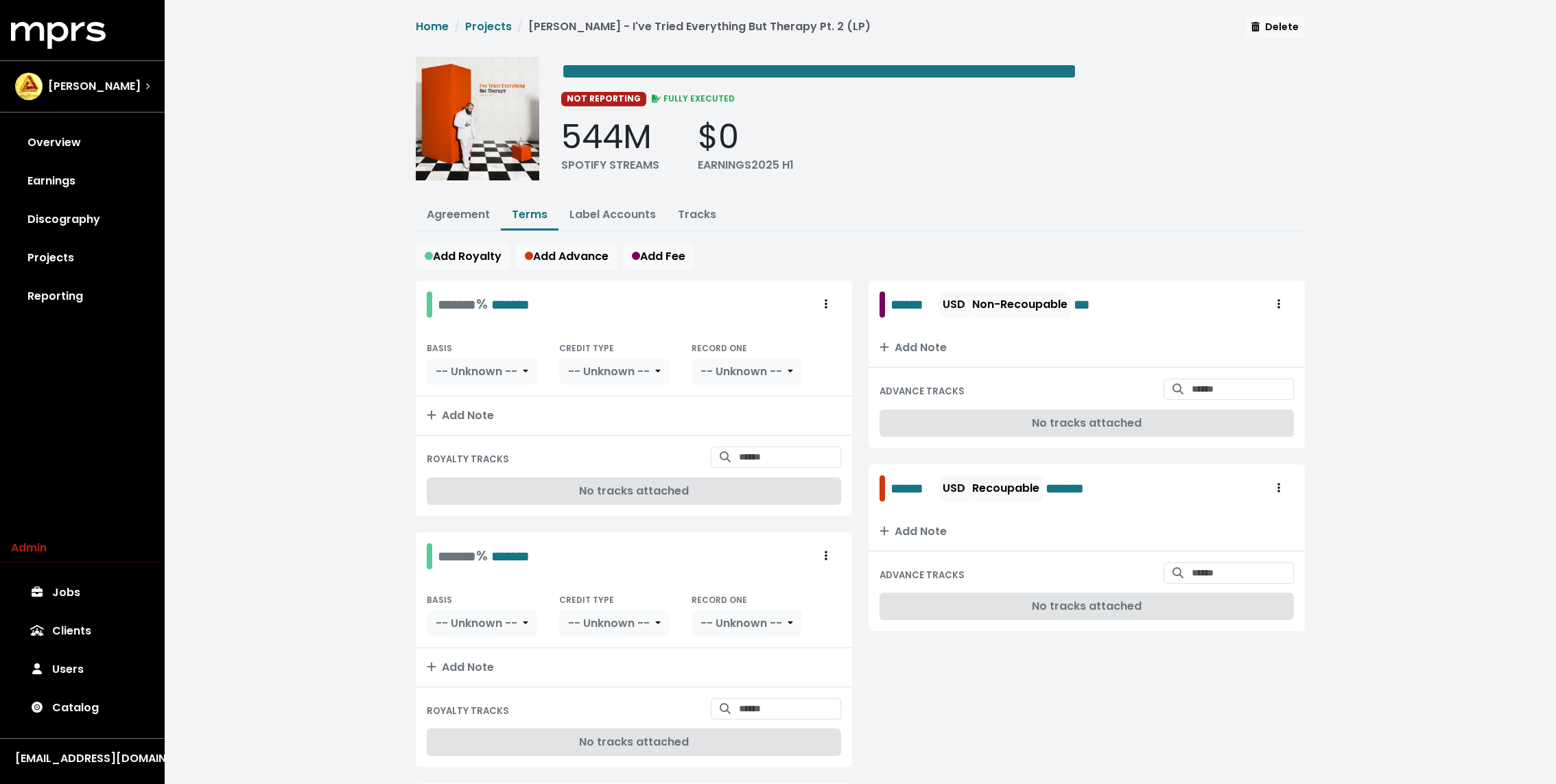
scroll to position [562, 0]
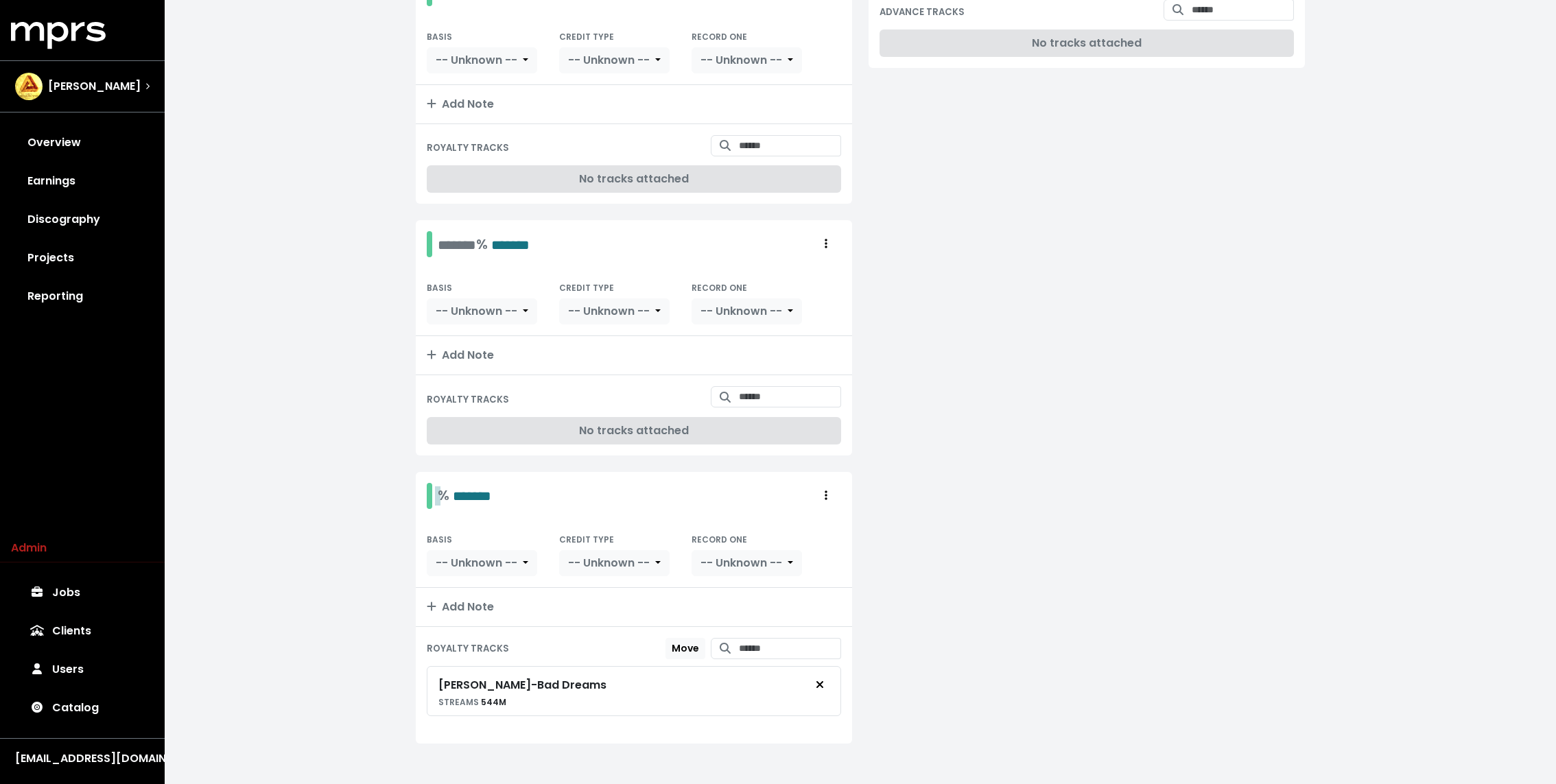
click at [443, 487] on div "% *******" at bounding box center [464, 495] width 53 height 22
click at [472, 555] on span "-- Unknown --" at bounding box center [476, 562] width 82 height 16
click at [467, 588] on link "PPD" at bounding box center [491, 593] width 126 height 22
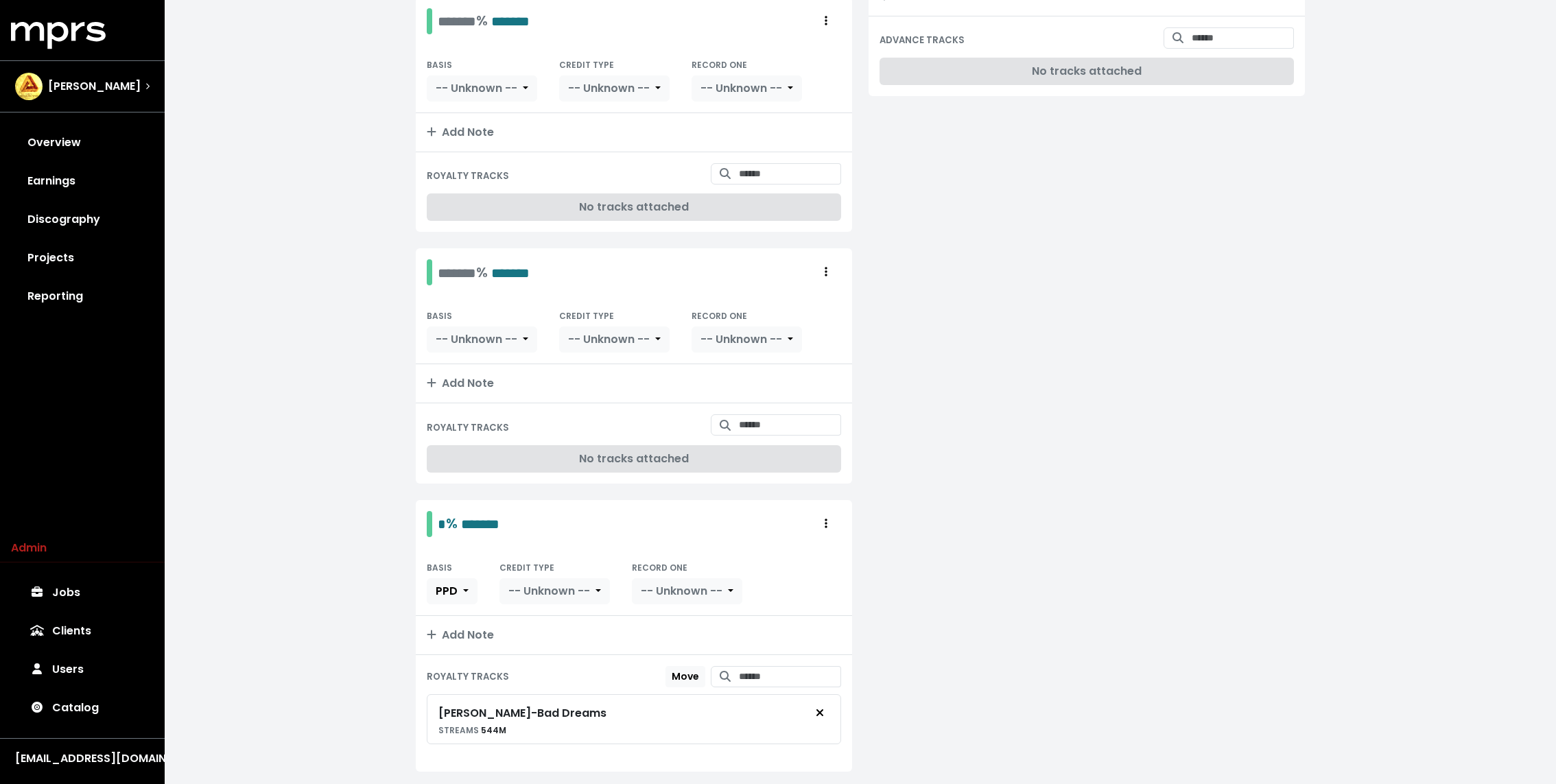
click at [545, 568] on div "BASIS PPD CREDIT TYPE -- Unknown -- RECORD ONE -- Unknown --" at bounding box center [634, 581] width 437 height 68
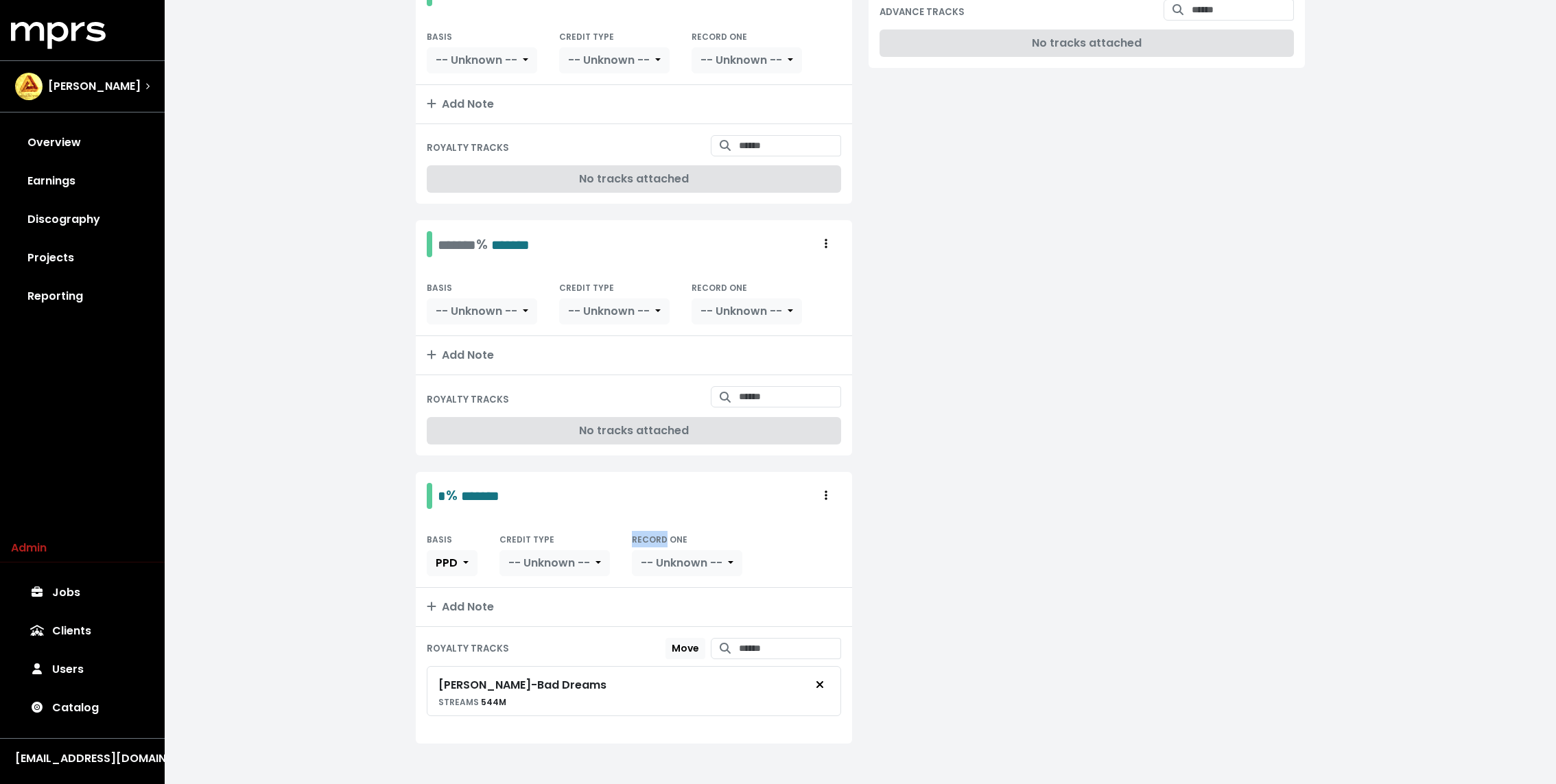
click at [545, 568] on div "BASIS PPD CREDIT TYPE -- Unknown -- RECORD ONE -- Unknown --" at bounding box center [634, 554] width 437 height 68
click at [545, 556] on span "-- Unknown --" at bounding box center [549, 562] width 82 height 16
click at [545, 617] on link "Producer" at bounding box center [565, 615] width 130 height 22
click at [649, 588] on button "Add Note" at bounding box center [634, 607] width 437 height 38
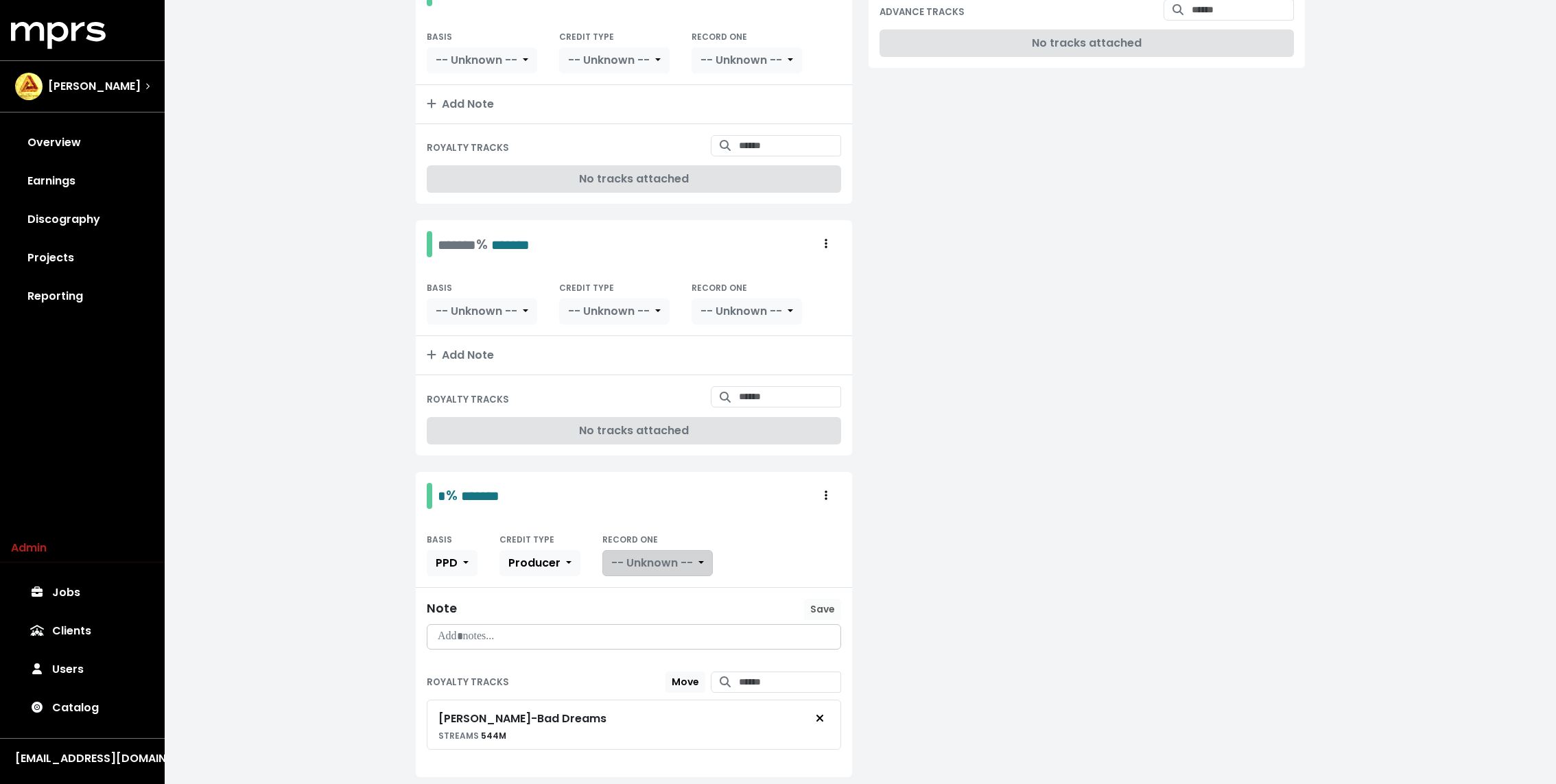
click at [641, 555] on span "-- Unknown --" at bounding box center [651, 562] width 82 height 16
click at [636, 585] on link "Yes" at bounding box center [657, 593] width 108 height 22
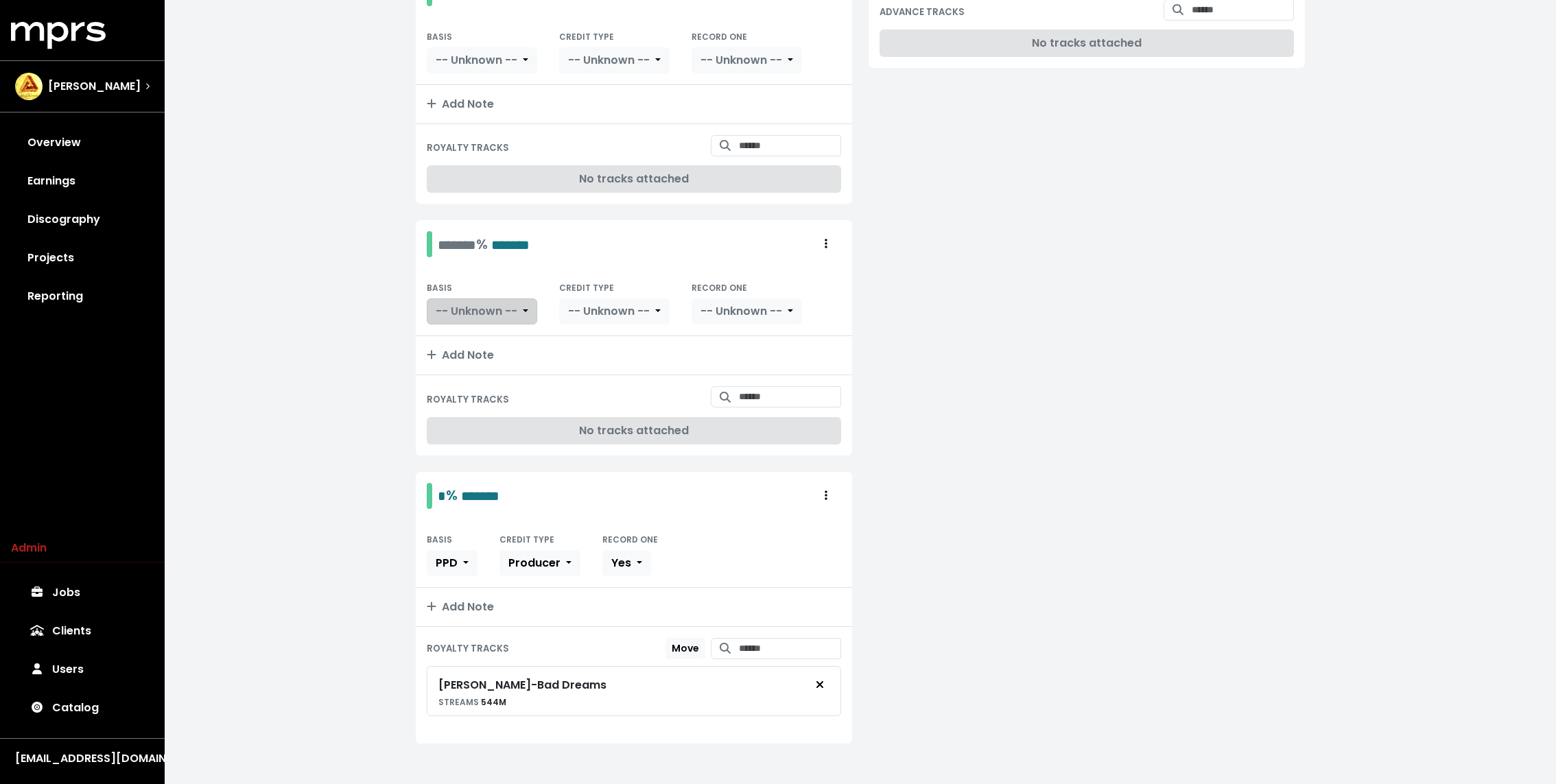
click at [468, 298] on button "-- Unknown --" at bounding box center [482, 311] width 110 height 26
click at [460, 334] on link "PPD" at bounding box center [491, 342] width 126 height 22
click at [566, 315] on button "-- Unknown --" at bounding box center [555, 311] width 110 height 26
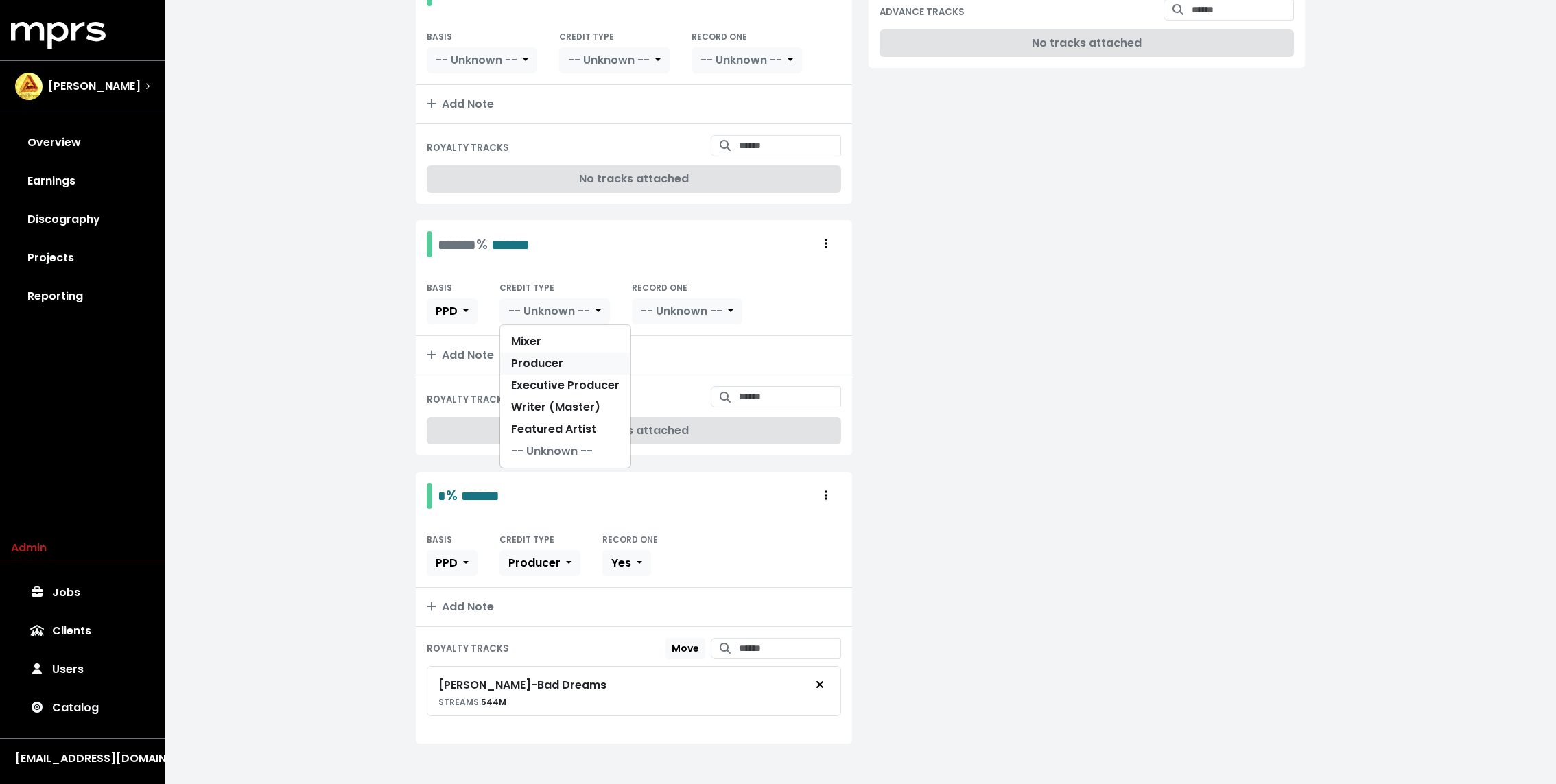
click at [554, 357] on link "Producer" at bounding box center [565, 363] width 130 height 22
click at [655, 319] on div "BASIS PPD CREDIT TYPE Producer RECORD ONE -- Unknown --" at bounding box center [634, 301] width 437 height 68
click at [653, 305] on span "-- Unknown --" at bounding box center [651, 311] width 82 height 16
click at [648, 331] on link "Yes" at bounding box center [657, 342] width 108 height 22
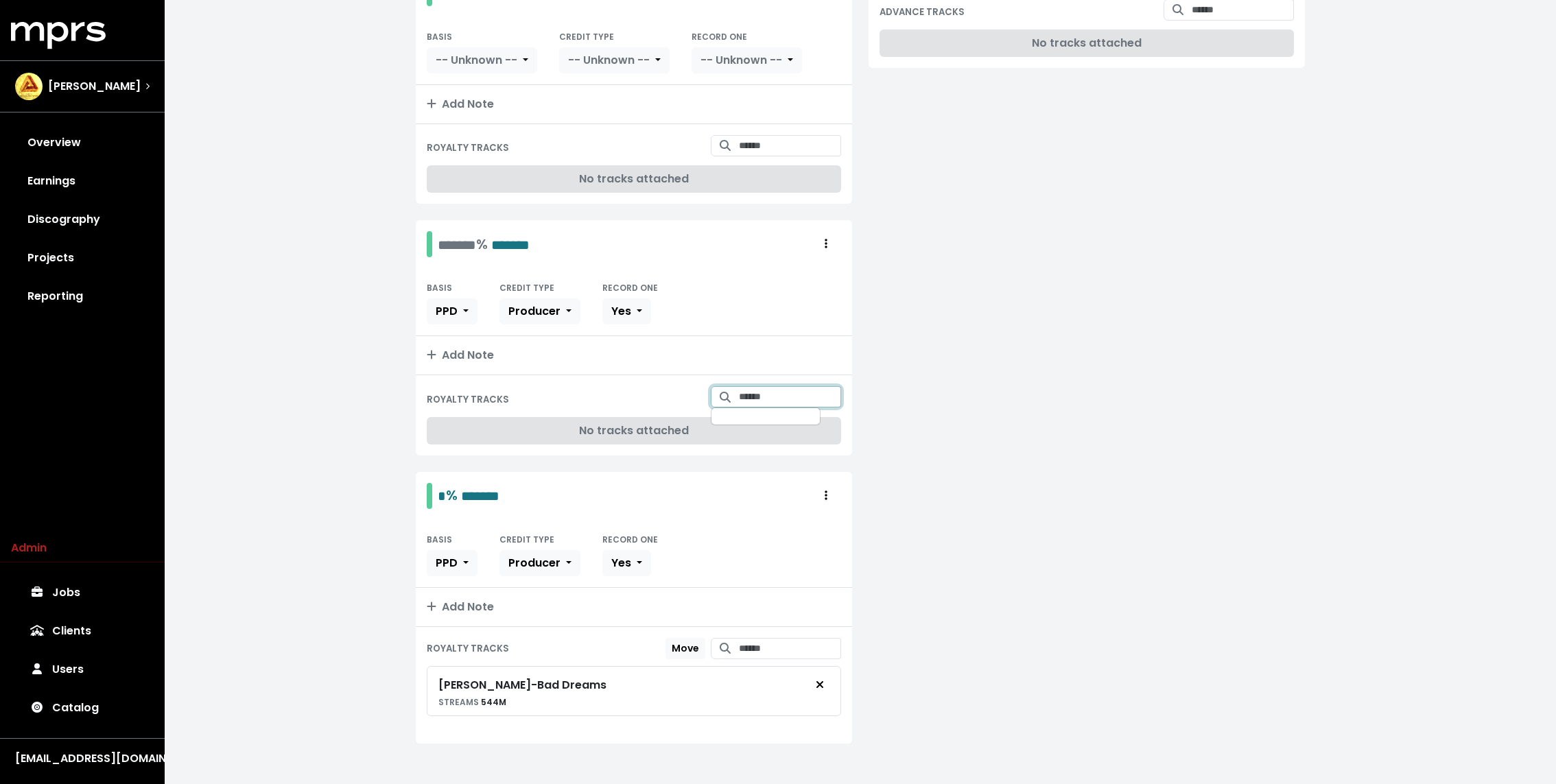
click at [764, 386] on input "Search for tracks by title and link them to this royalty" at bounding box center [790, 397] width 102 height 22
type input "**********"
click at [762, 454] on span "Teddy Swims - It Ain't Easy" at bounding box center [771, 466] width 96 height 29
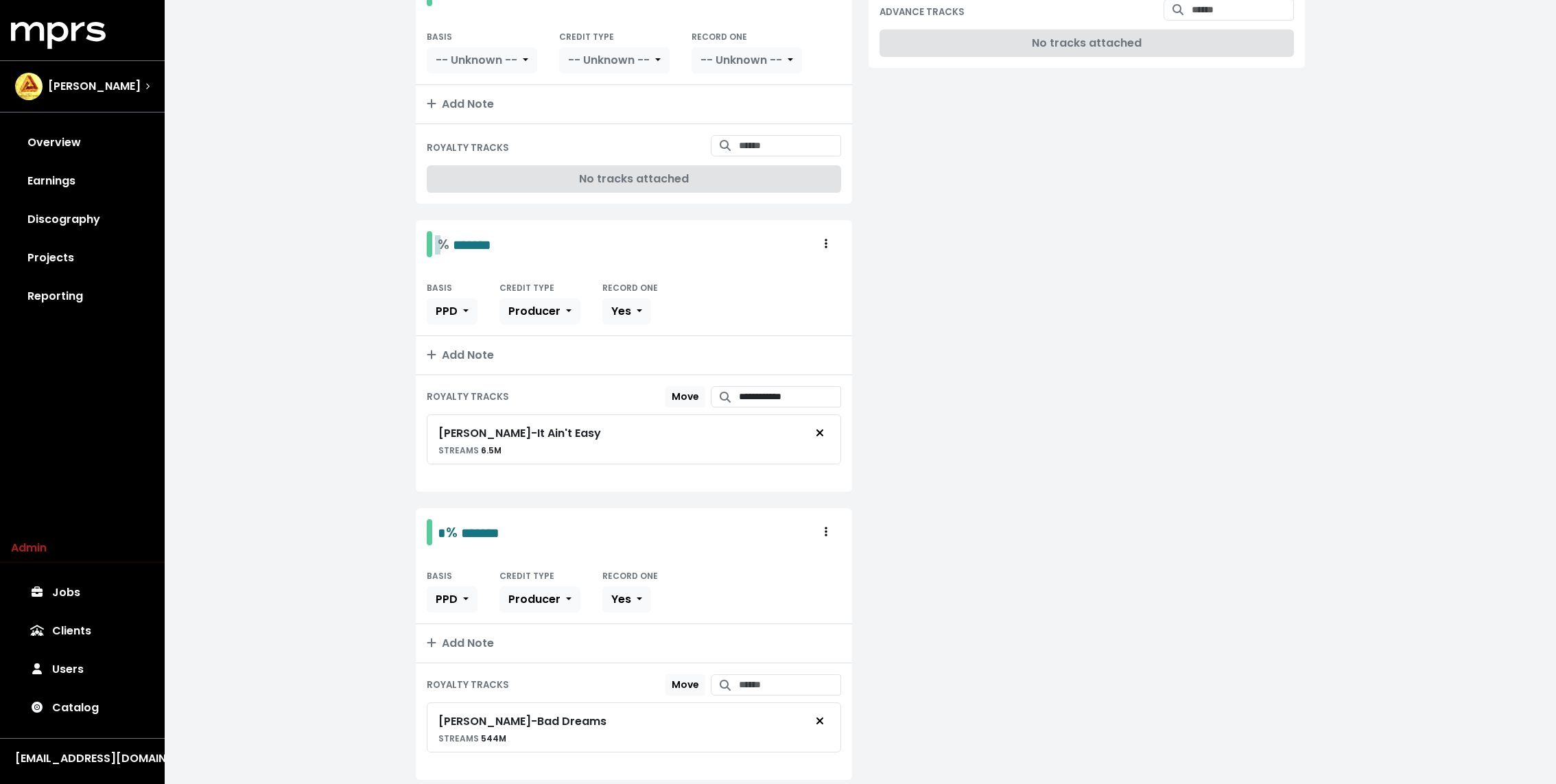
click at [439, 233] on div "% *******" at bounding box center [464, 244] width 53 height 22
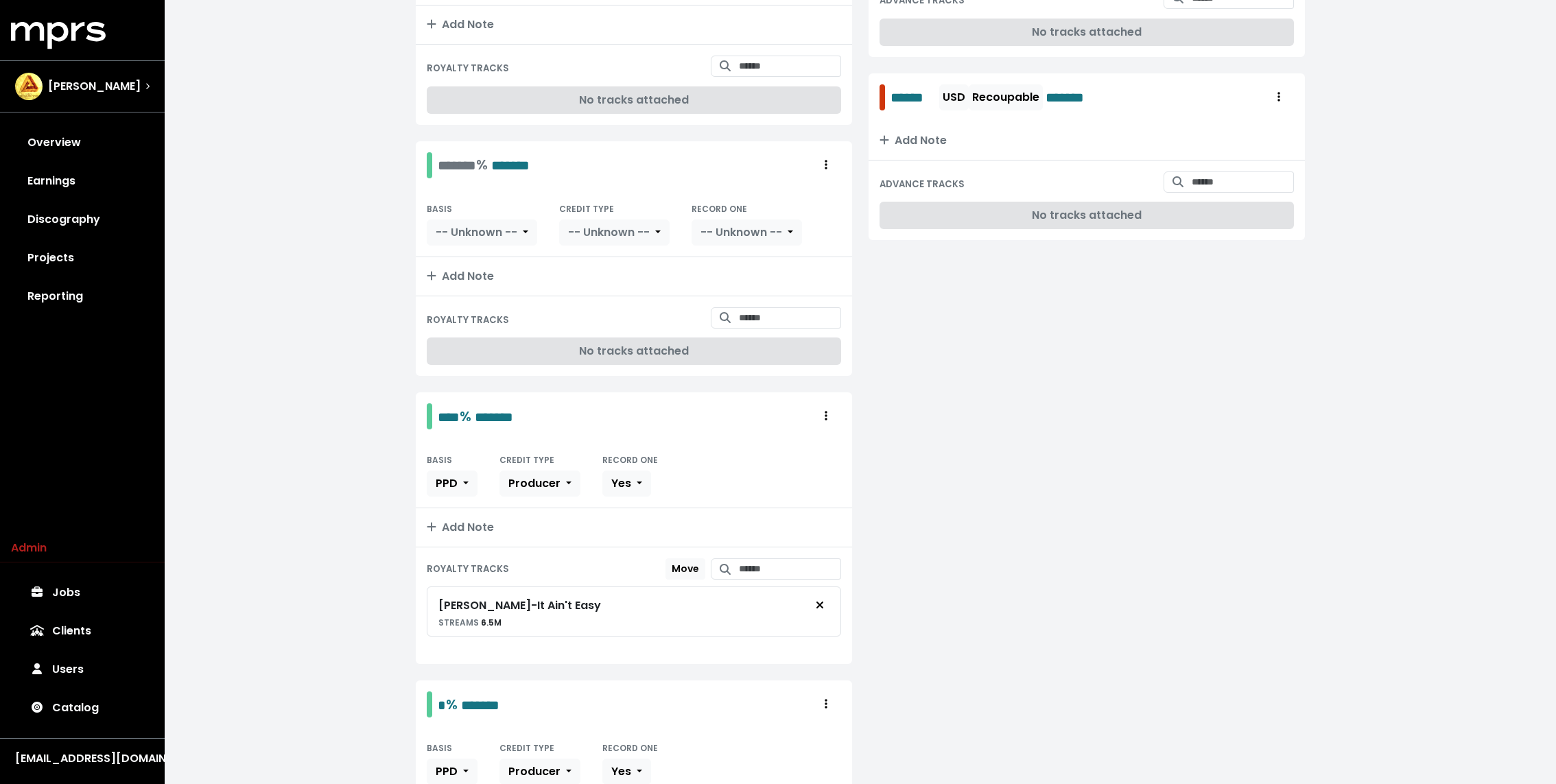
scroll to position [389, 0]
click at [773, 313] on input "Search for tracks by title and link them to this royalty" at bounding box center [790, 320] width 102 height 22
type input "**********"
click at [769, 337] on button "Teddy Swims - Guilty" at bounding box center [776, 355] width 129 height 35
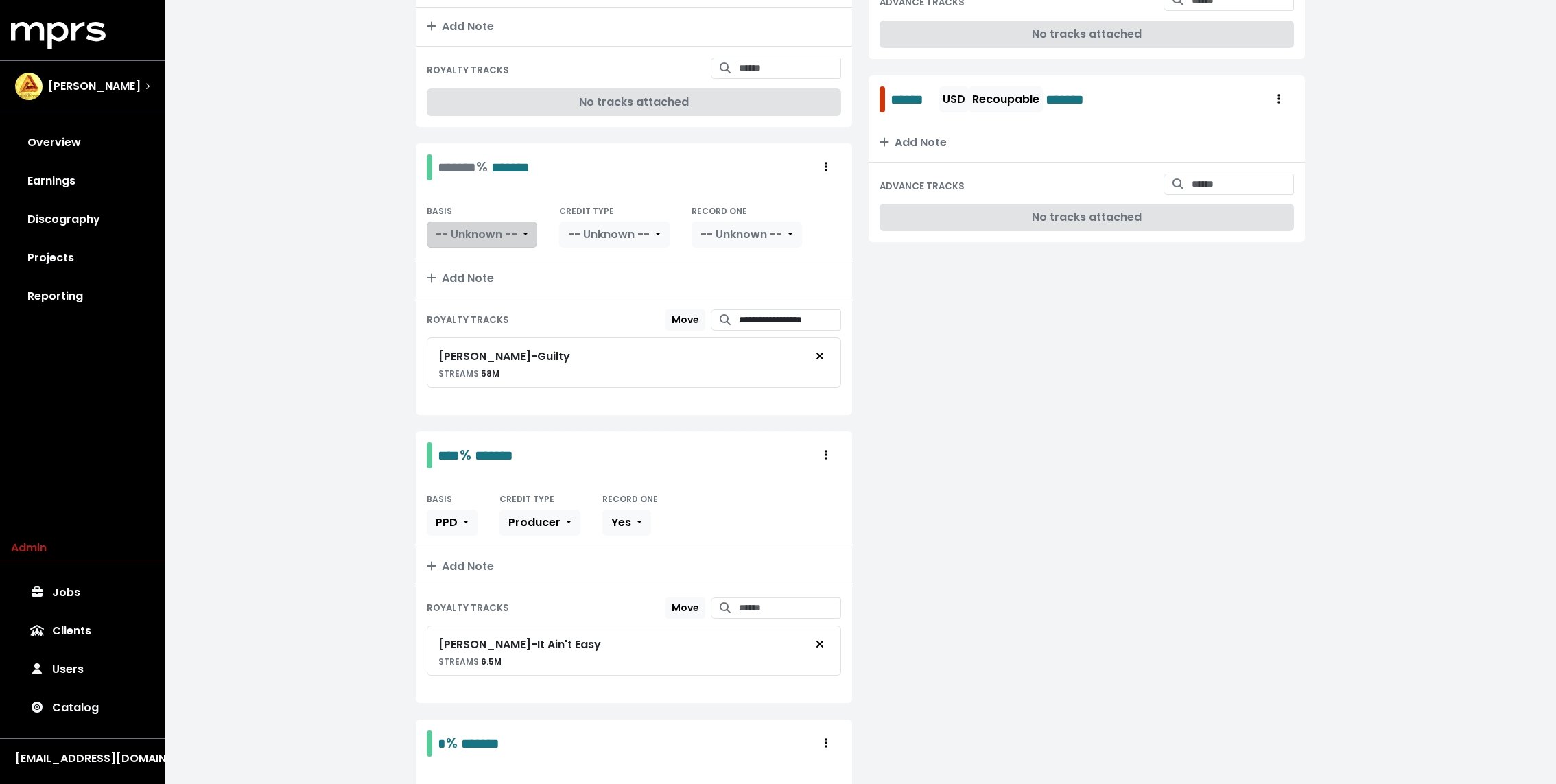
click at [441, 229] on span "-- Unknown --" at bounding box center [476, 234] width 82 height 16
click at [441, 258] on link "PPD" at bounding box center [491, 265] width 126 height 22
click at [565, 229] on span "-- Unknown --" at bounding box center [549, 234] width 82 height 16
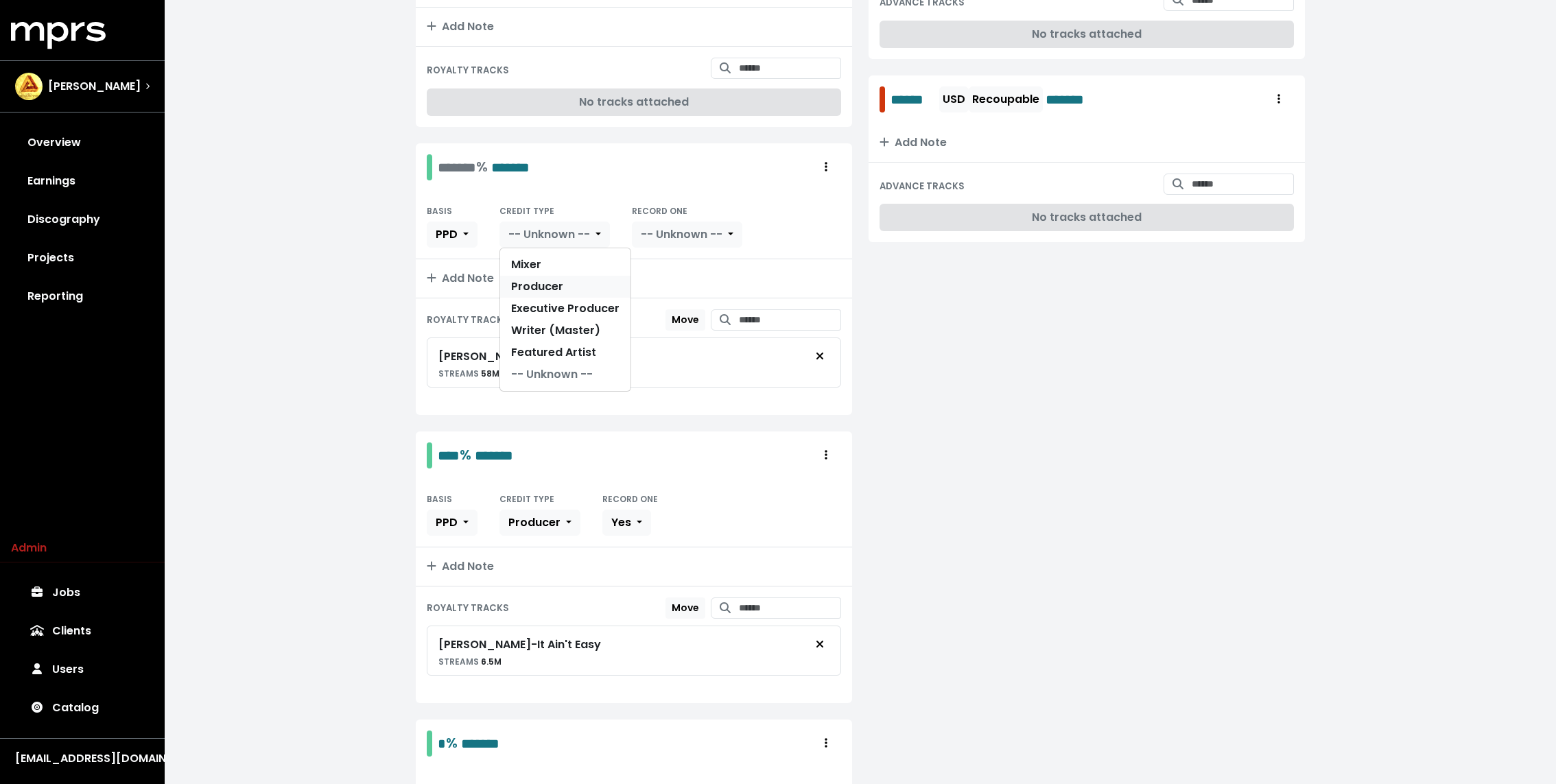
click at [552, 276] on link "Producer" at bounding box center [565, 287] width 130 height 22
click at [669, 227] on span "-- Unknown --" at bounding box center [651, 234] width 82 height 16
click at [655, 261] on link "Yes" at bounding box center [657, 265] width 108 height 22
click at [439, 163] on div "******* % *******" at bounding box center [483, 167] width 92 height 22
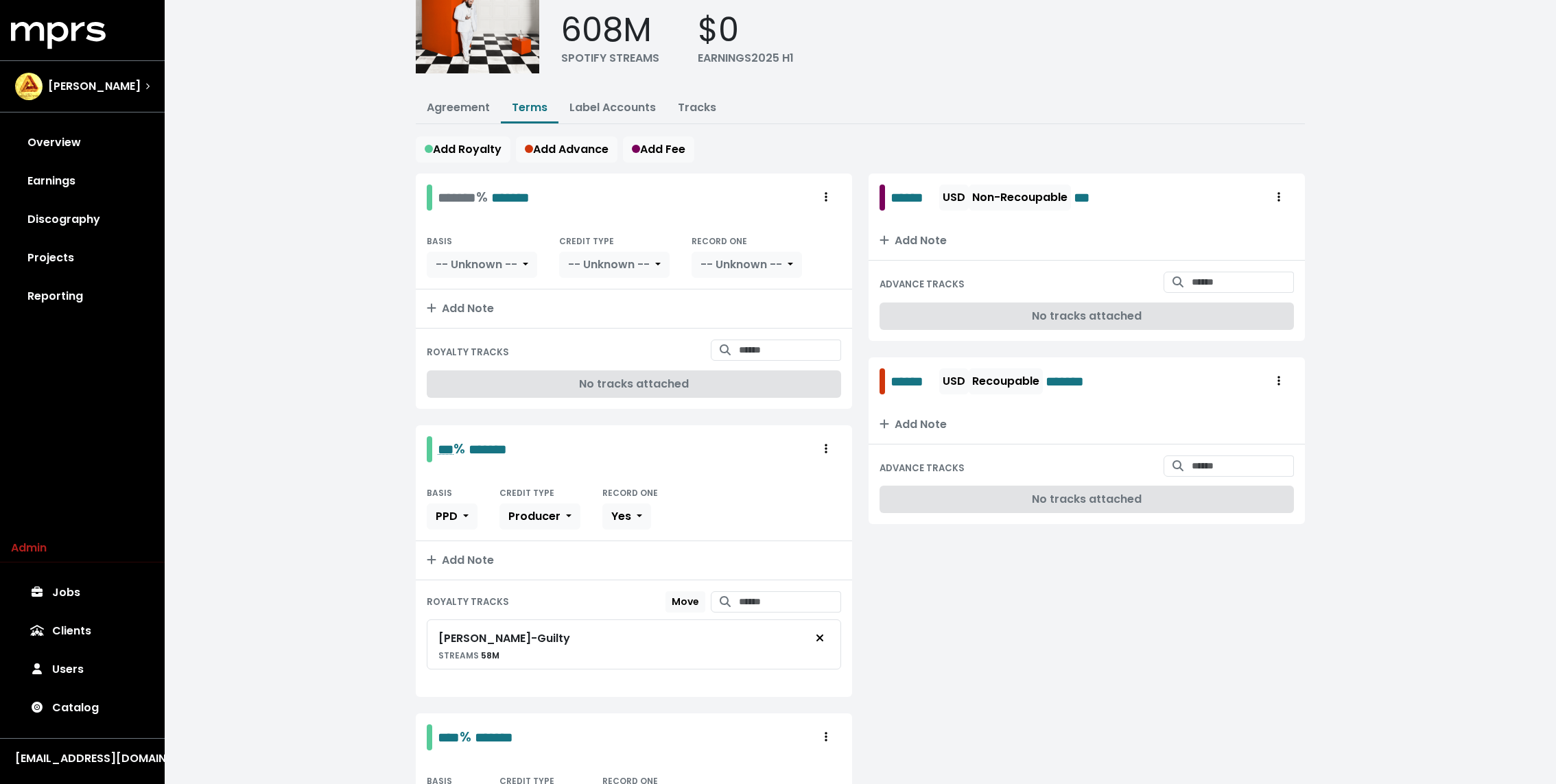
scroll to position [0, 0]
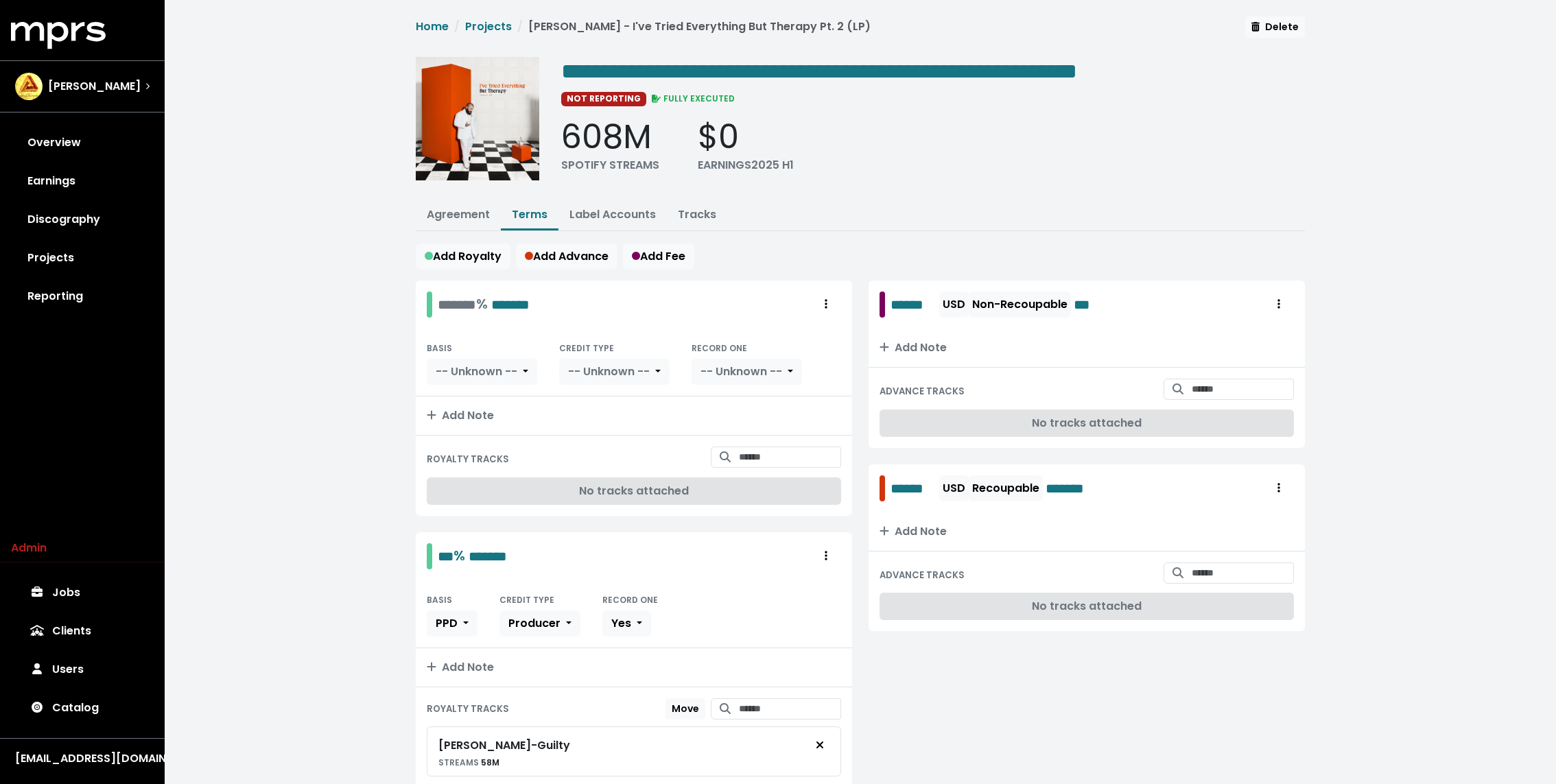
click at [816, 468] on div "ROYALTY TRACKS No tracks attached" at bounding box center [634, 475] width 437 height 80
click at [815, 463] on input "Search for tracks by title and link them to this royalty" at bounding box center [790, 457] width 102 height 22
type input "**********"
click at [773, 490] on span "Teddy Swims - She Loves the Rain" at bounding box center [770, 490] width 93 height 29
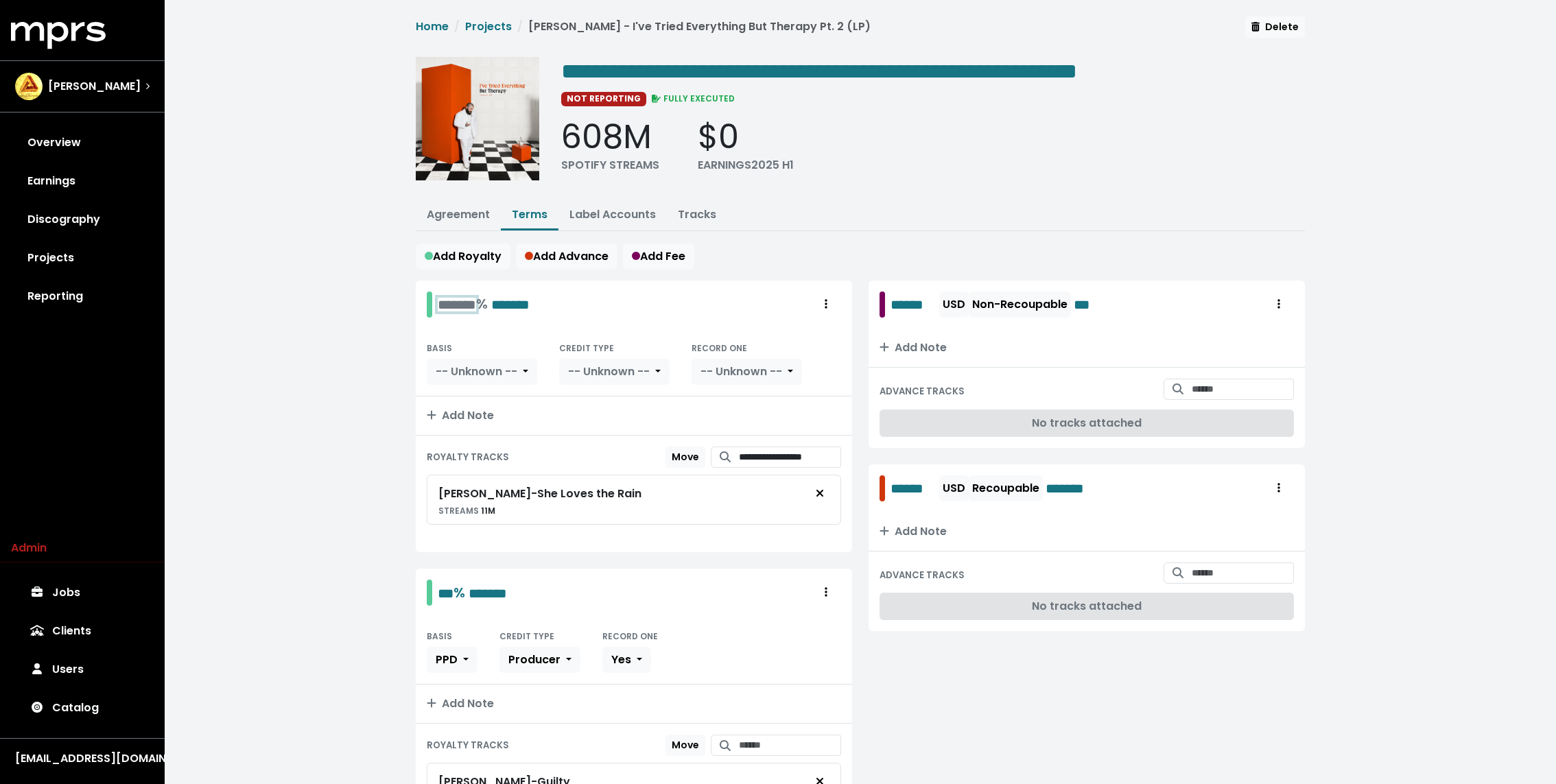
click at [446, 305] on div "******* % *******" at bounding box center [483, 304] width 92 height 22
click at [512, 359] on button "-- Unknown --" at bounding box center [482, 371] width 110 height 26
click at [482, 396] on link "PPD" at bounding box center [491, 402] width 126 height 22
click at [579, 359] on button "-- Unknown --" at bounding box center [555, 371] width 110 height 26
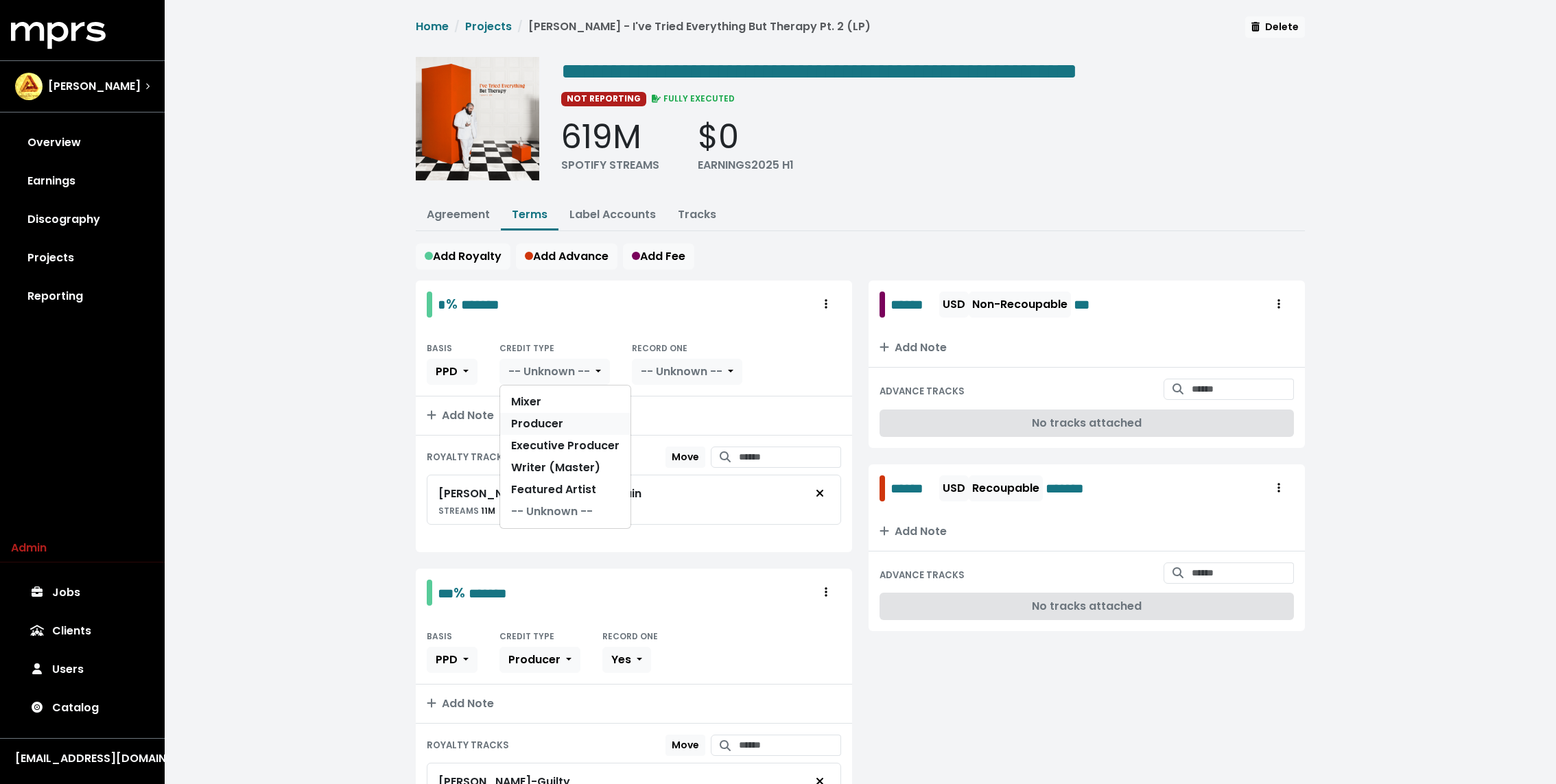
click at [561, 420] on link "Producer" at bounding box center [565, 424] width 130 height 22
click at [660, 367] on span "-- Unknown --" at bounding box center [651, 371] width 82 height 16
click at [643, 398] on link "Yes" at bounding box center [657, 402] width 108 height 22
click at [319, 364] on div "**********" at bounding box center [860, 732] width 1391 height 1465
click at [118, 95] on div "John Ryan" at bounding box center [82, 87] width 134 height 28
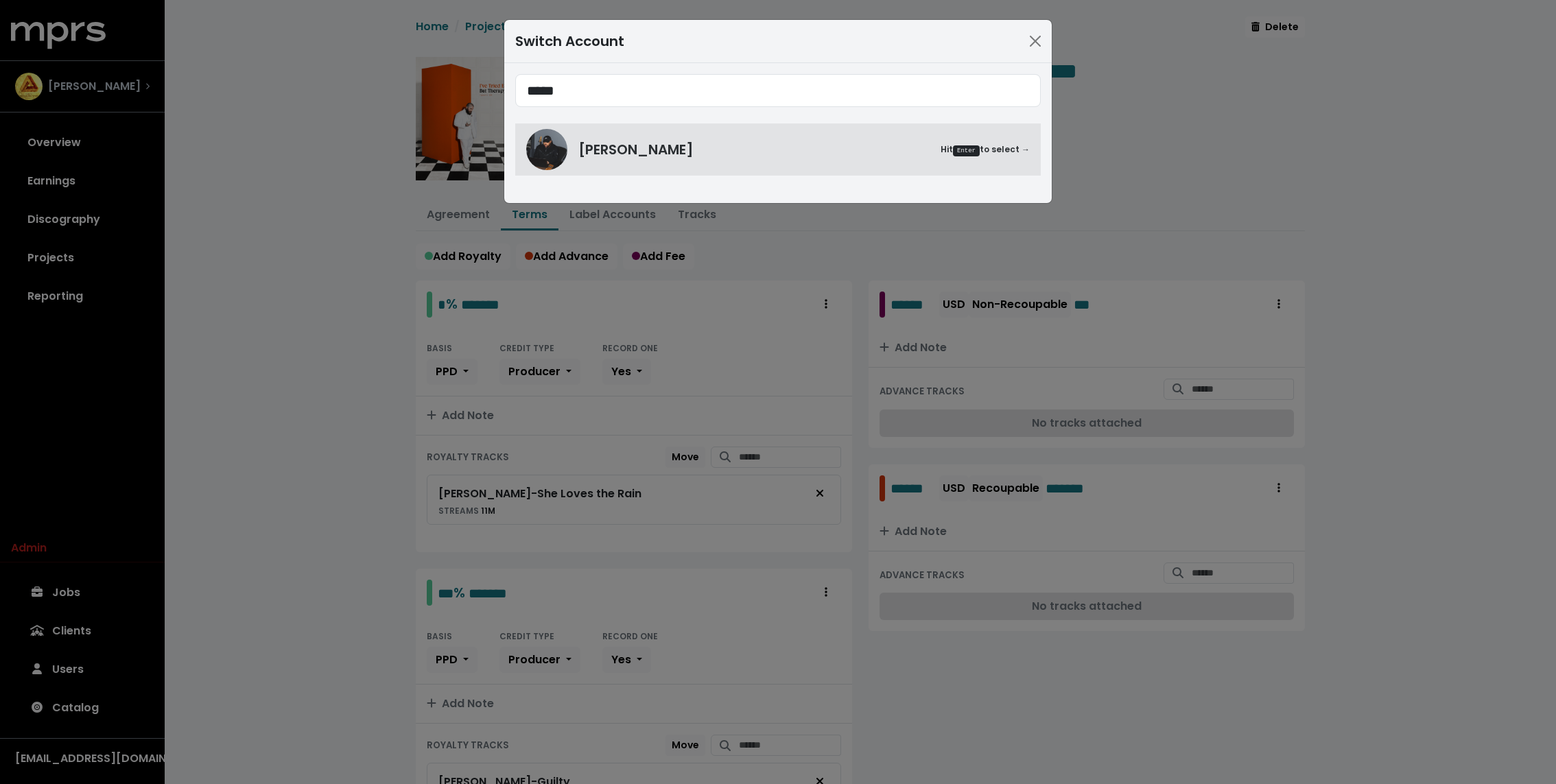
type input "*****"
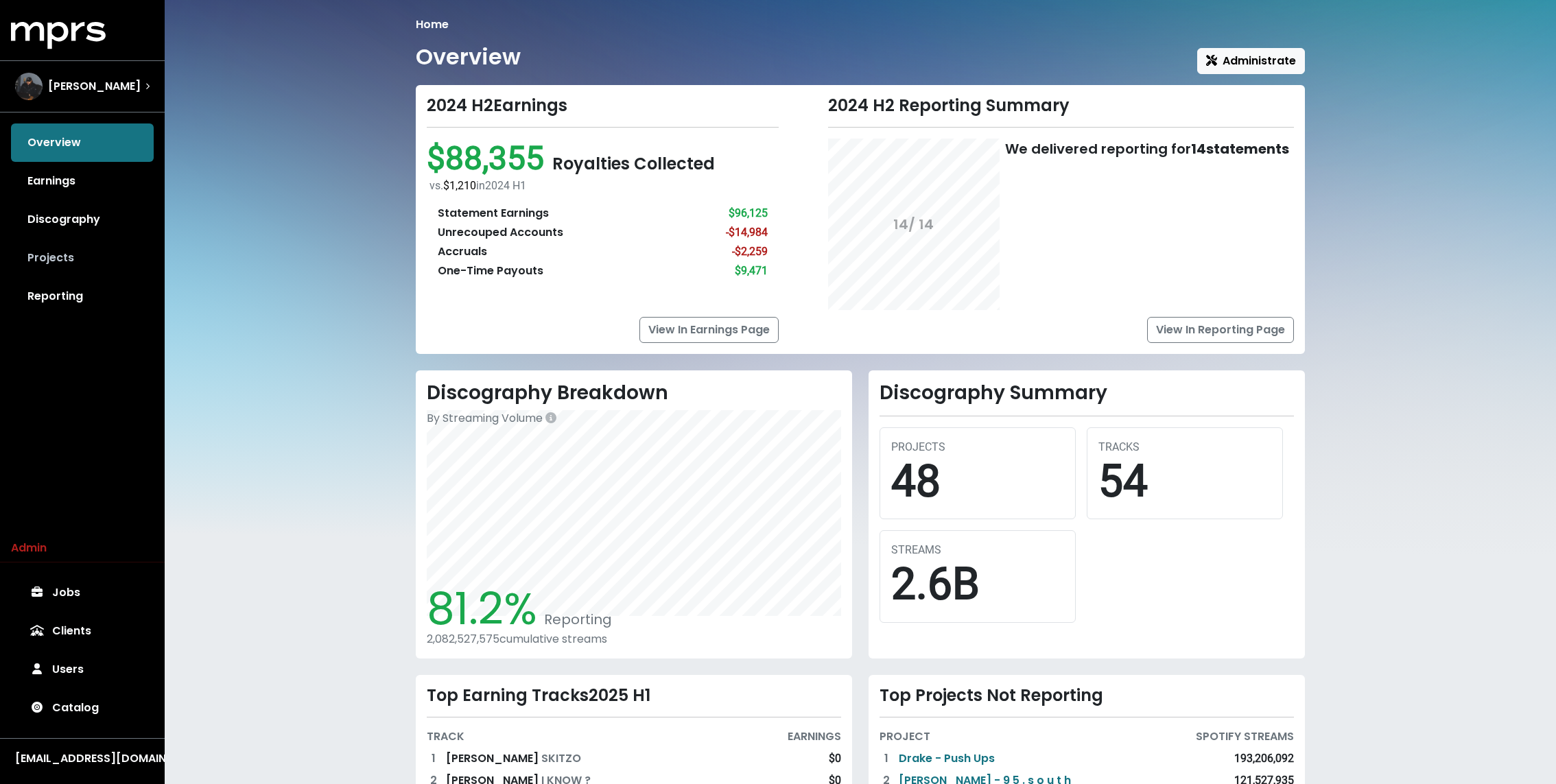
click at [48, 254] on link "Projects" at bounding box center [82, 257] width 143 height 38
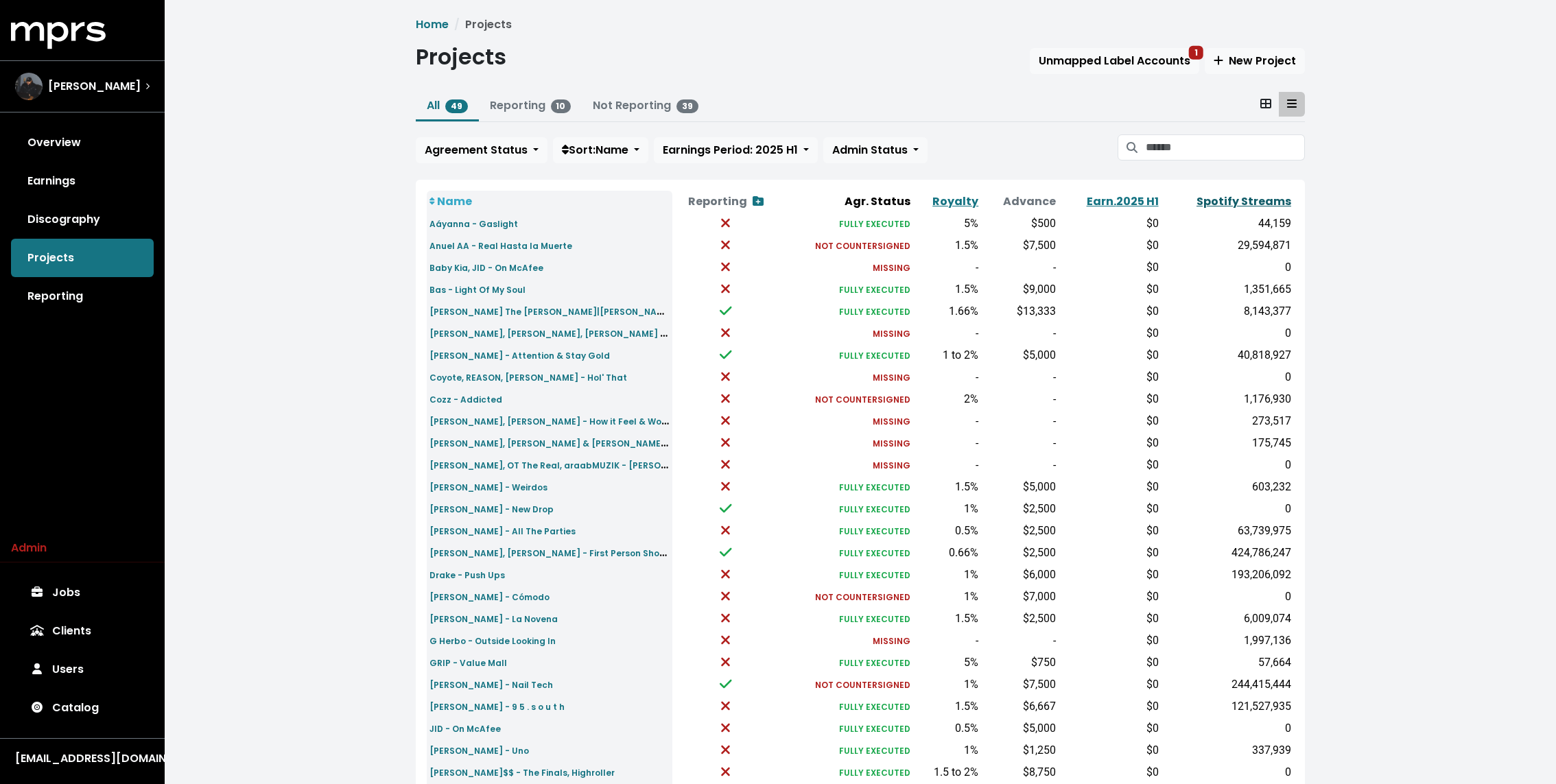
click at [1238, 194] on link "Spotify Streams" at bounding box center [1244, 201] width 95 height 16
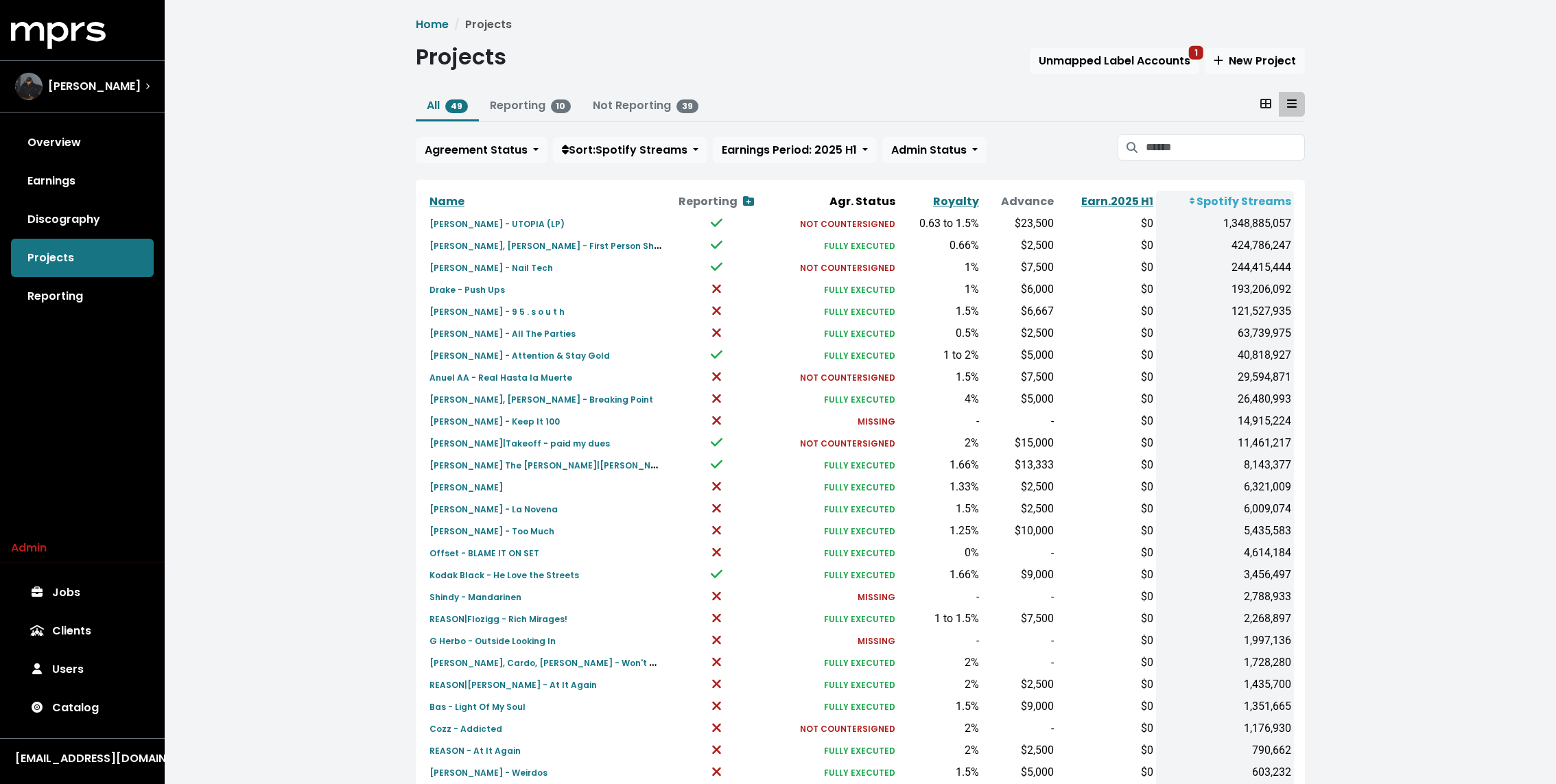
click at [272, 204] on div "Home Projects Projects Unmapped Label Accounts 1 New Project All 49 Reporting 1…" at bounding box center [860, 512] width 1391 height 1024
click at [1238, 146] on input "Search projects" at bounding box center [1224, 147] width 159 height 26
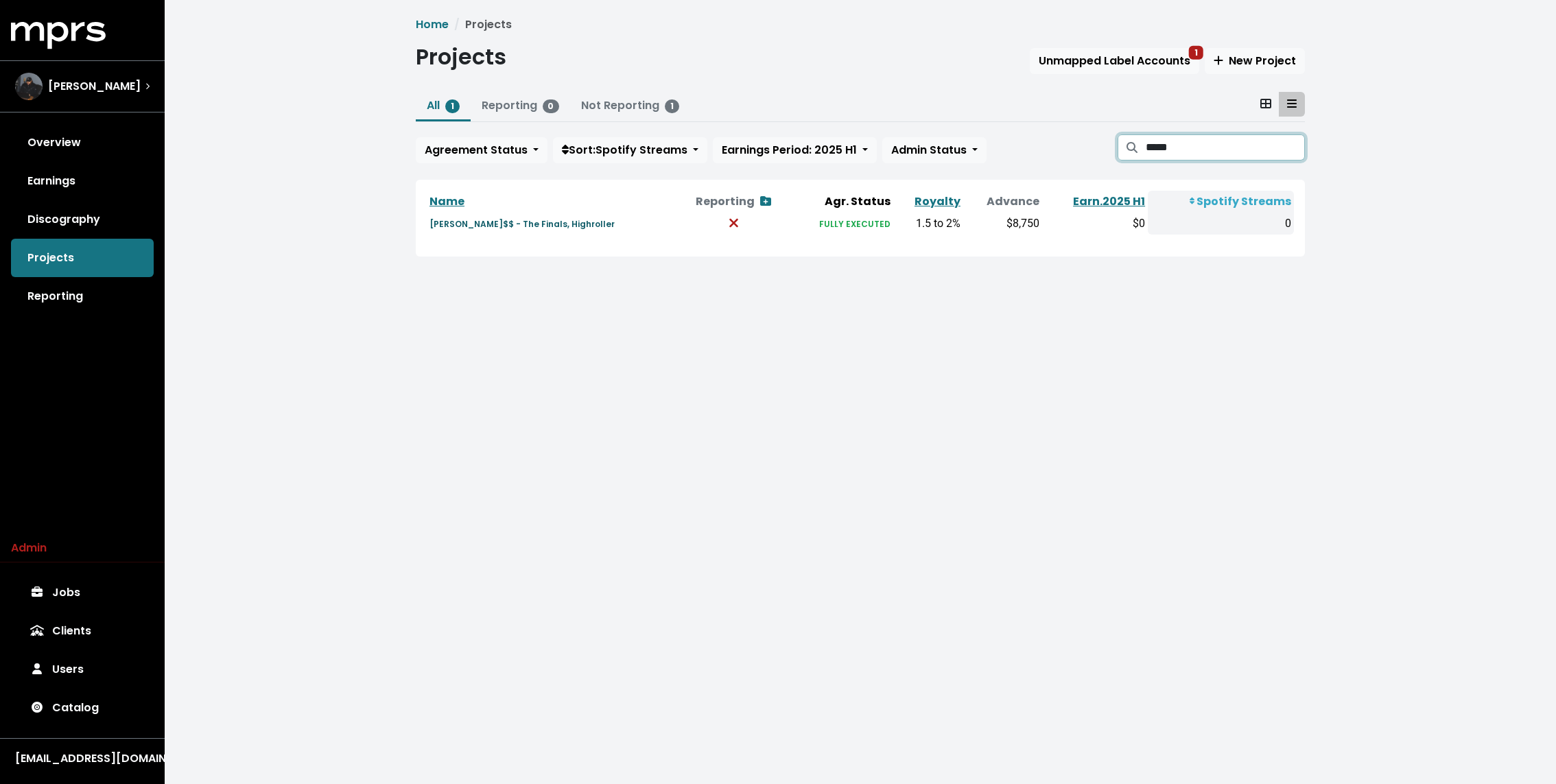
type input "*****"
click at [557, 220] on small "Joey Bada$$ - The Finals, Highroller" at bounding box center [522, 224] width 185 height 12
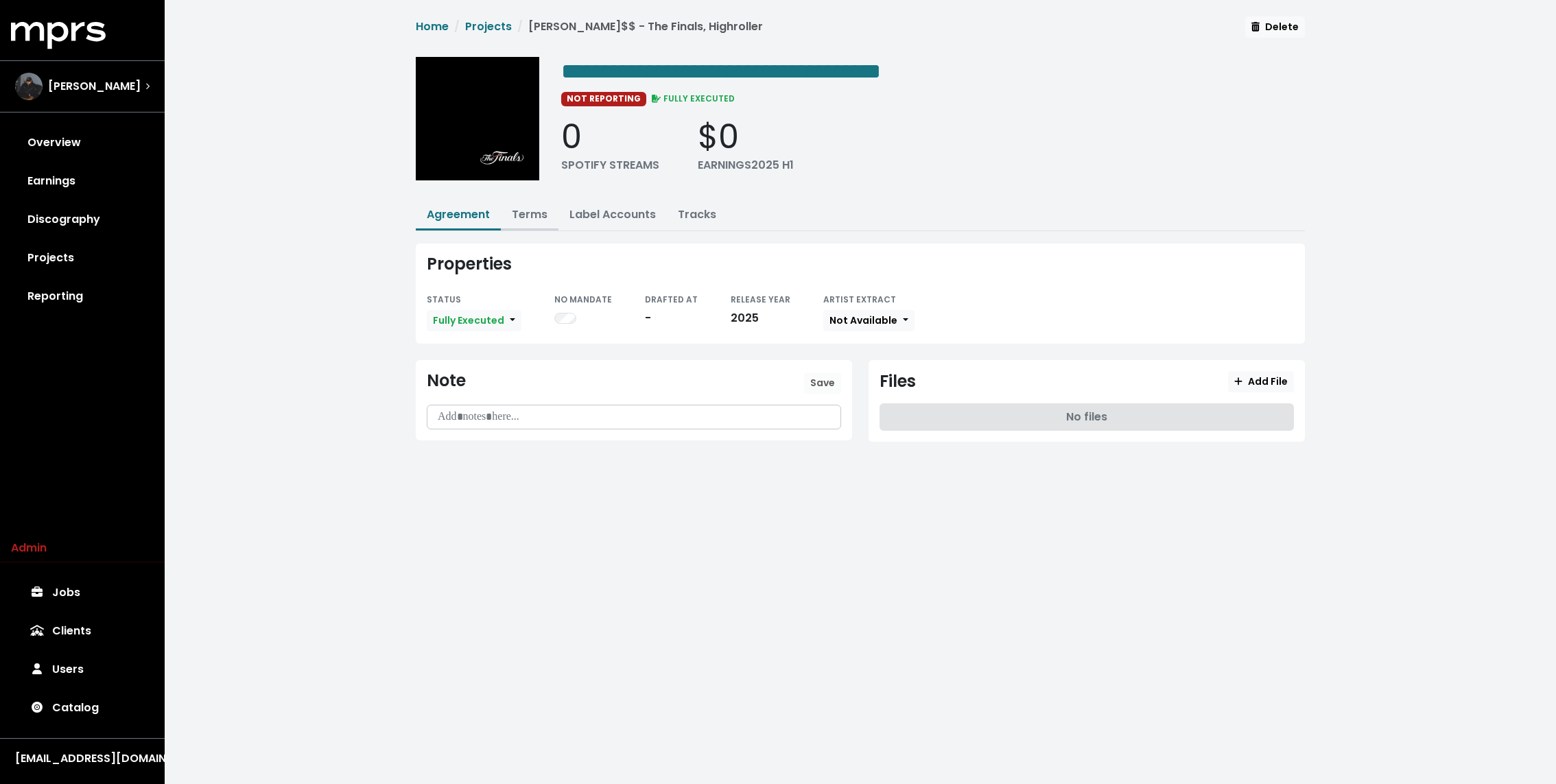
click at [536, 201] on button "Terms" at bounding box center [529, 216] width 57 height 30
click at [522, 207] on link "Terms" at bounding box center [529, 215] width 35 height 16
